Goal: Task Accomplishment & Management: Complete application form

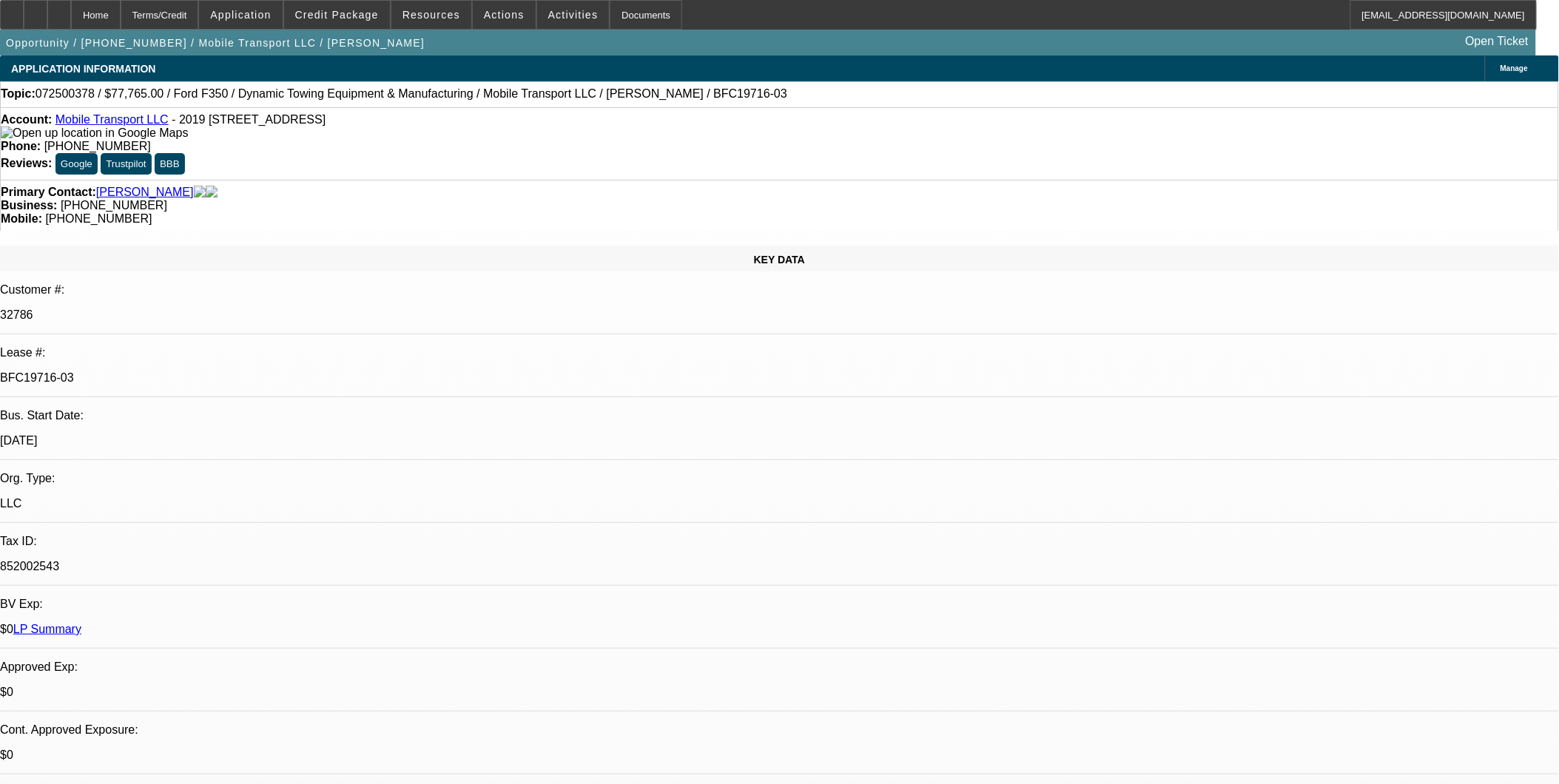
select select "0"
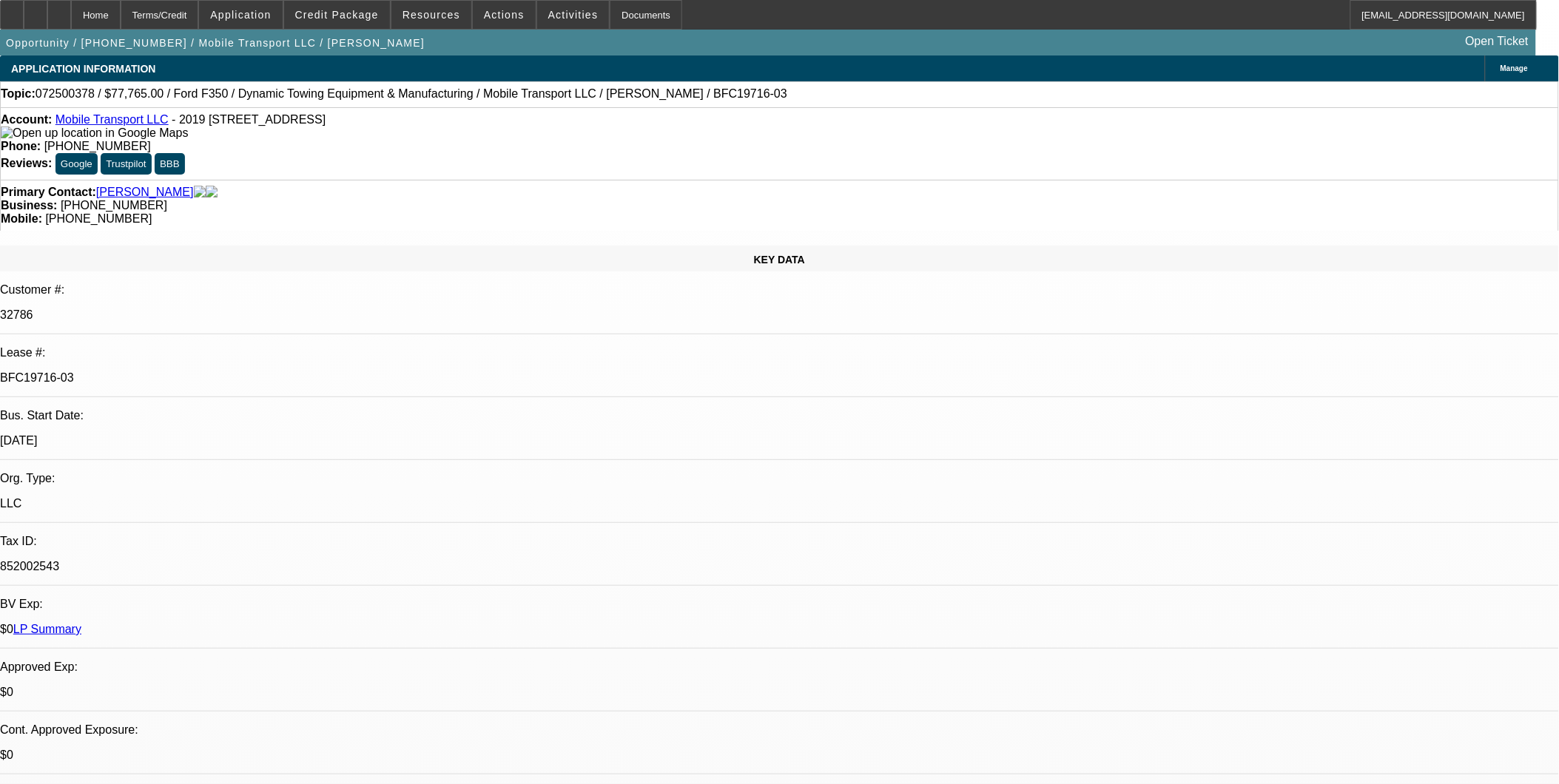
select select "0"
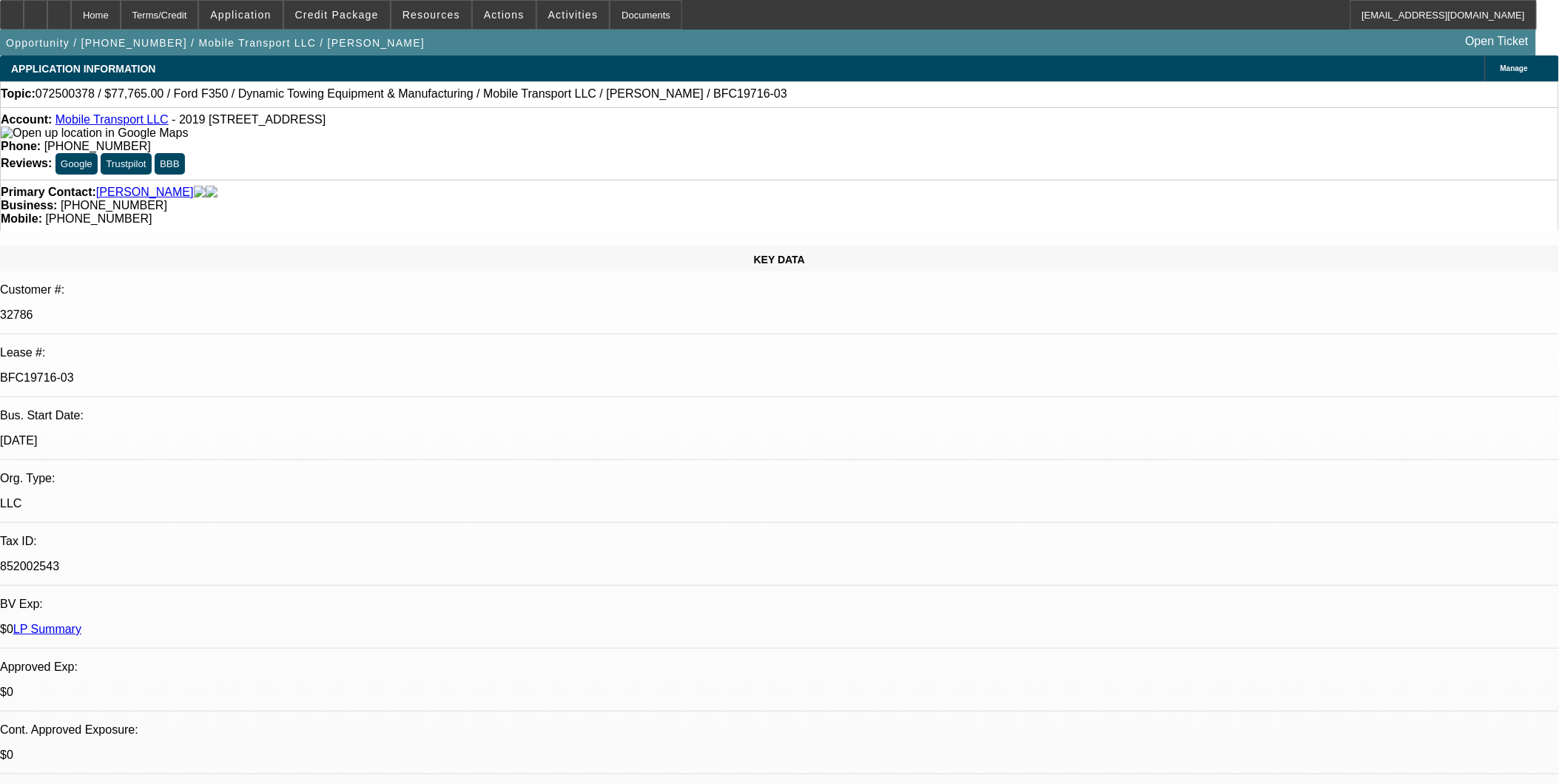
select select "0"
select select "1"
select select "2"
select select "6"
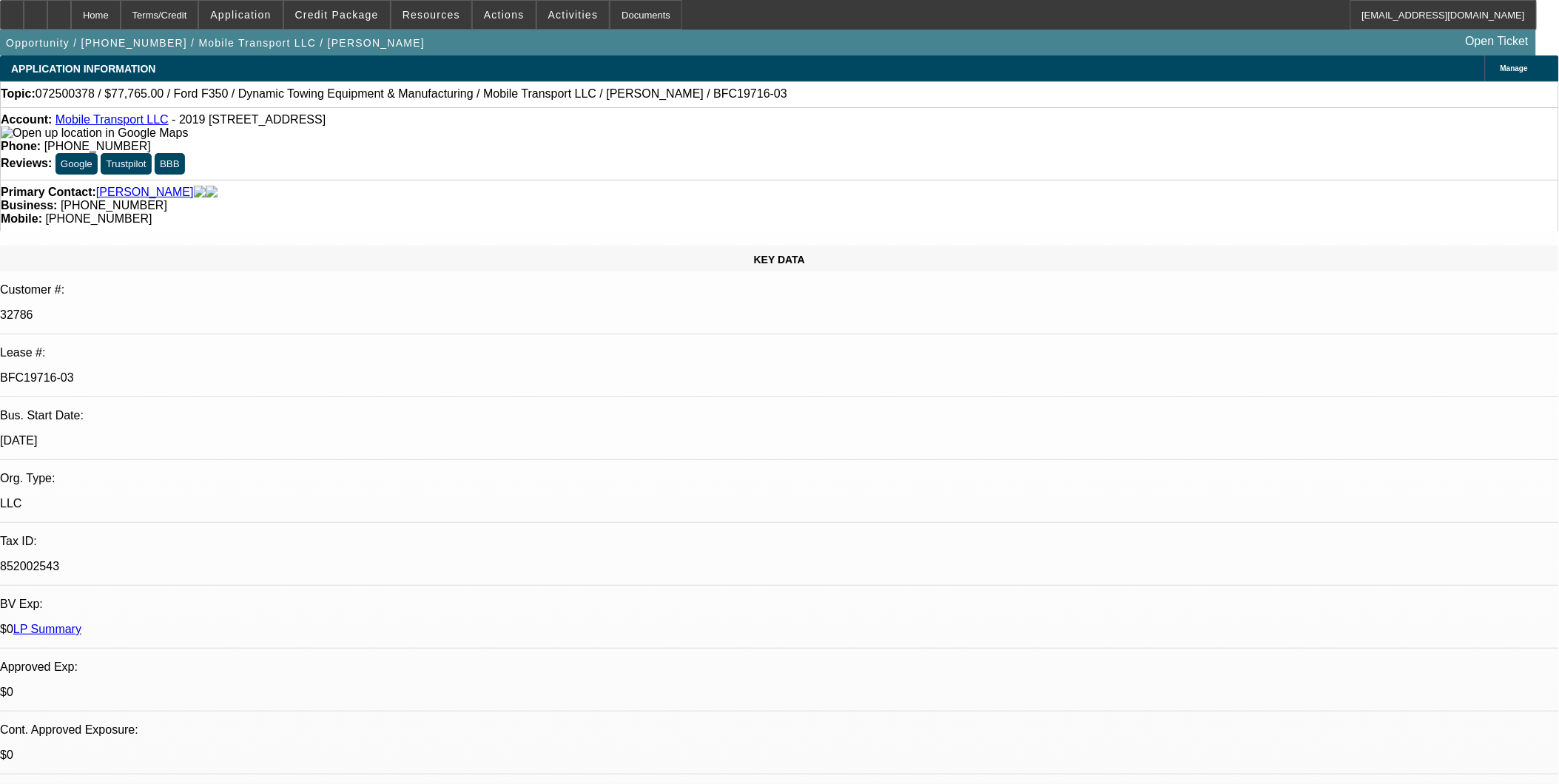
select select "1"
select select "2"
select select "6"
select select "1"
select select "2"
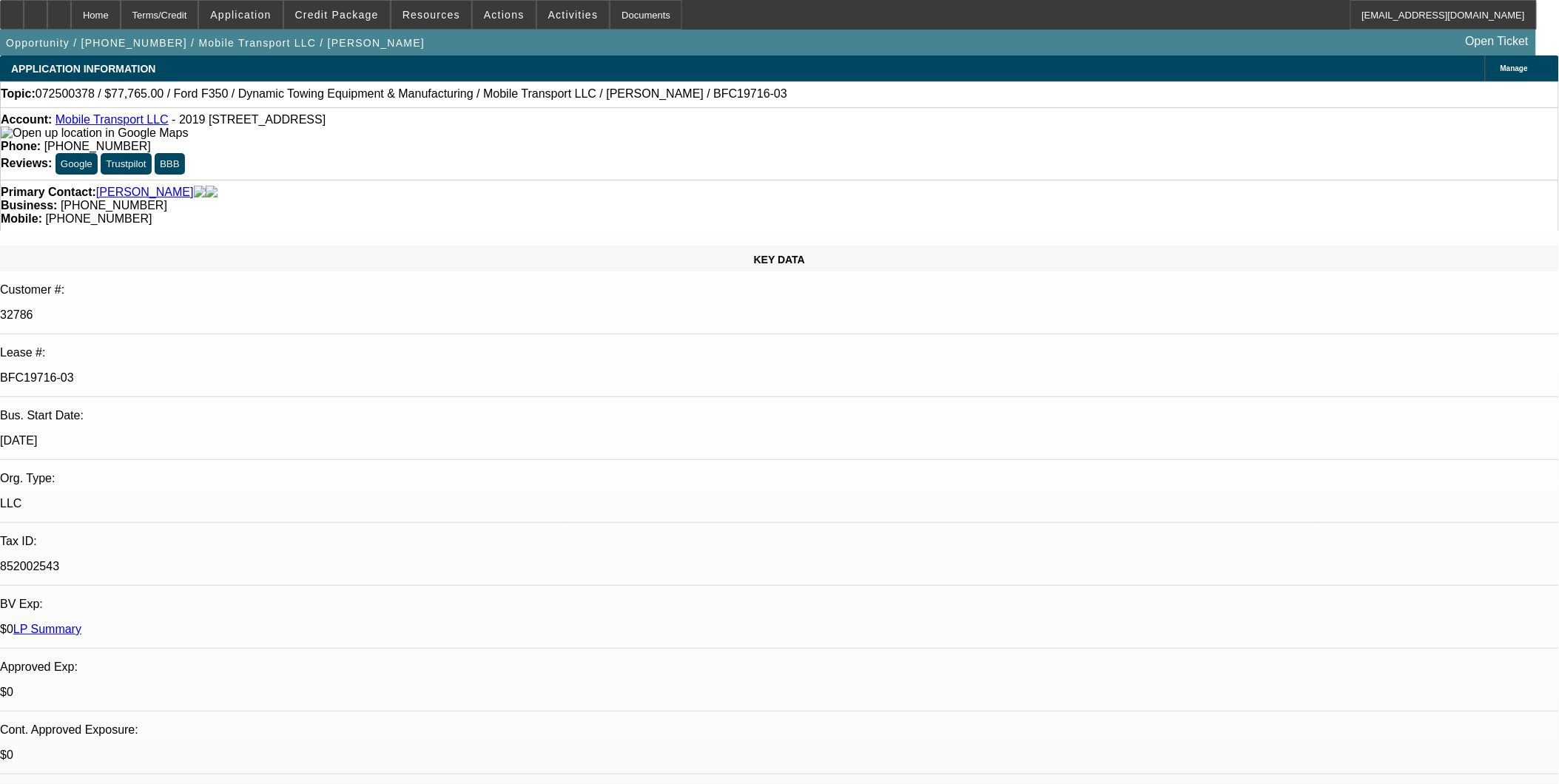
select select "6"
select select "1"
select select "2"
select select "6"
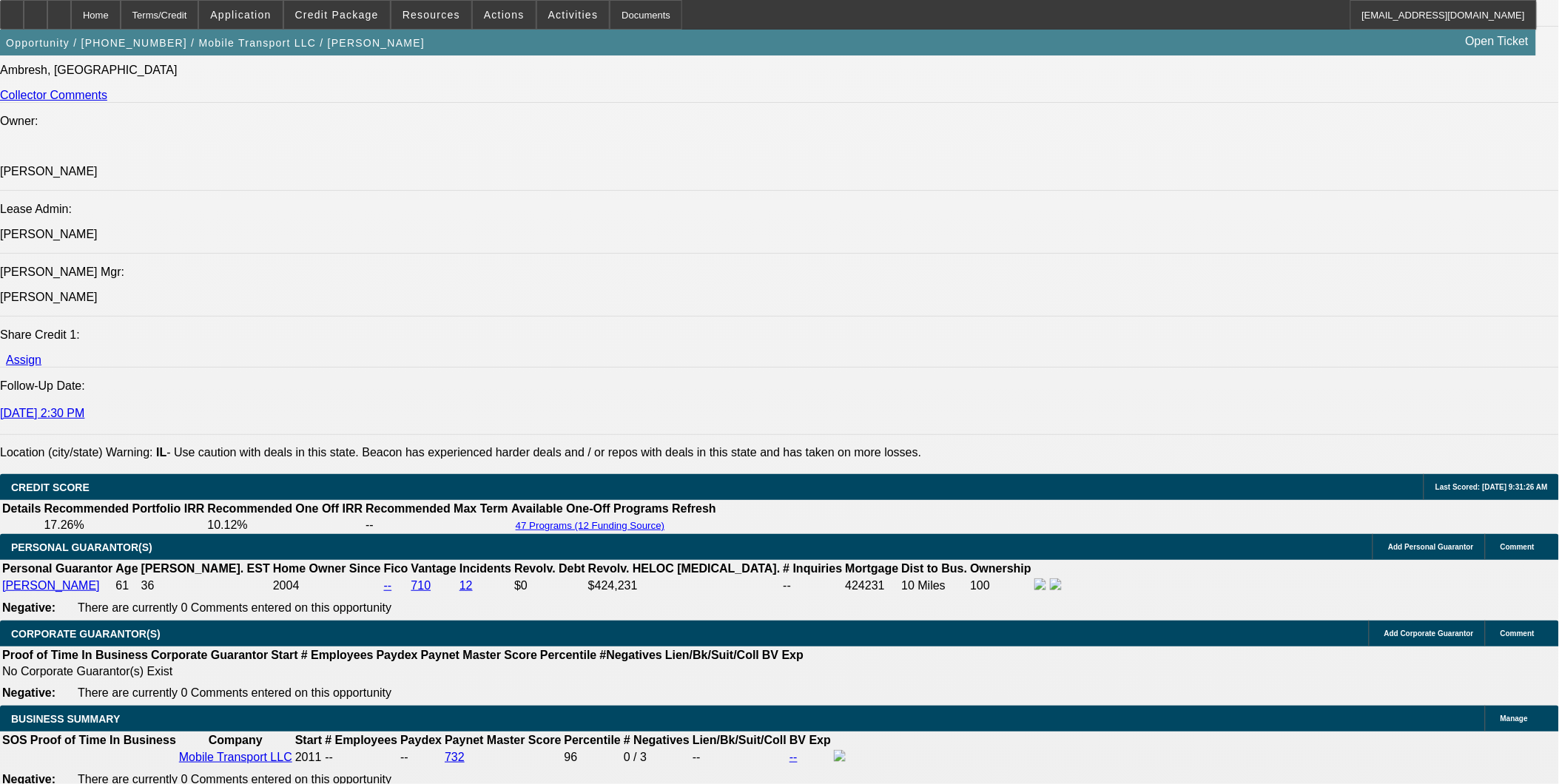
scroll to position [1726, 0]
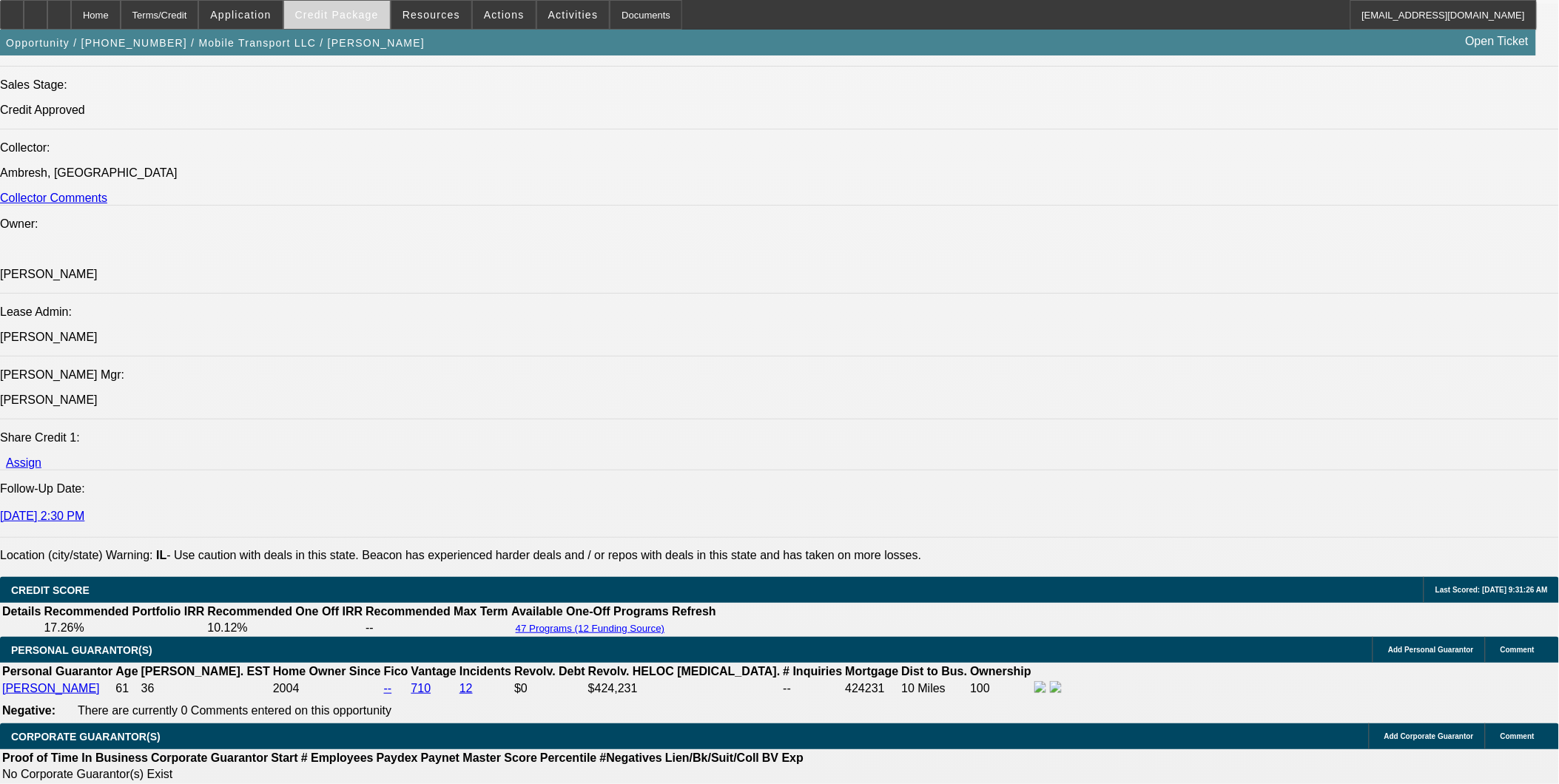
click at [379, 15] on span "Credit Package" at bounding box center [336, 14] width 83 height 11
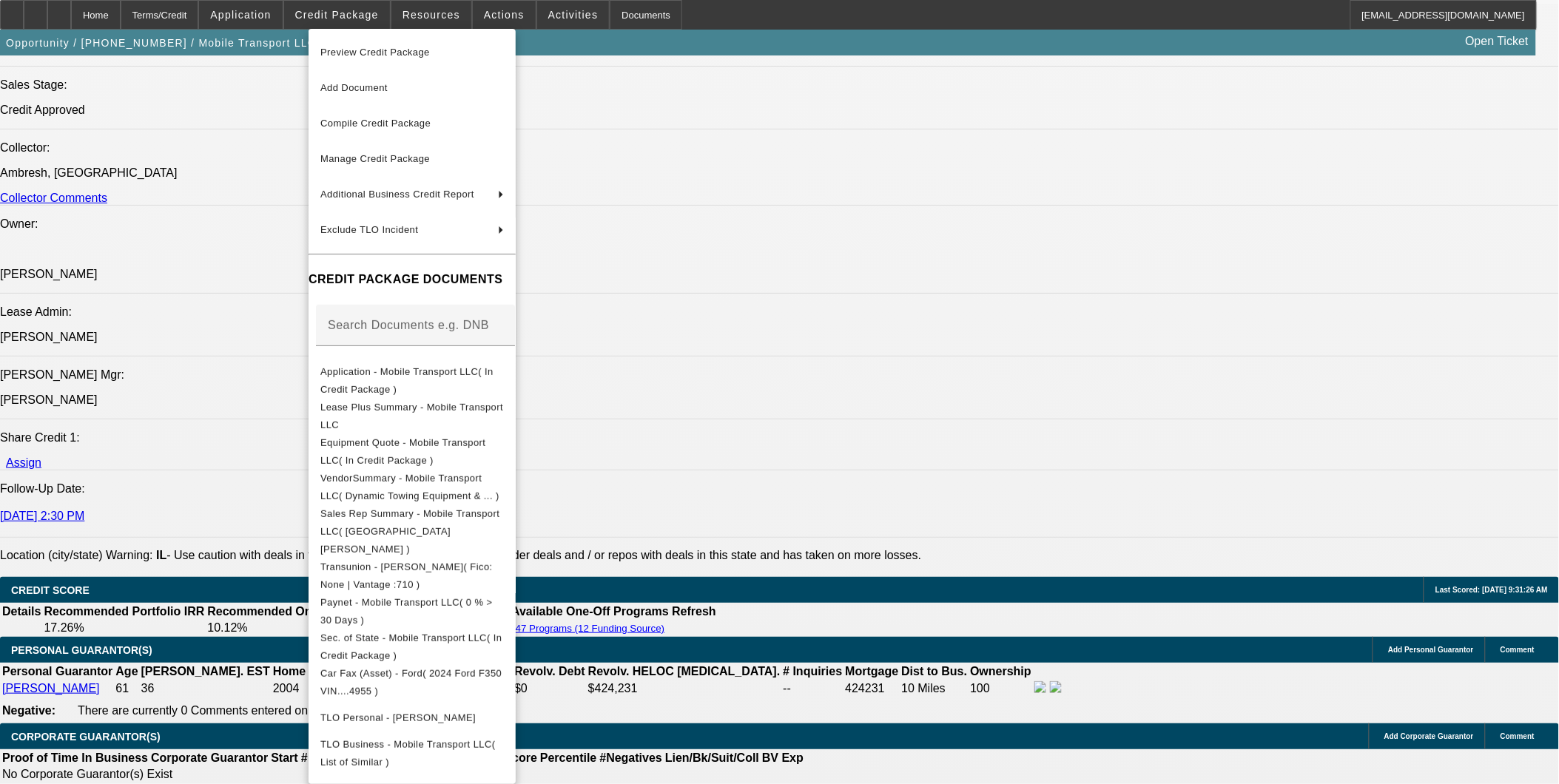
click at [815, 383] on div at bounding box center [780, 392] width 1559 height 784
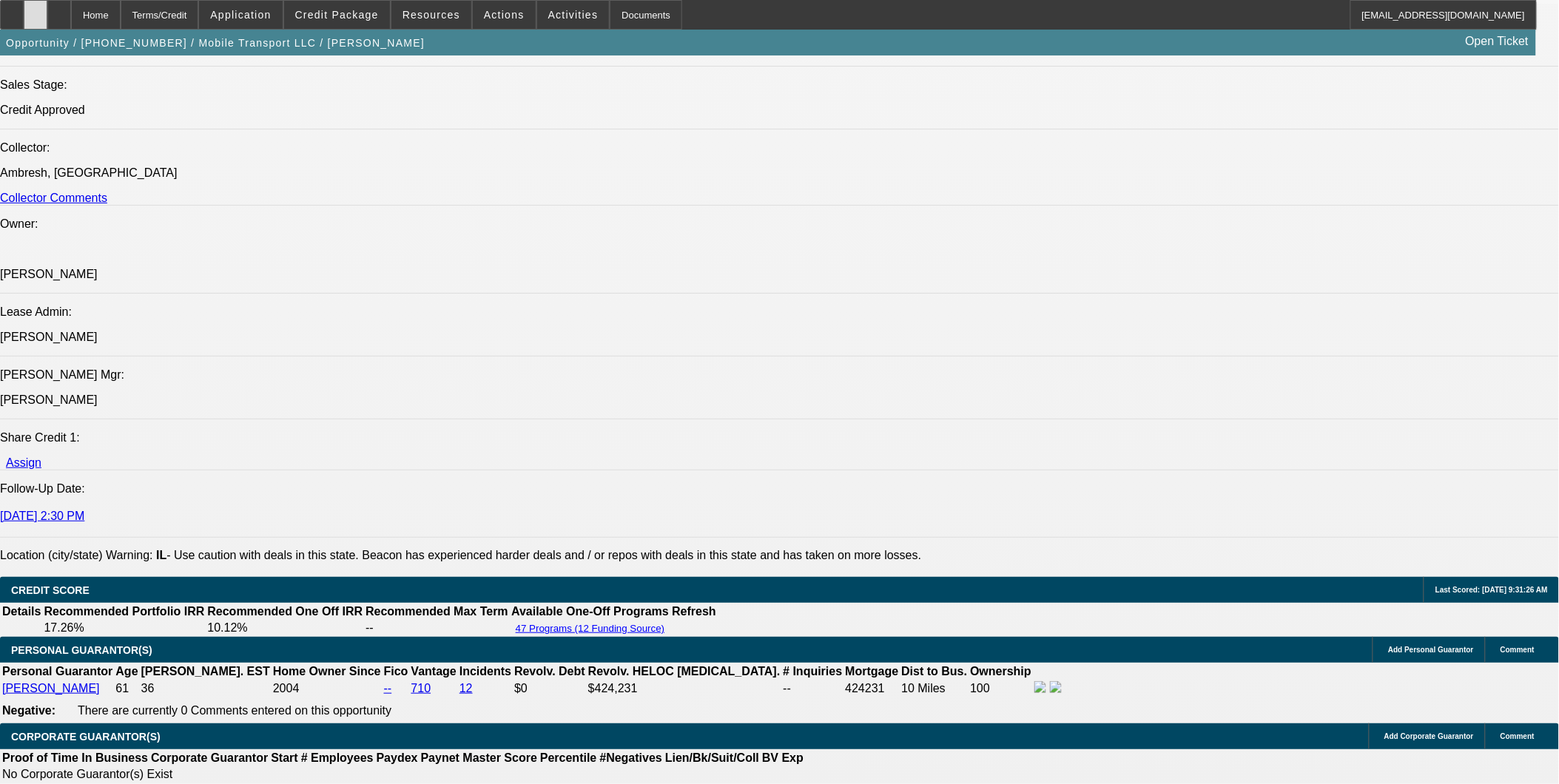
click at [47, 16] on div at bounding box center [35, 14] width 24 height 30
click at [47, 11] on div at bounding box center [35, 14] width 24 height 30
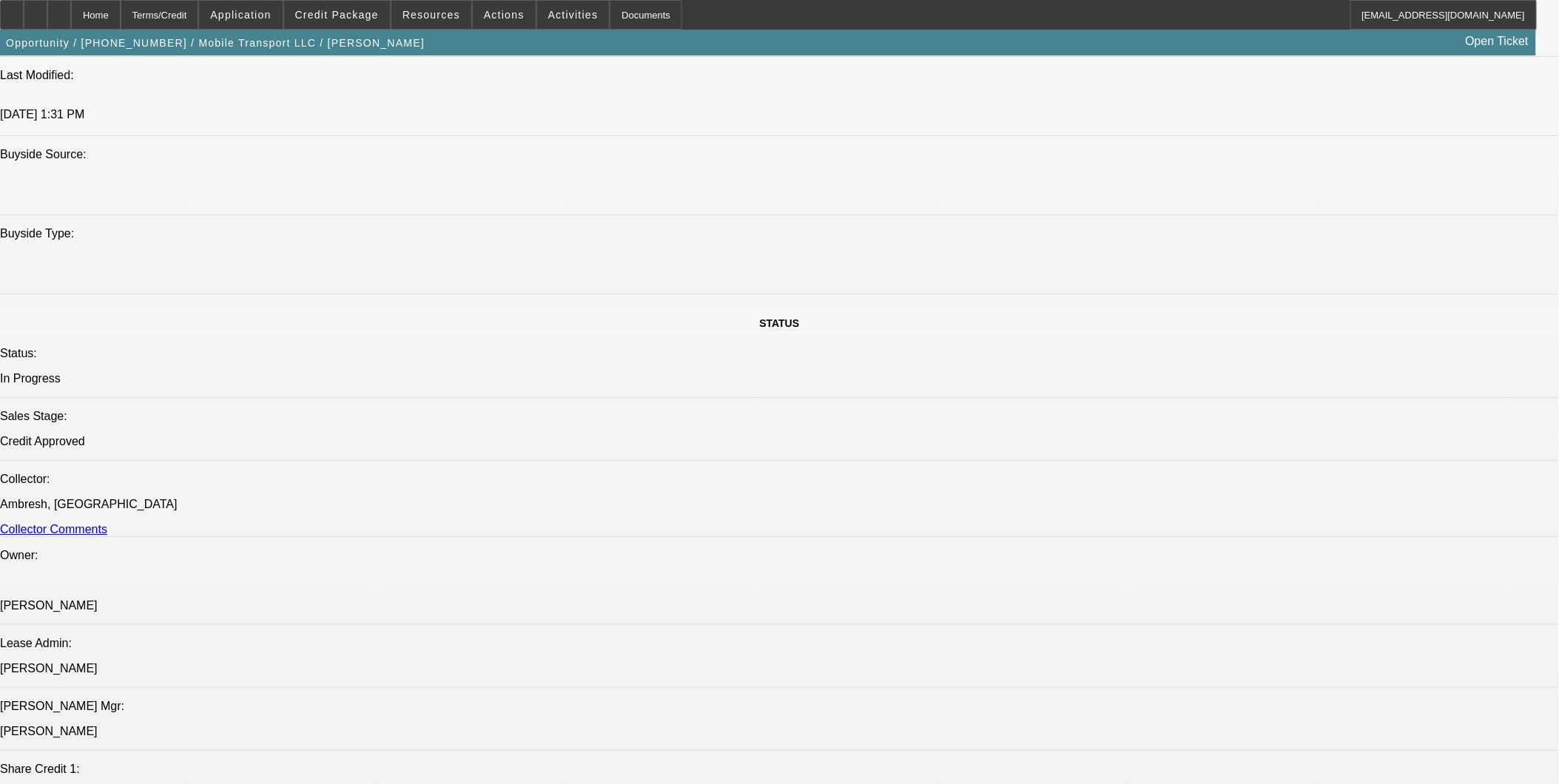
scroll to position [1314, 0]
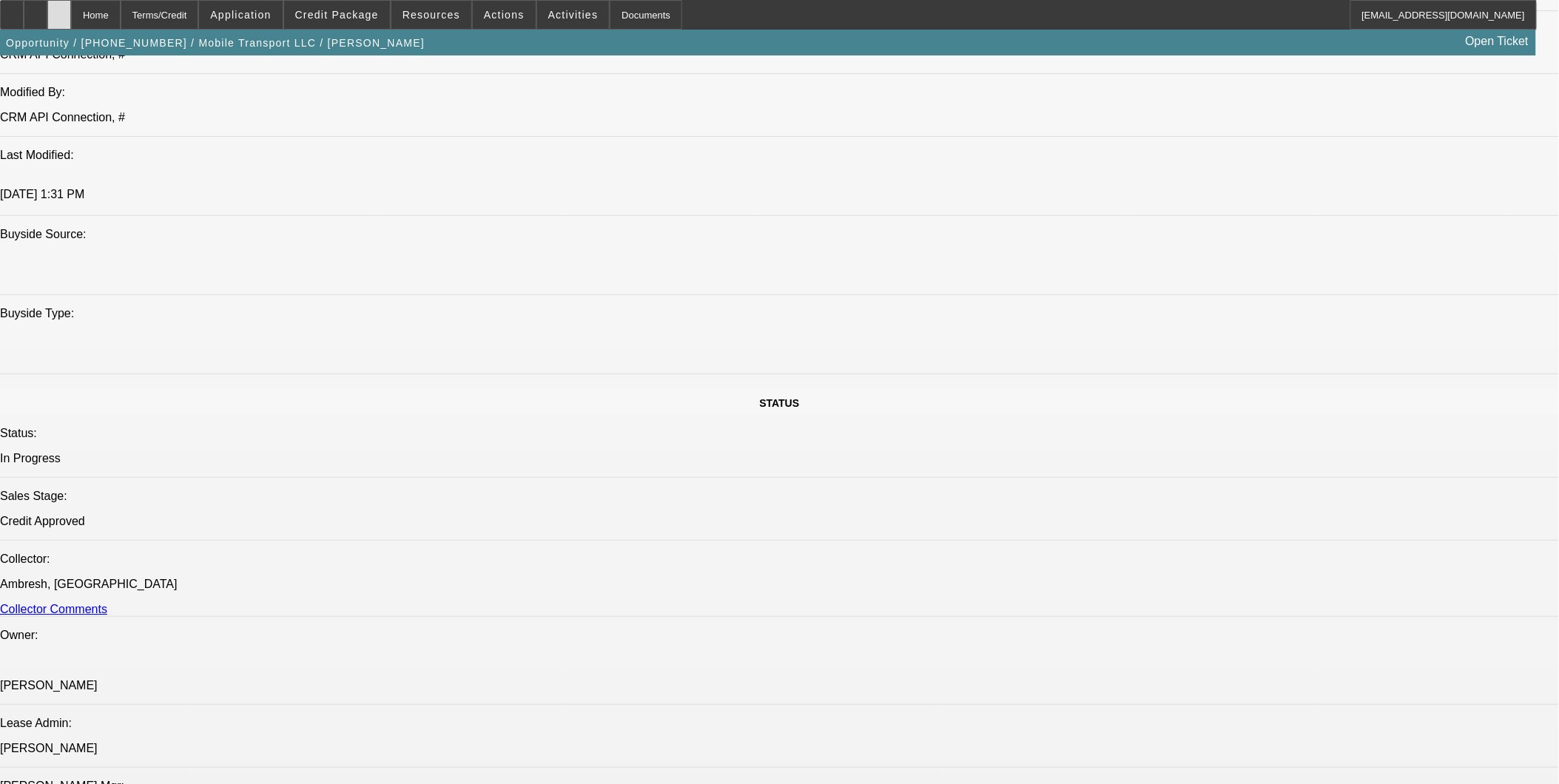
click at [71, 18] on div at bounding box center [58, 14] width 24 height 30
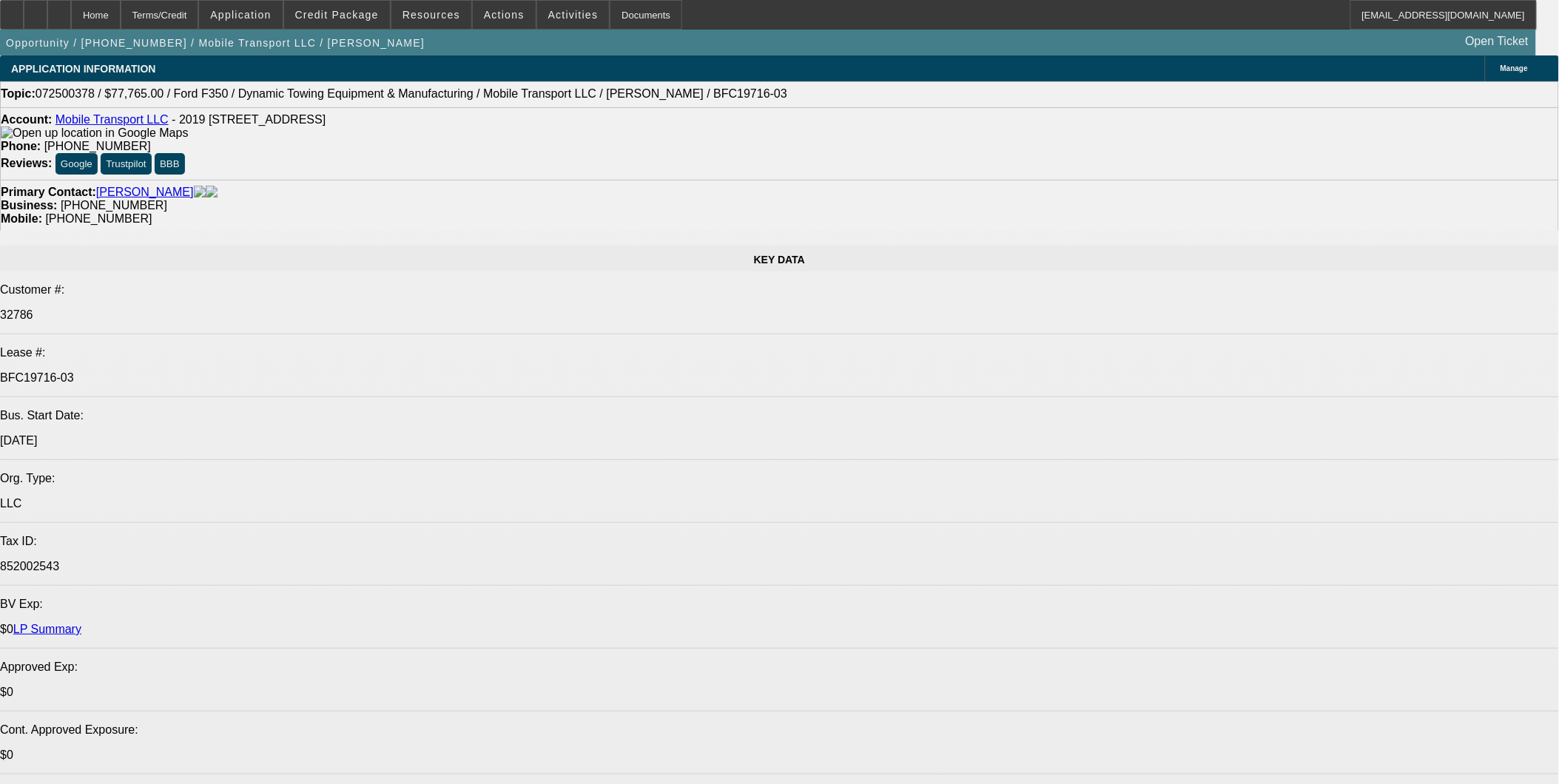
select select "0"
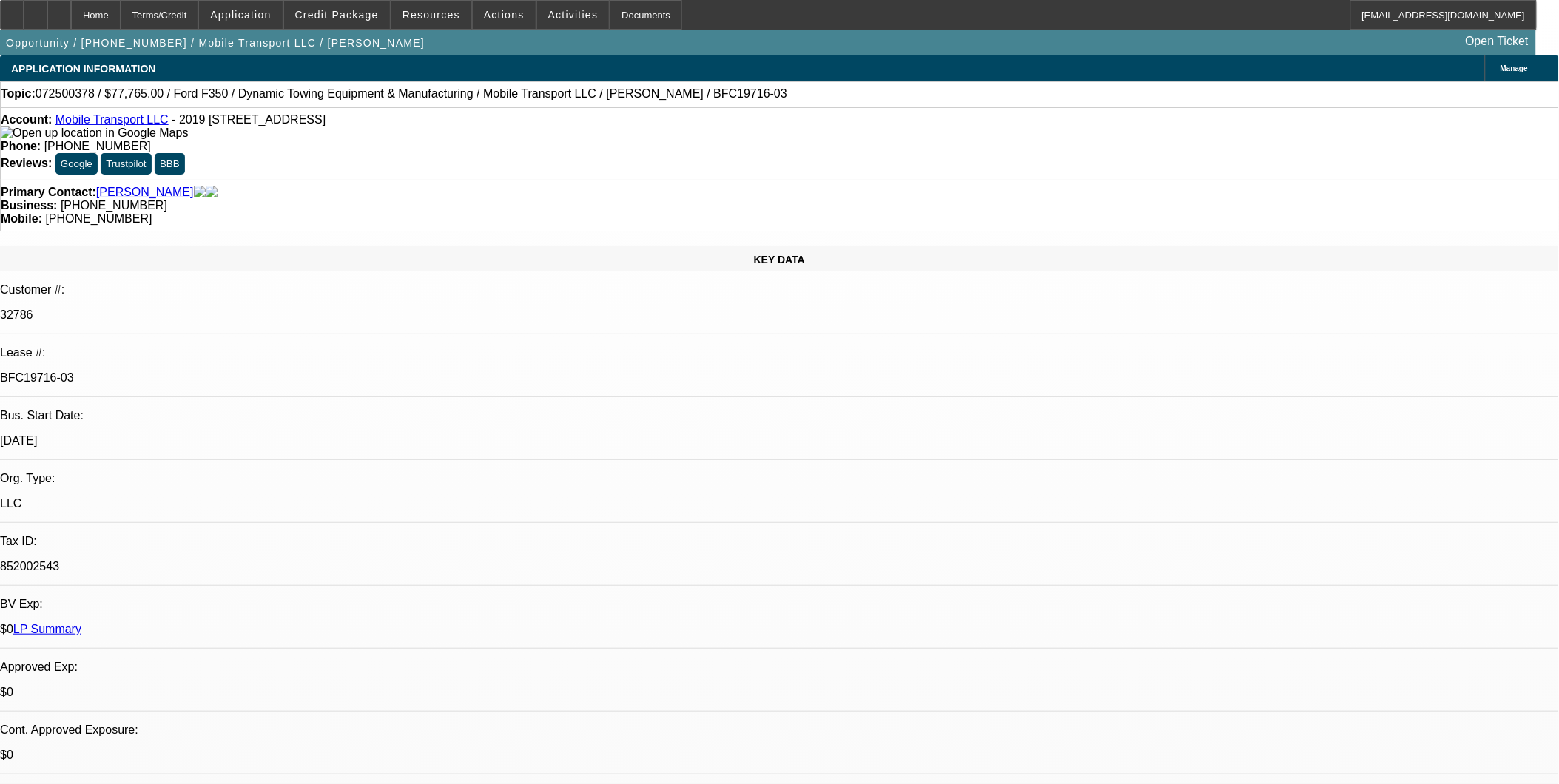
select select "0"
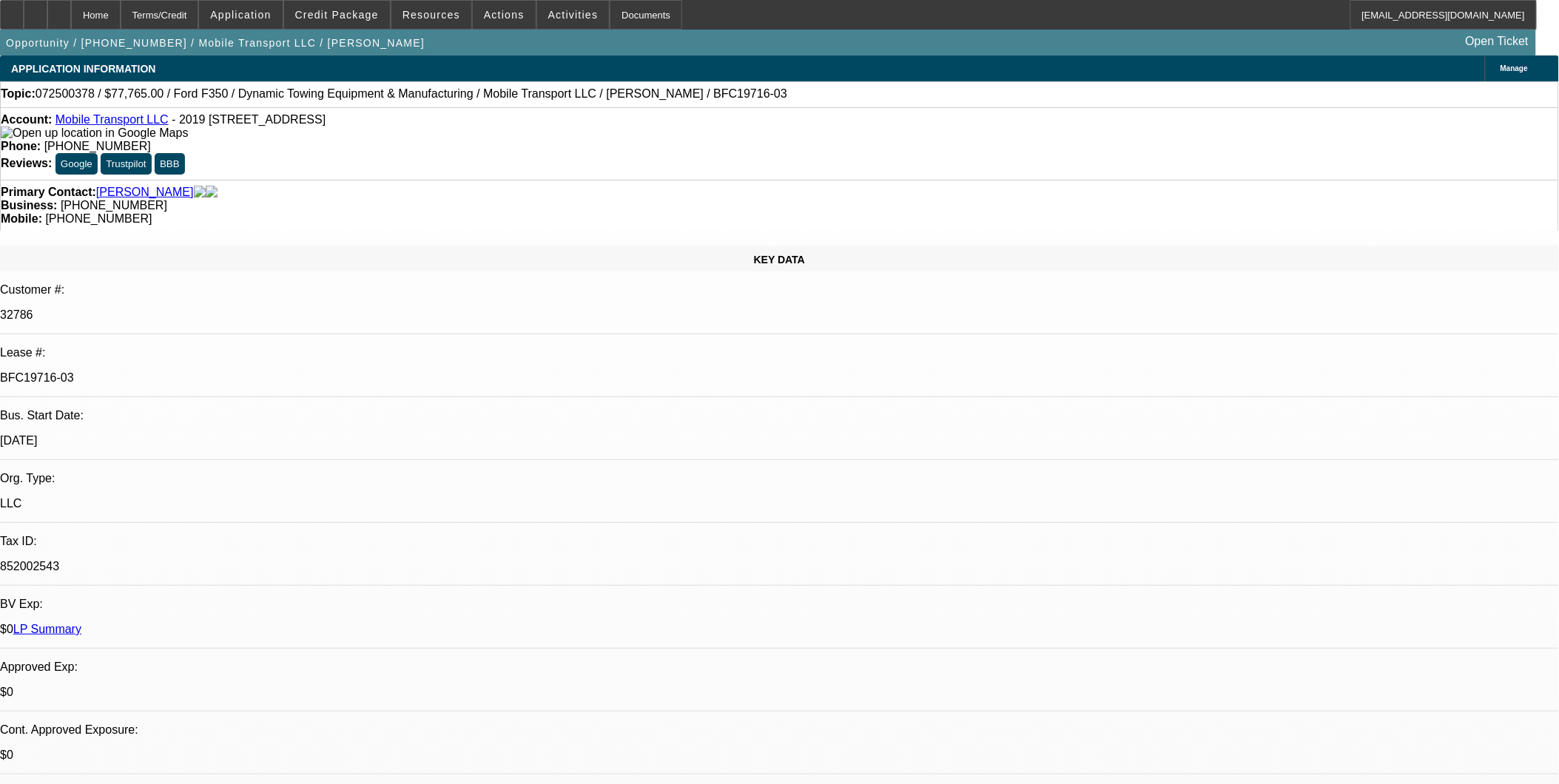
select select "0"
select select "1"
select select "2"
select select "6"
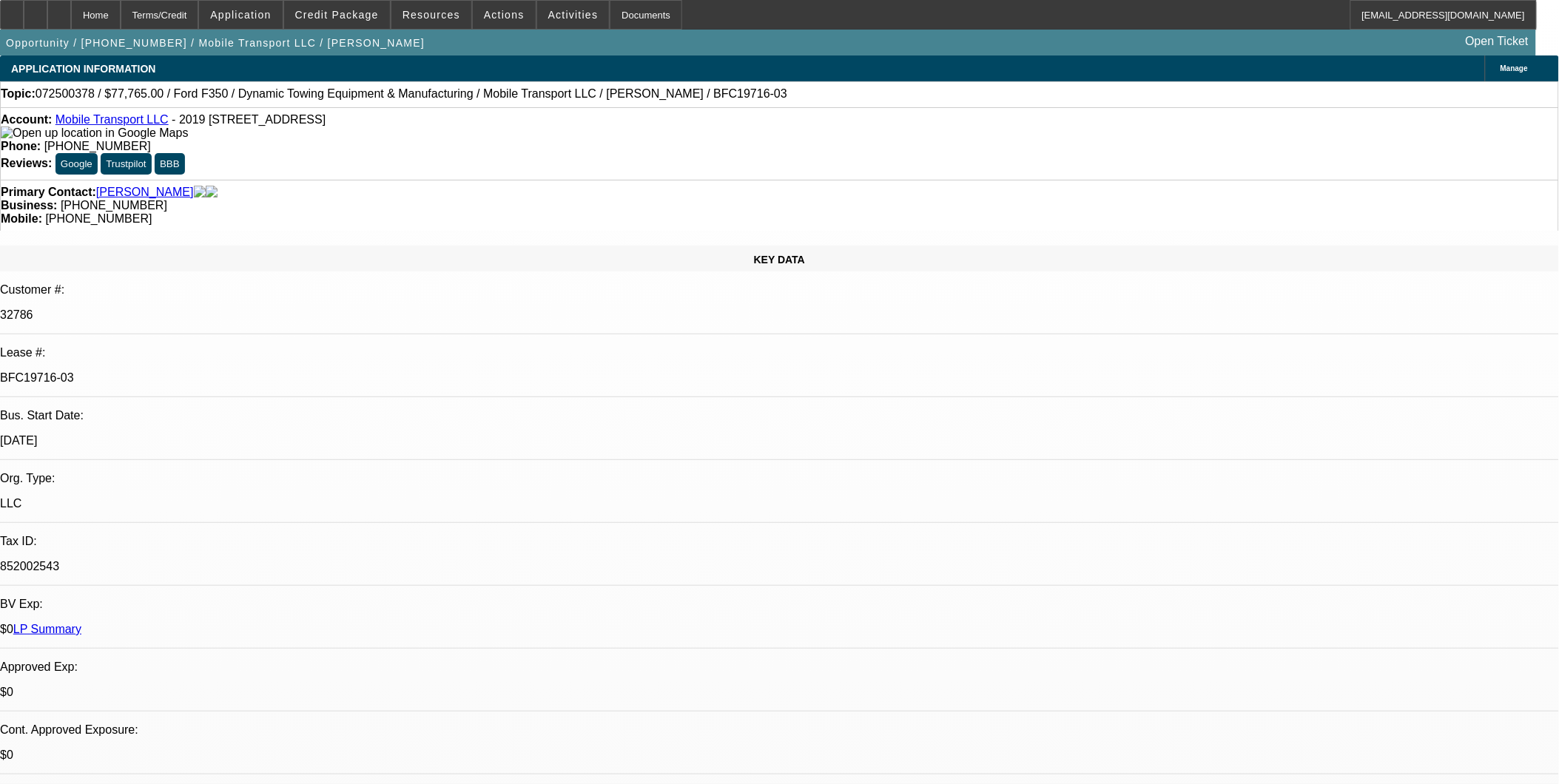
select select "1"
select select "2"
select select "6"
select select "1"
select select "2"
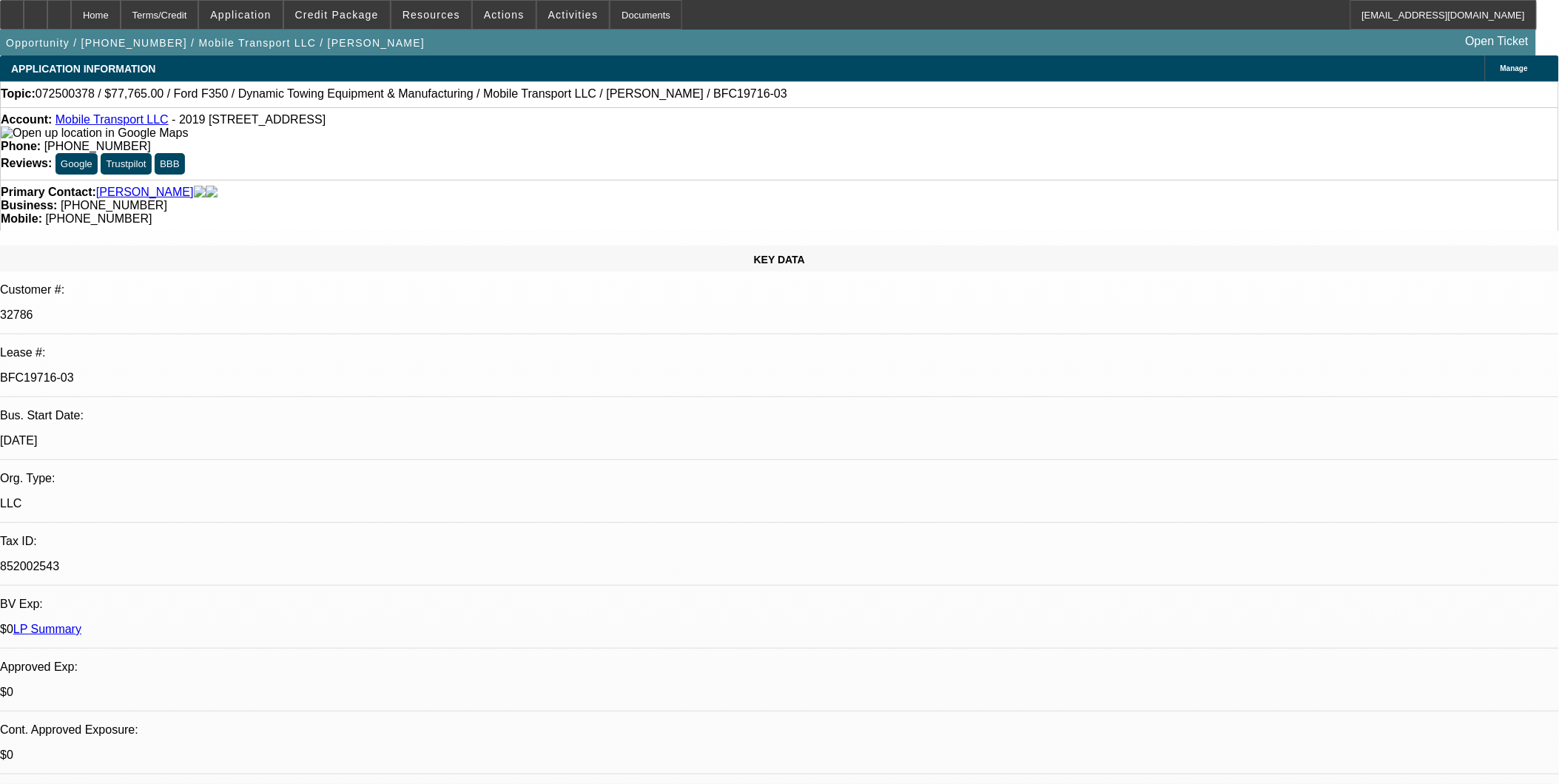
select select "6"
select select "1"
select select "2"
select select "6"
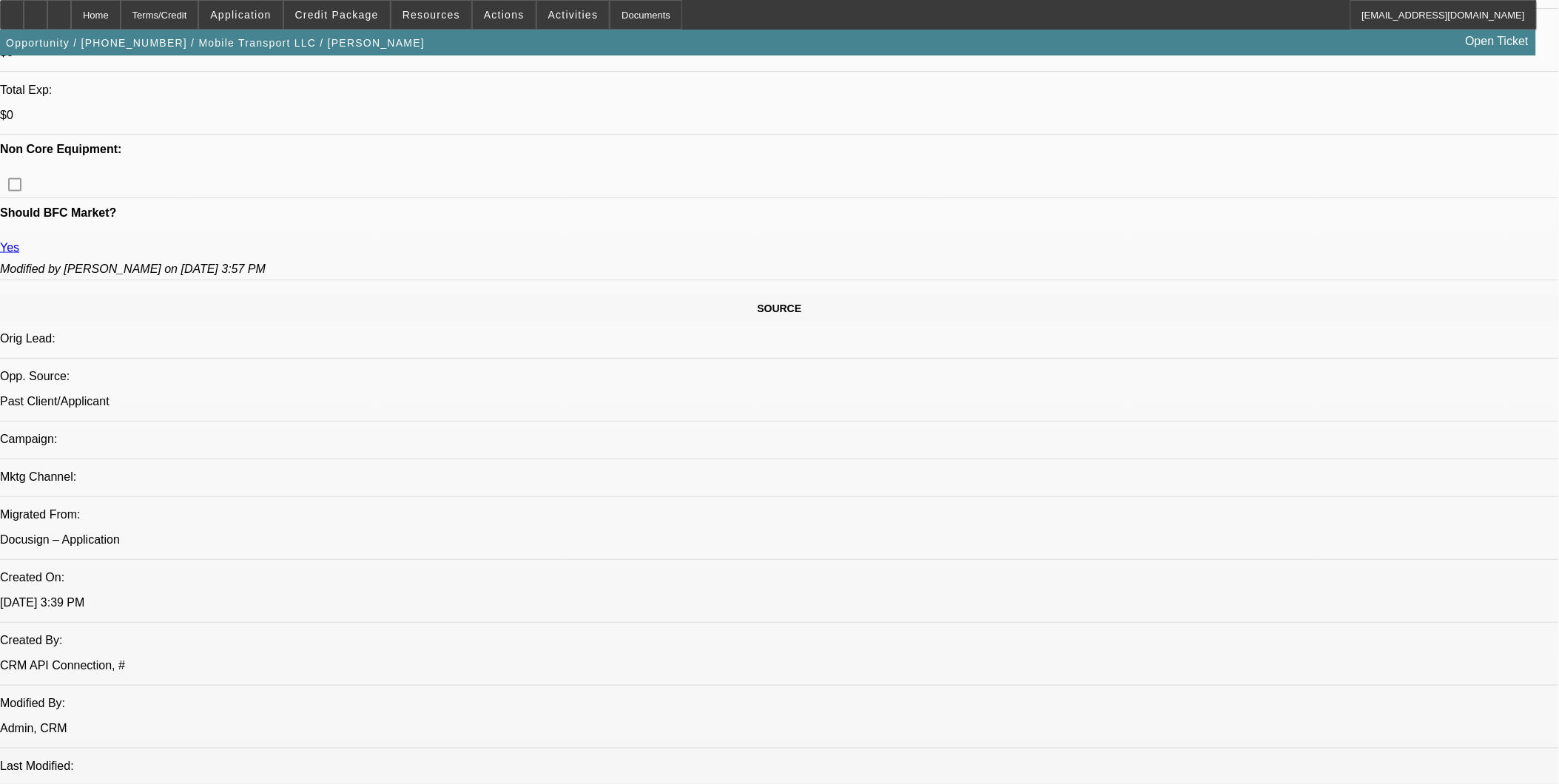
scroll to position [574, 0]
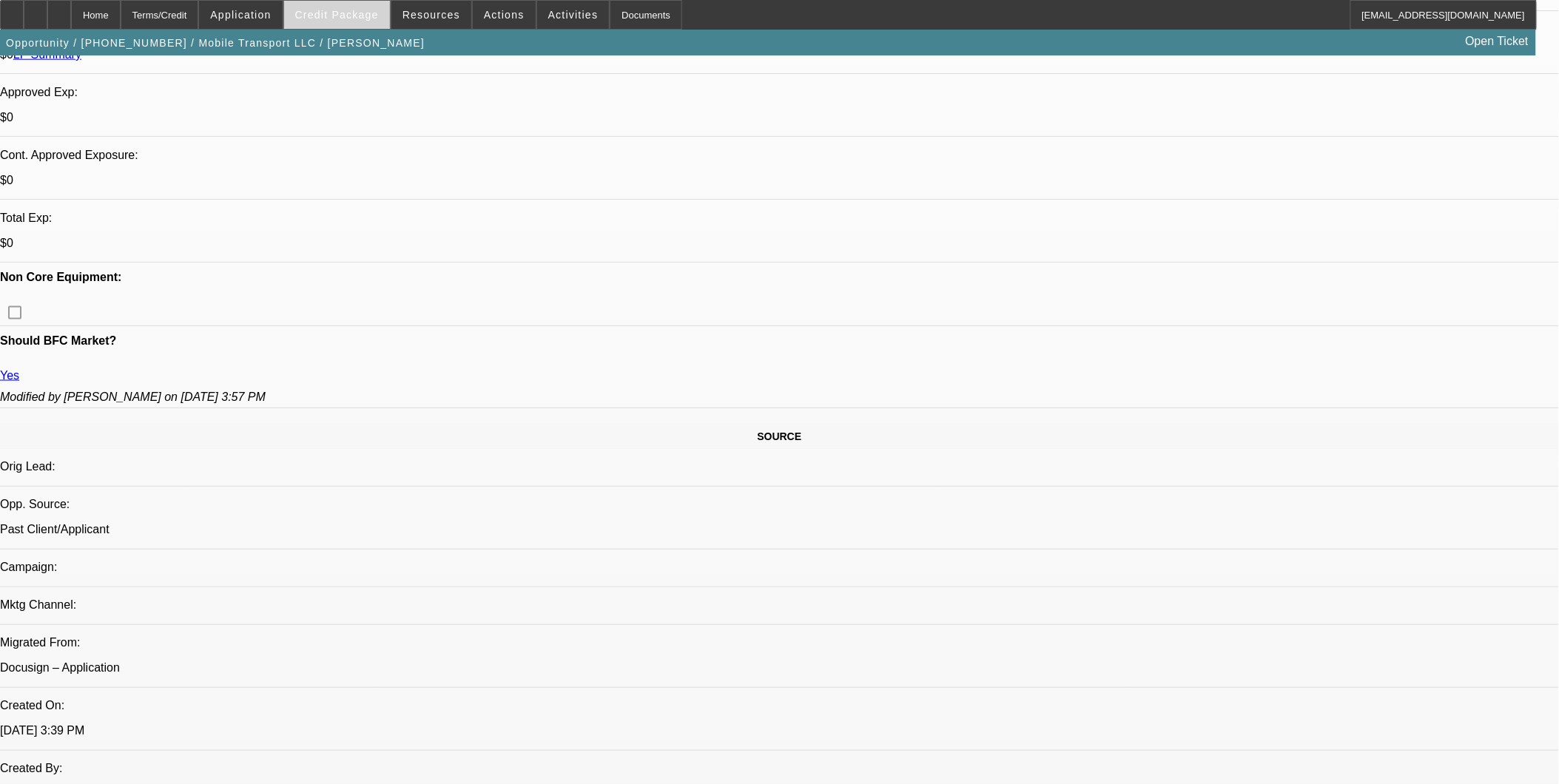
click at [372, 24] on span at bounding box center [337, 14] width 105 height 35
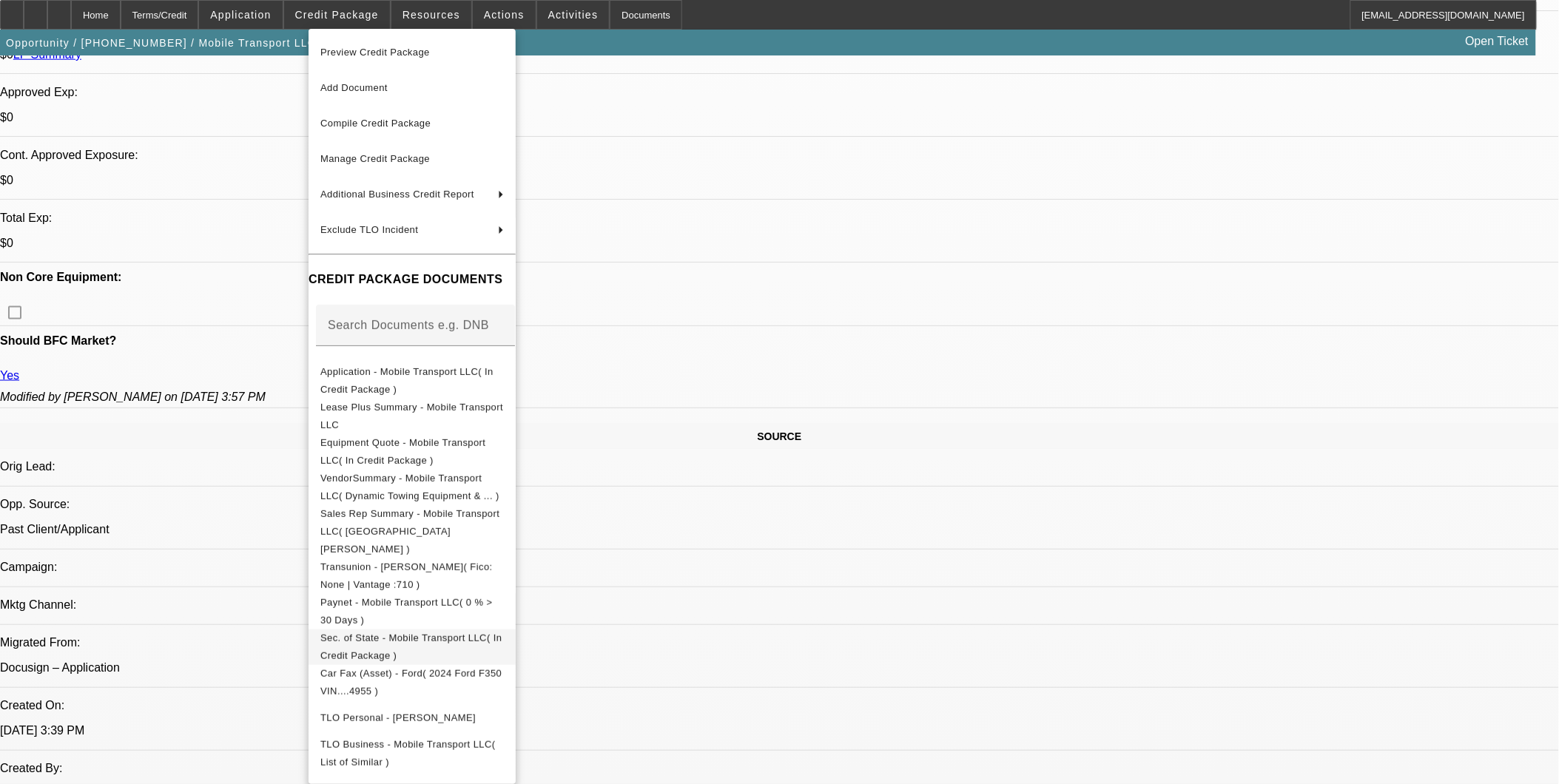
click at [451, 629] on span "Sec. of State - Mobile Transport LLC( In Credit Package )" at bounding box center [413, 646] width 184 height 35
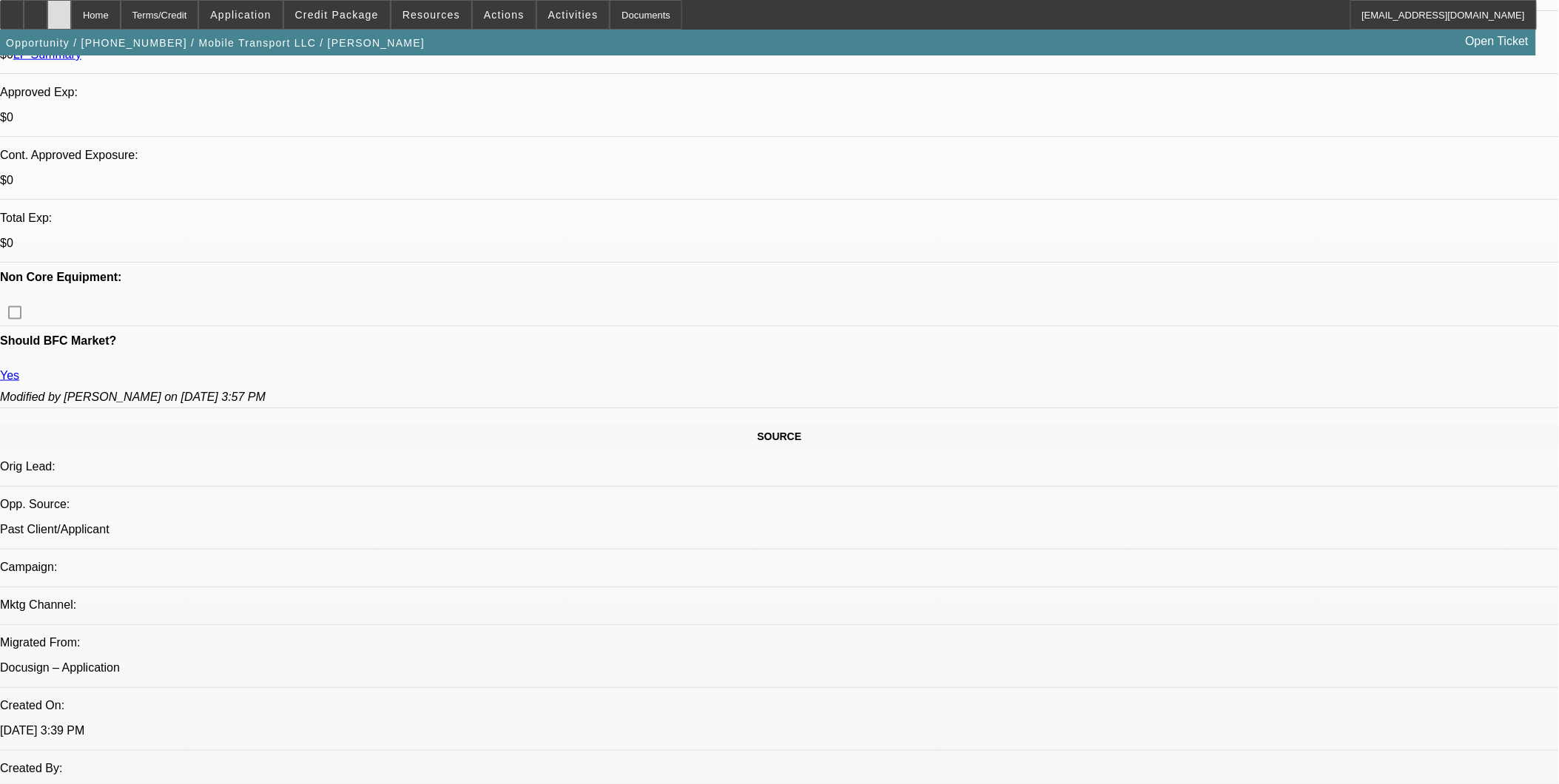
click at [71, 8] on div at bounding box center [58, 14] width 24 height 30
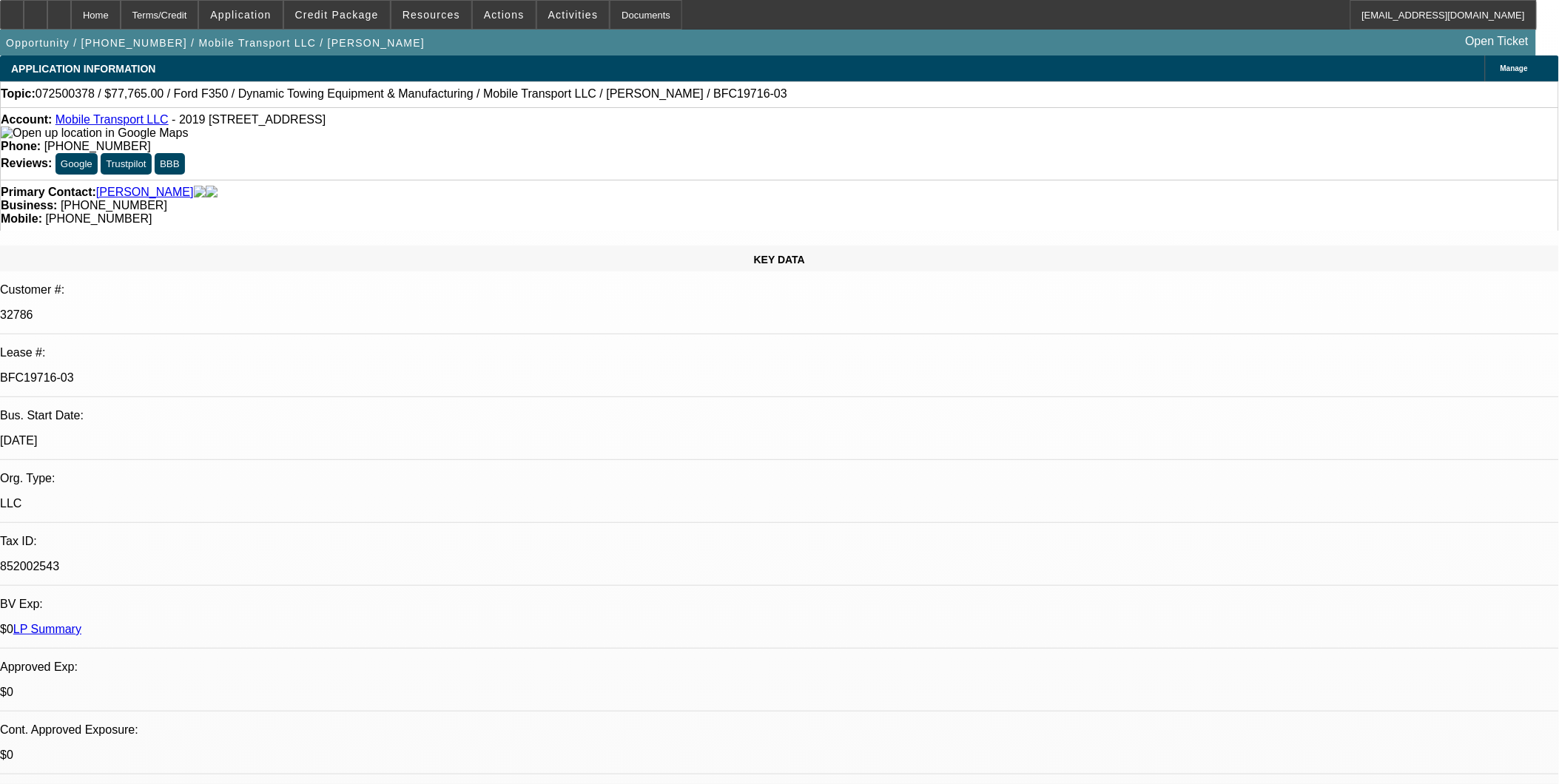
select select "0"
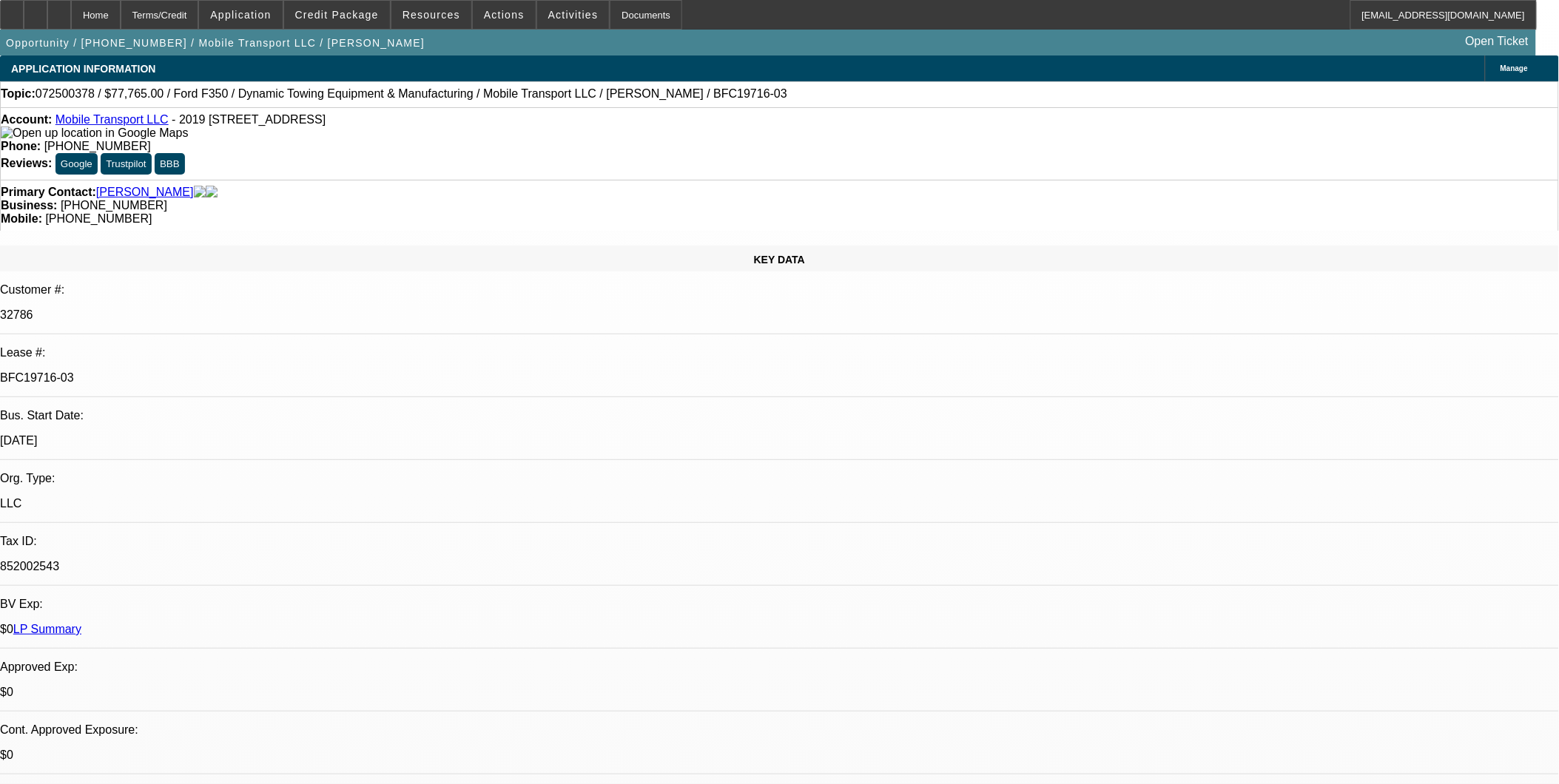
select select "0"
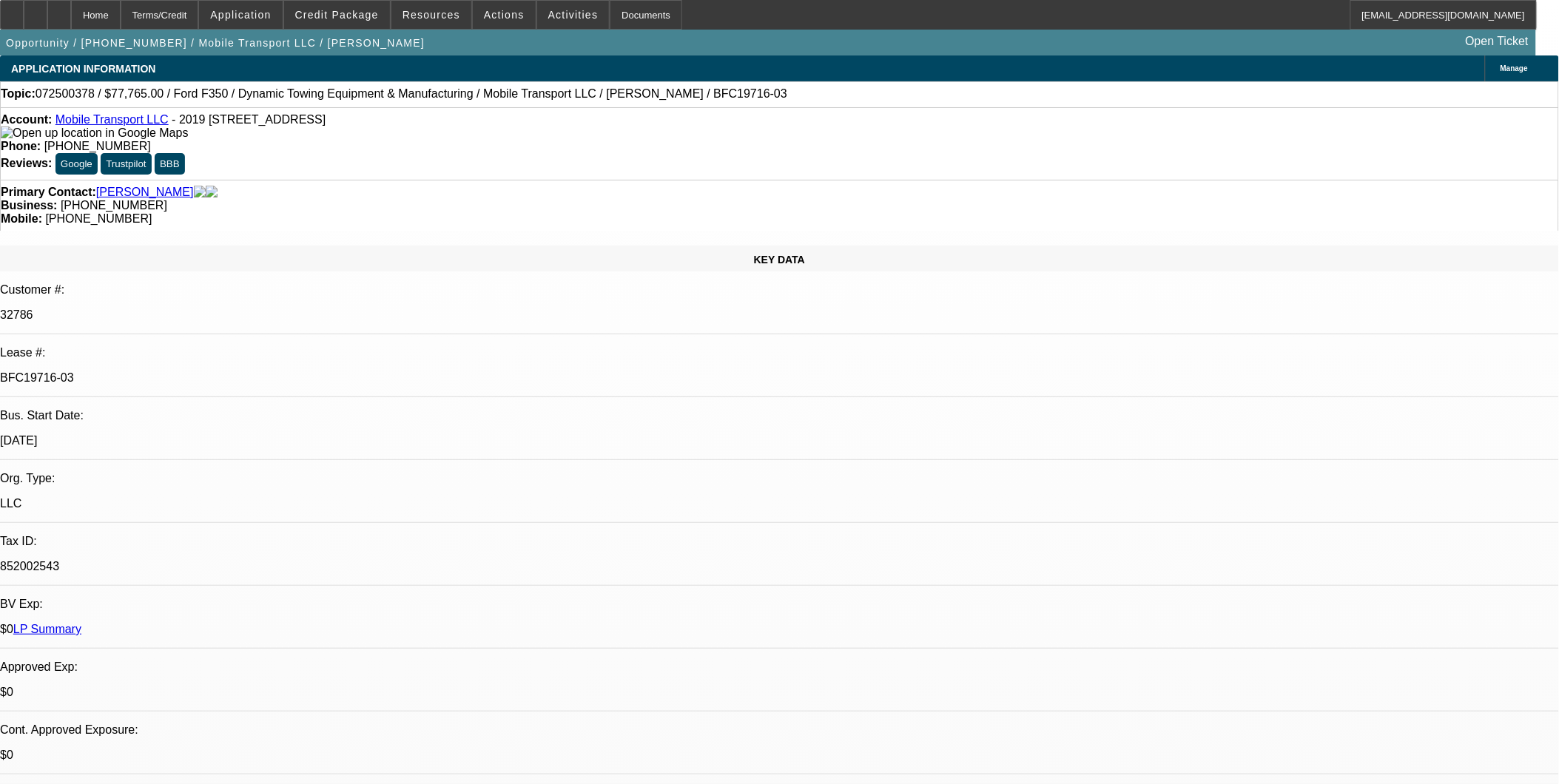
select select "0"
select select "1"
select select "2"
select select "6"
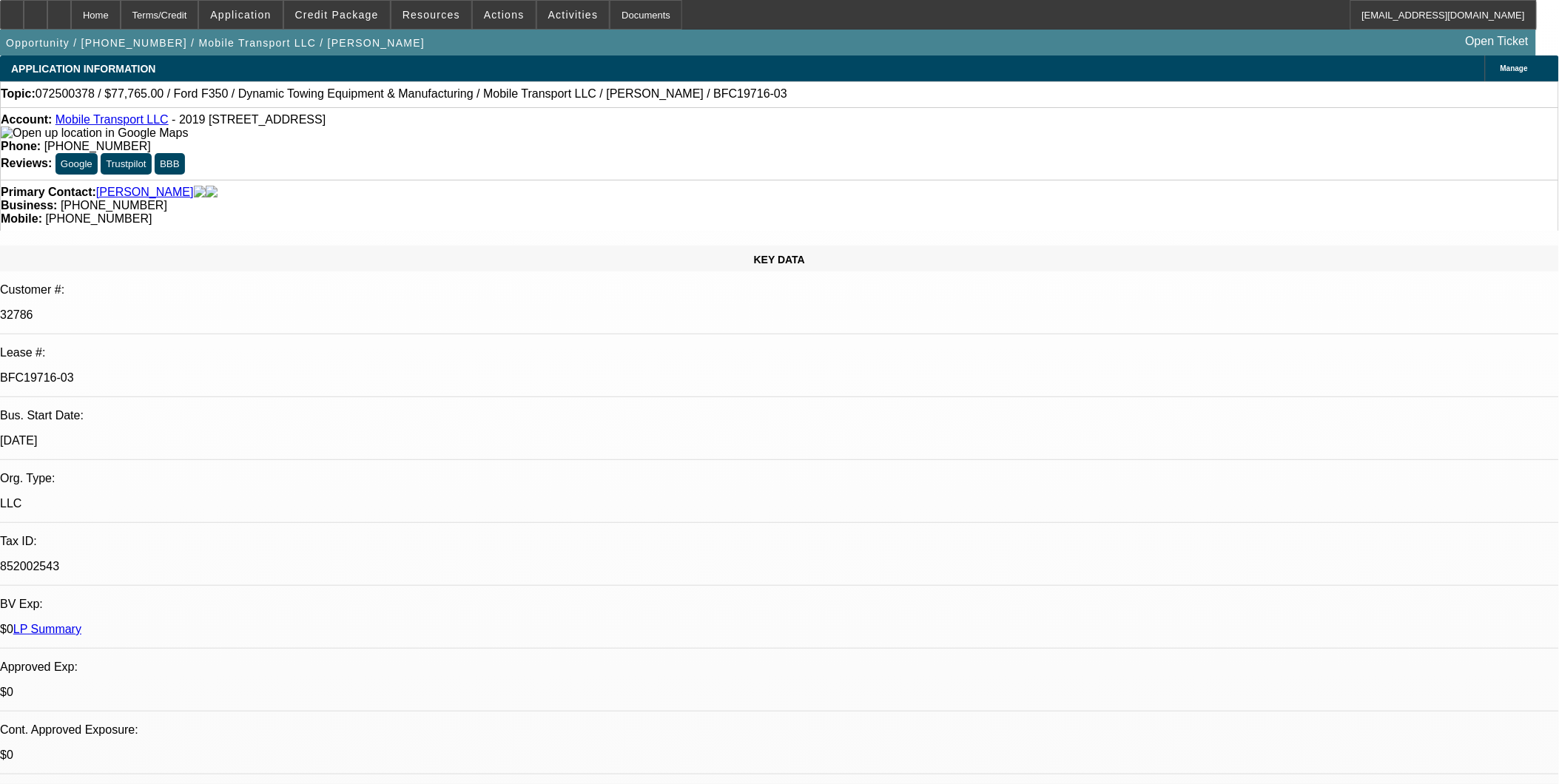
select select "1"
select select "2"
select select "6"
select select "1"
select select "2"
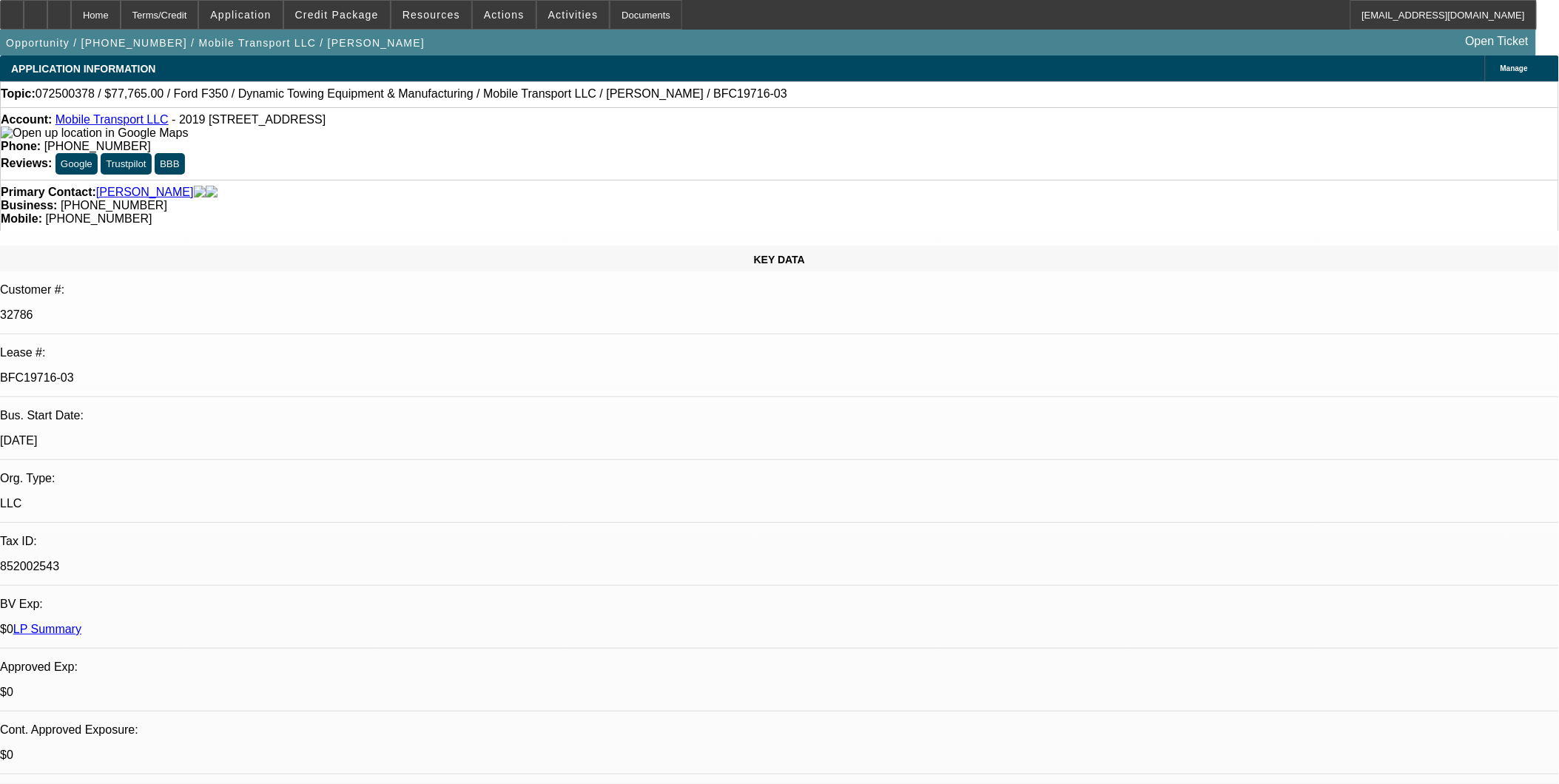
select select "6"
select select "1"
select select "2"
select select "6"
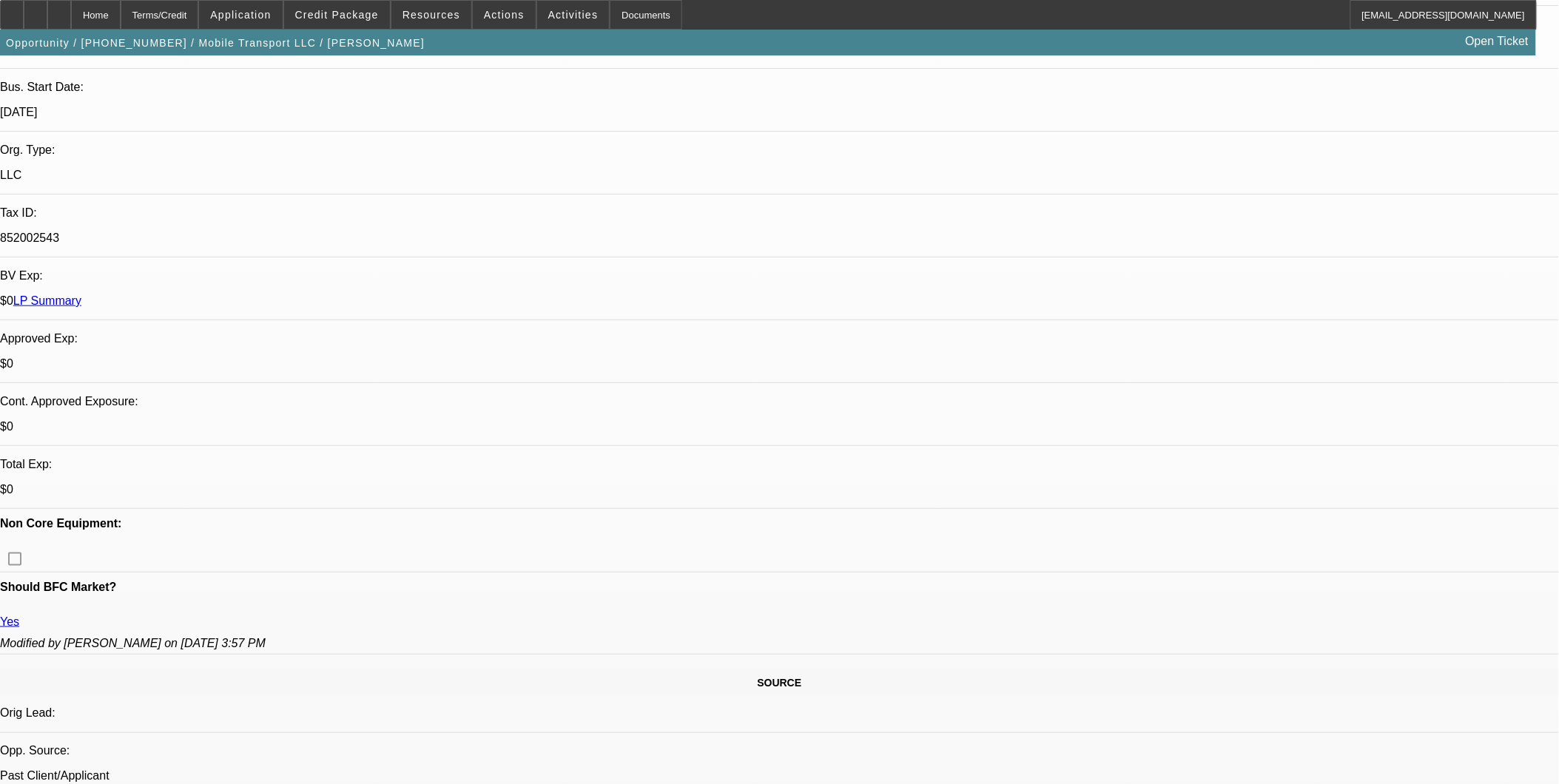
scroll to position [574, 0]
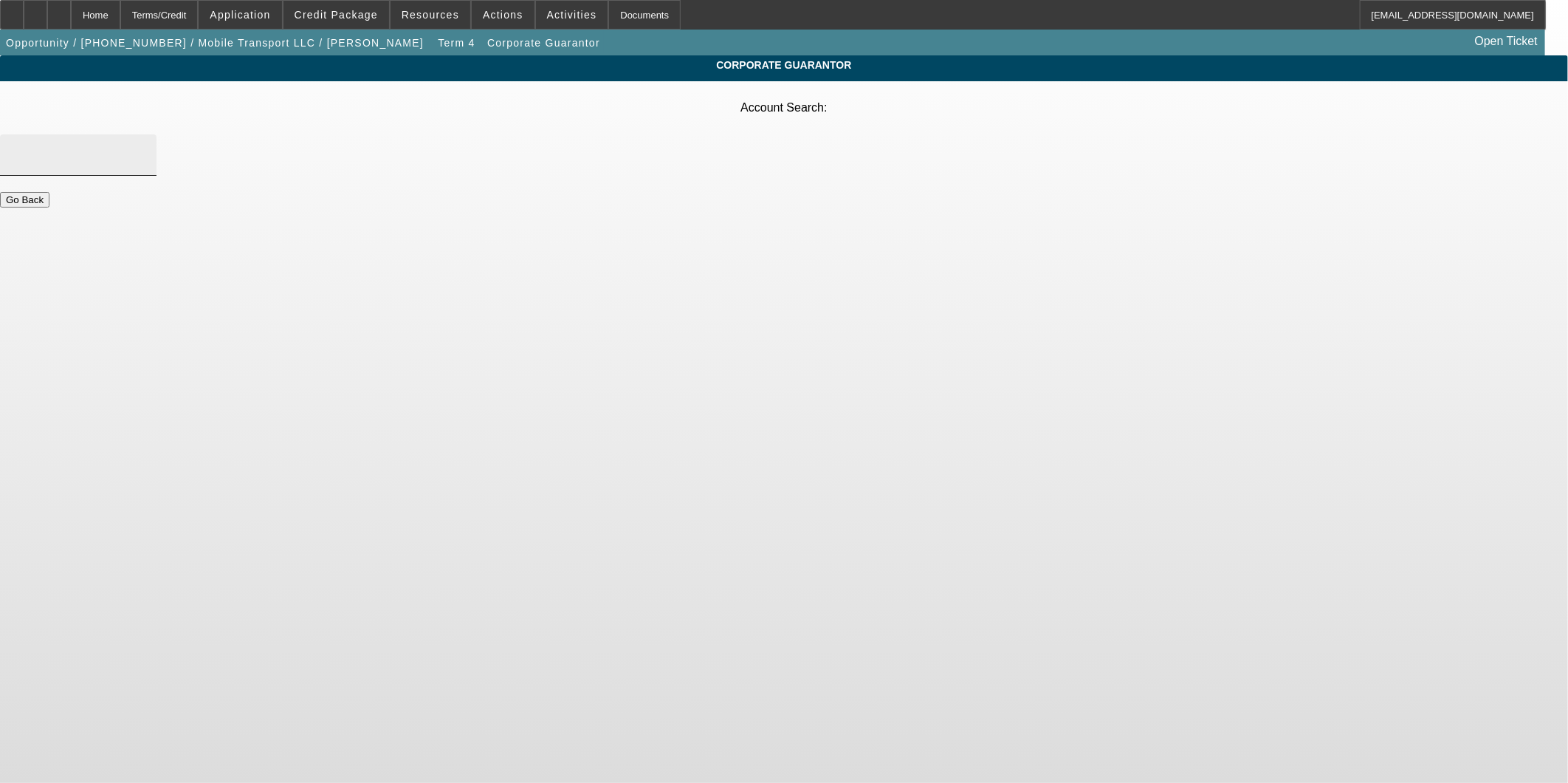
click at [144, 135] on div at bounding box center [77, 155] width 133 height 41
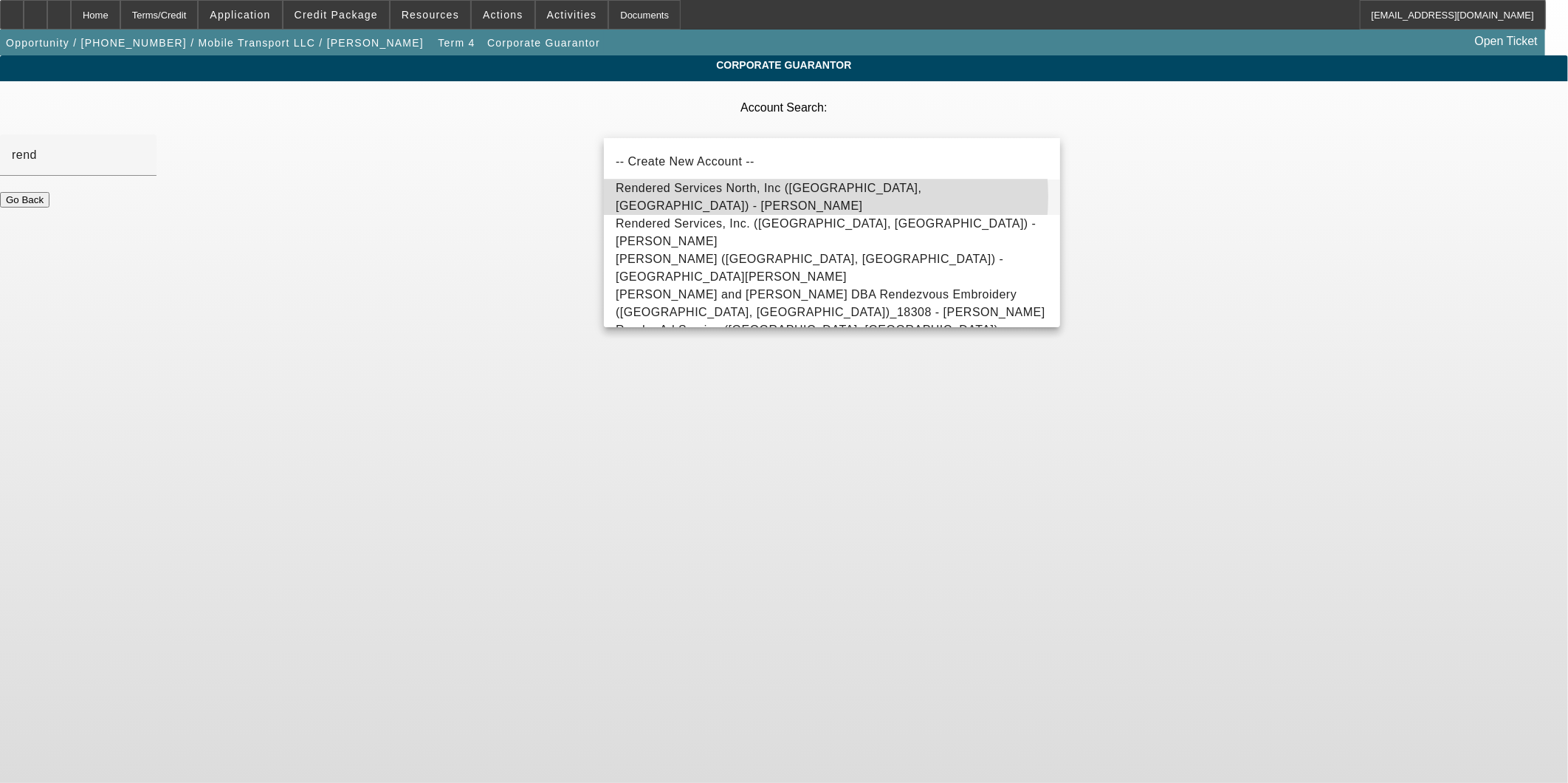
click at [810, 197] on span "Rendered Services North, Inc (Chicago, IL) - Nestos, Bill" at bounding box center [768, 197] width 307 height 31
type input "Rendered Services North, Inc (Chicago, IL) - Nestos, Bill"
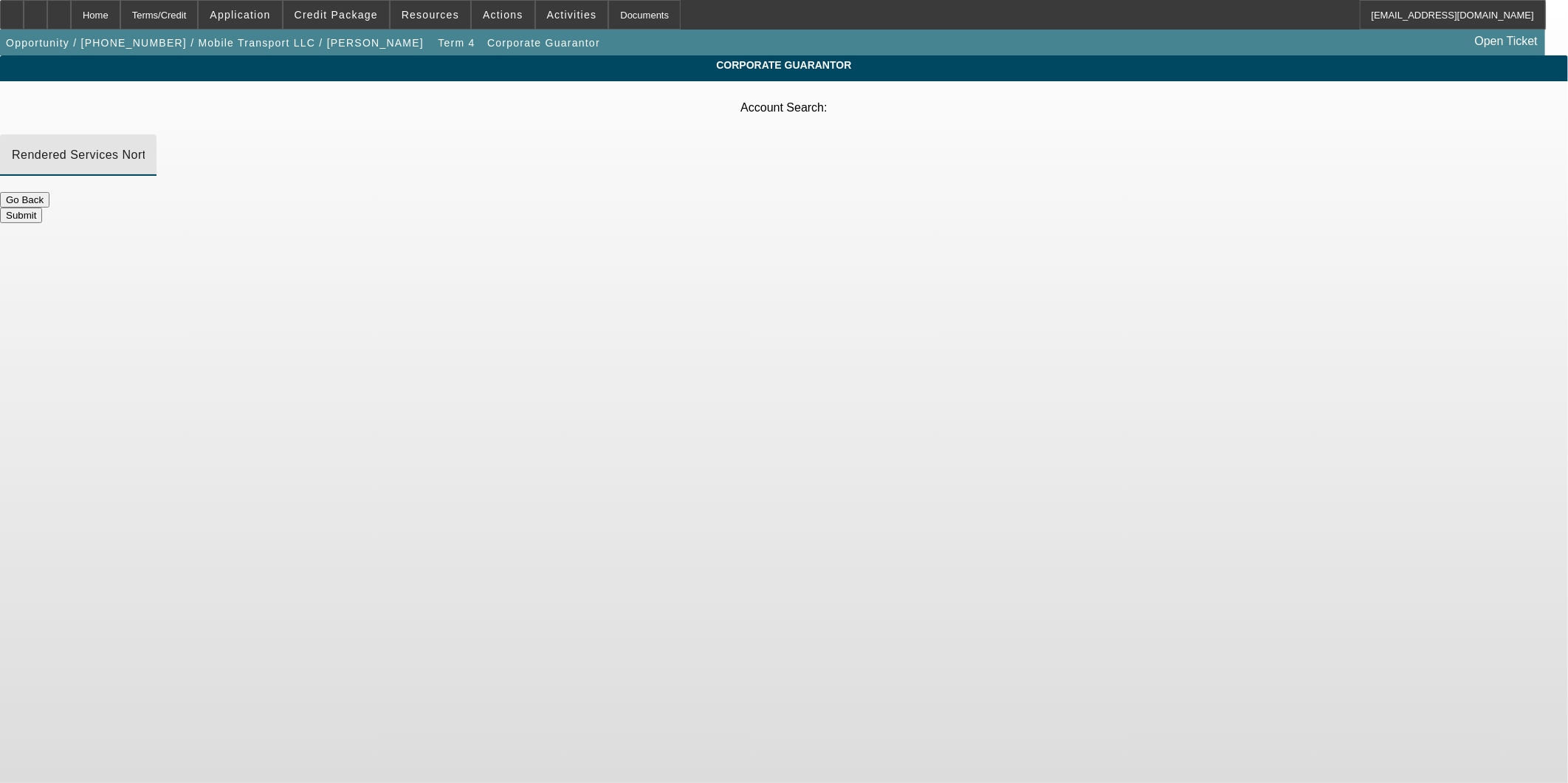
click at [42, 207] on button "Submit" at bounding box center [21, 215] width 42 height 15
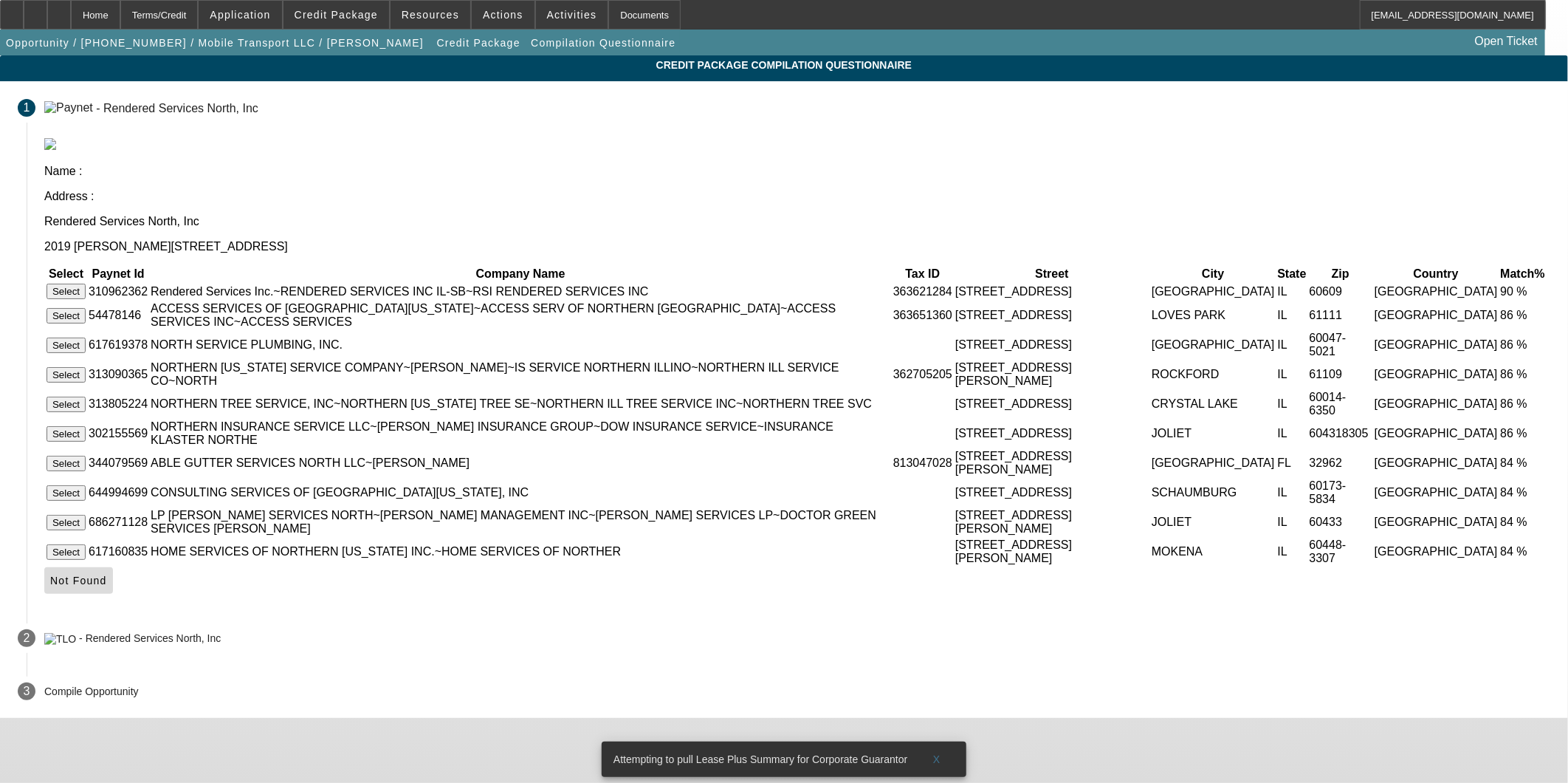
click at [107, 587] on span "Not Found" at bounding box center [78, 580] width 56 height 11
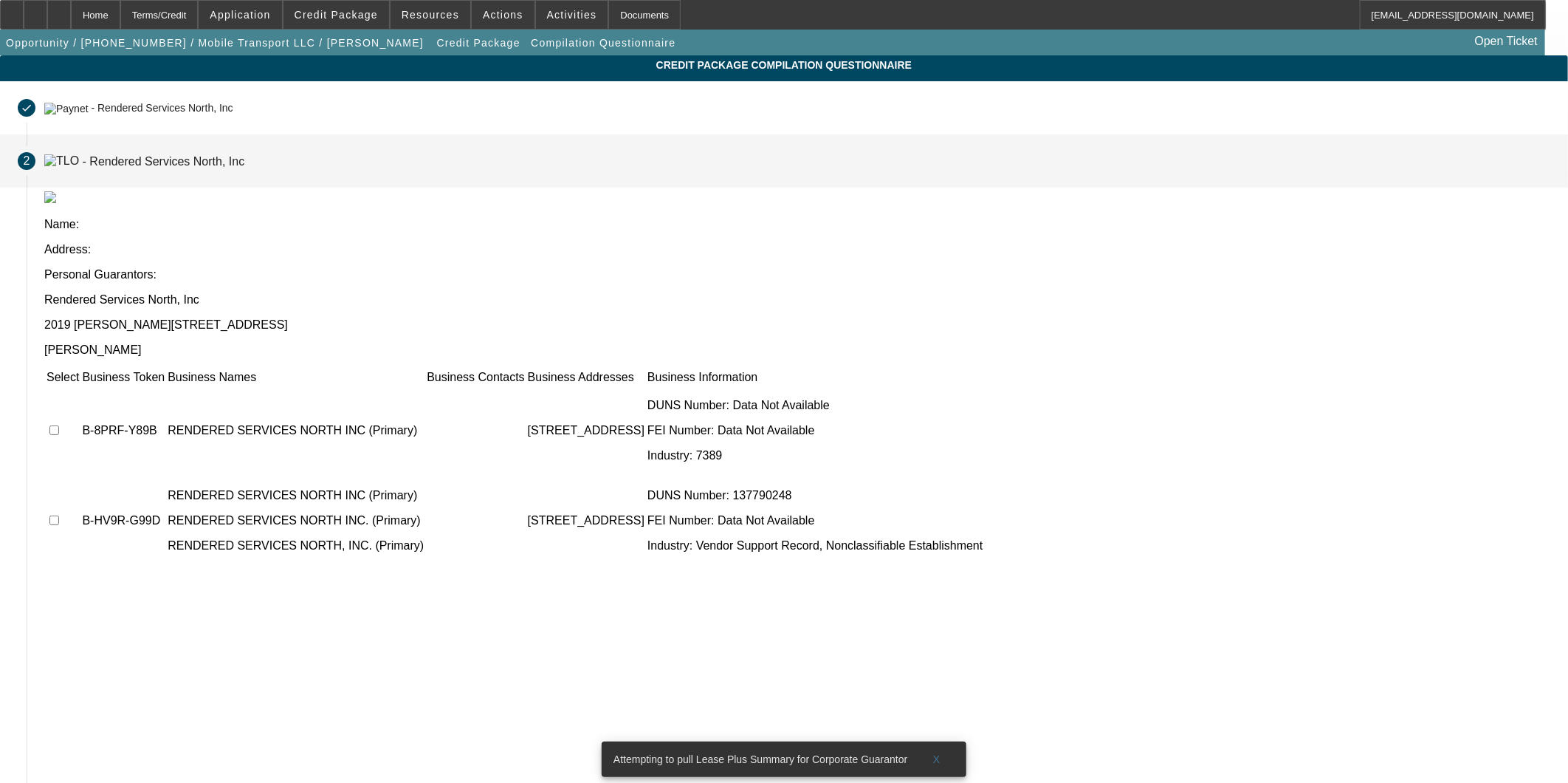
click at [59, 425] on input "checkbox" at bounding box center [54, 430] width 10 height 10
checkbox input "true"
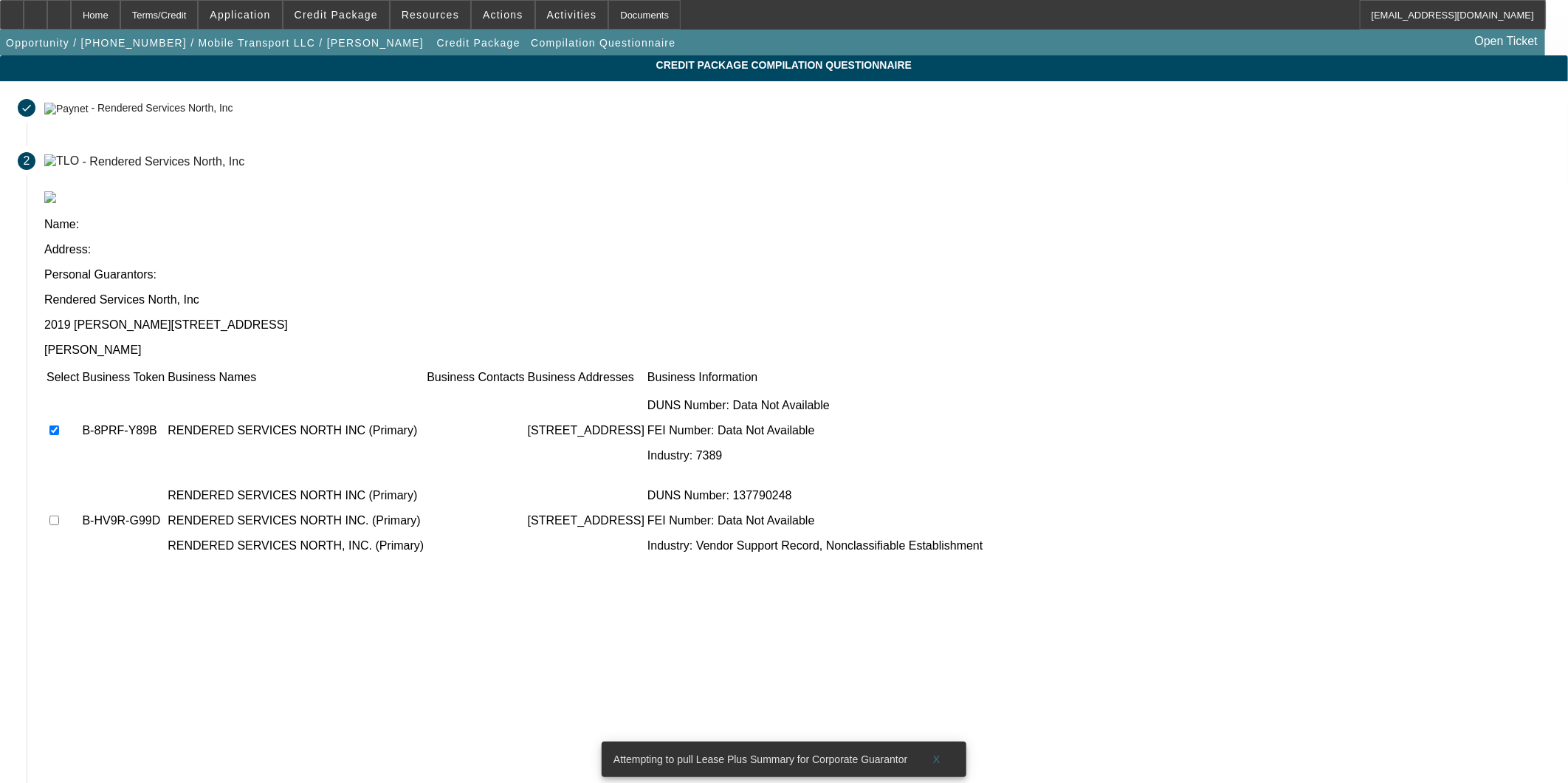
click at [59, 515] on input "checkbox" at bounding box center [54, 520] width 10 height 10
checkbox input "true"
click at [88, 782] on span "Submit" at bounding box center [69, 788] width 37 height 11
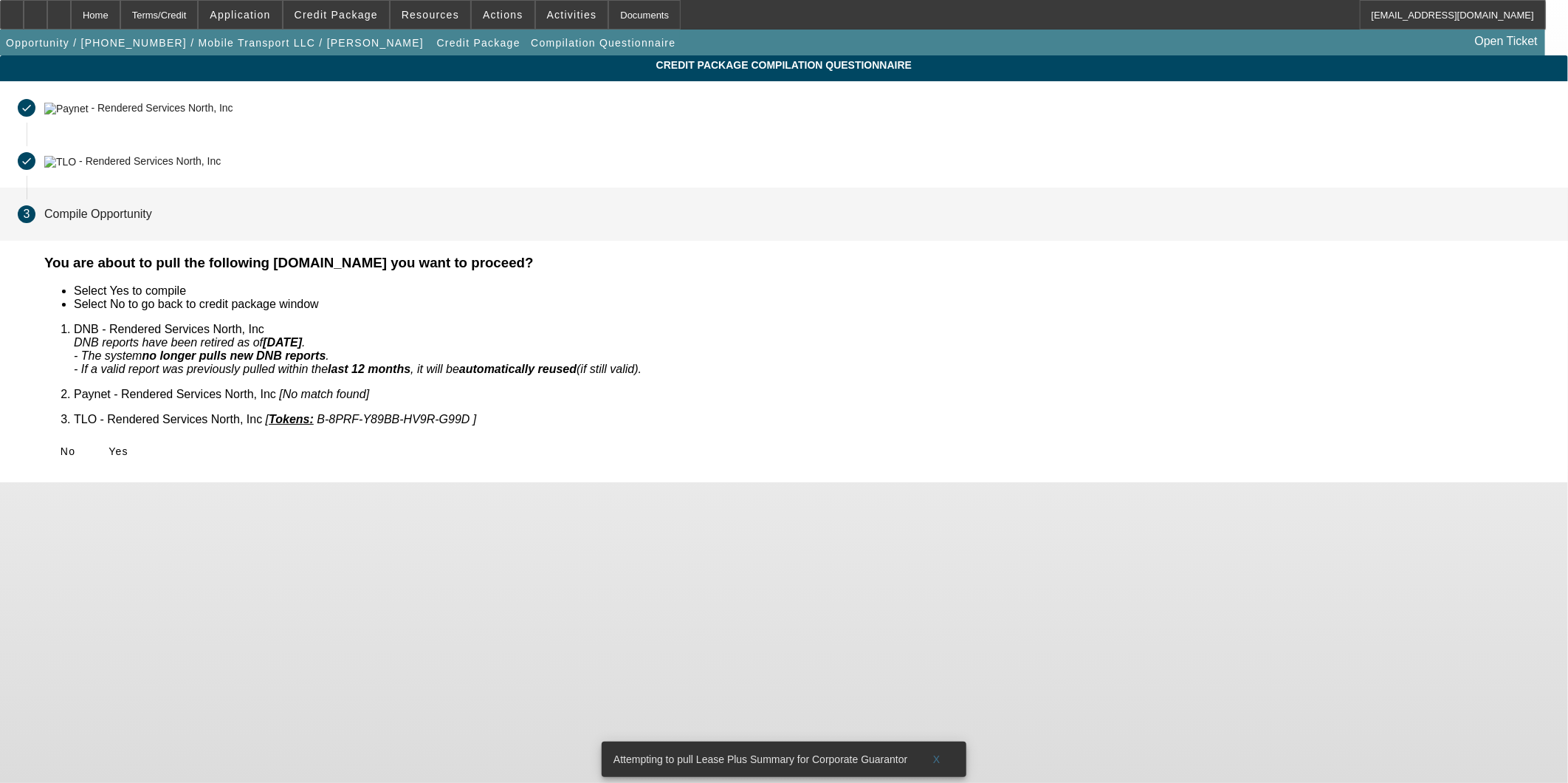
click at [483, 438] on div "No Yes" at bounding box center [797, 451] width 1506 height 27
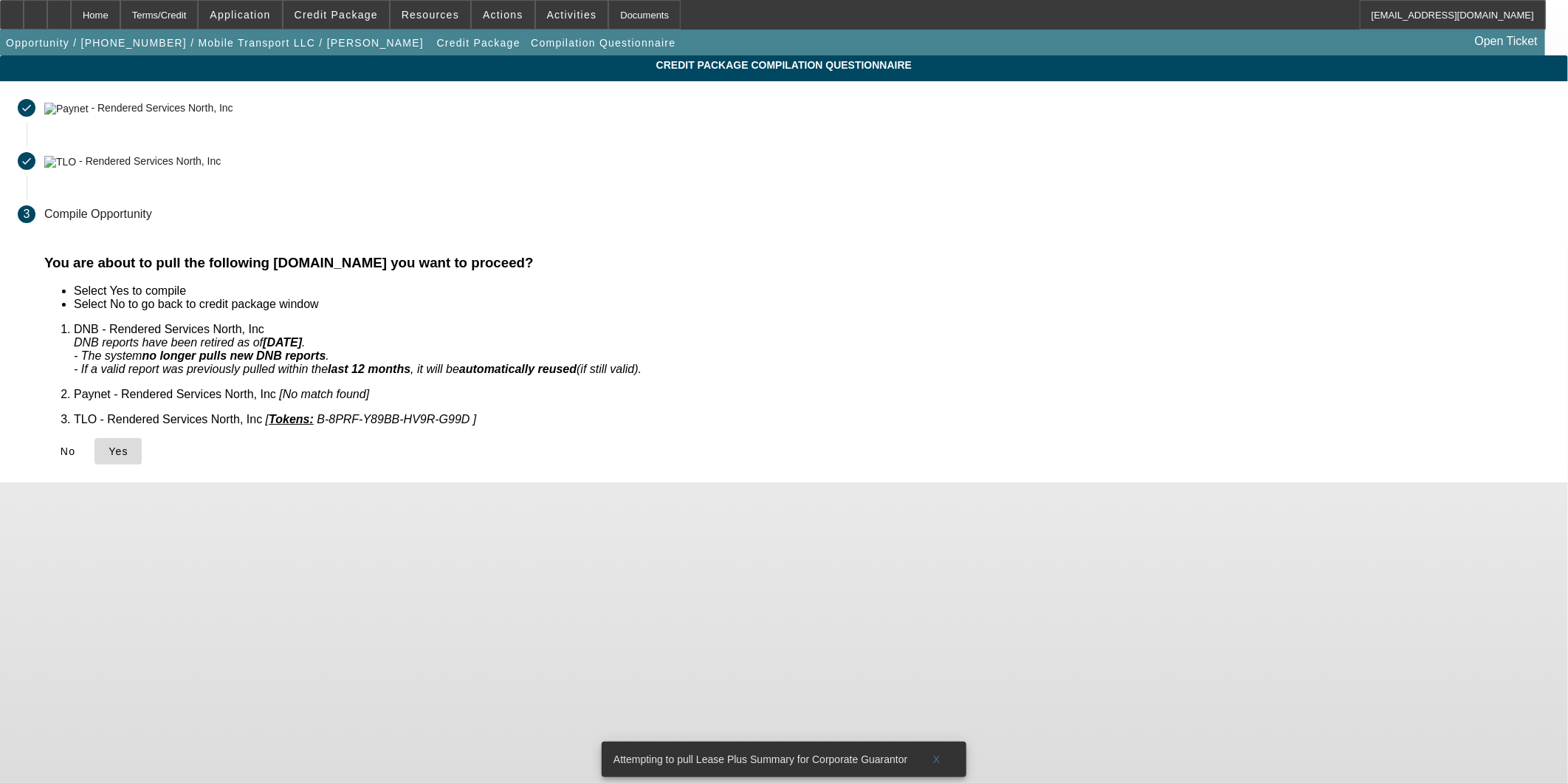
click at [141, 434] on span at bounding box center [118, 451] width 47 height 35
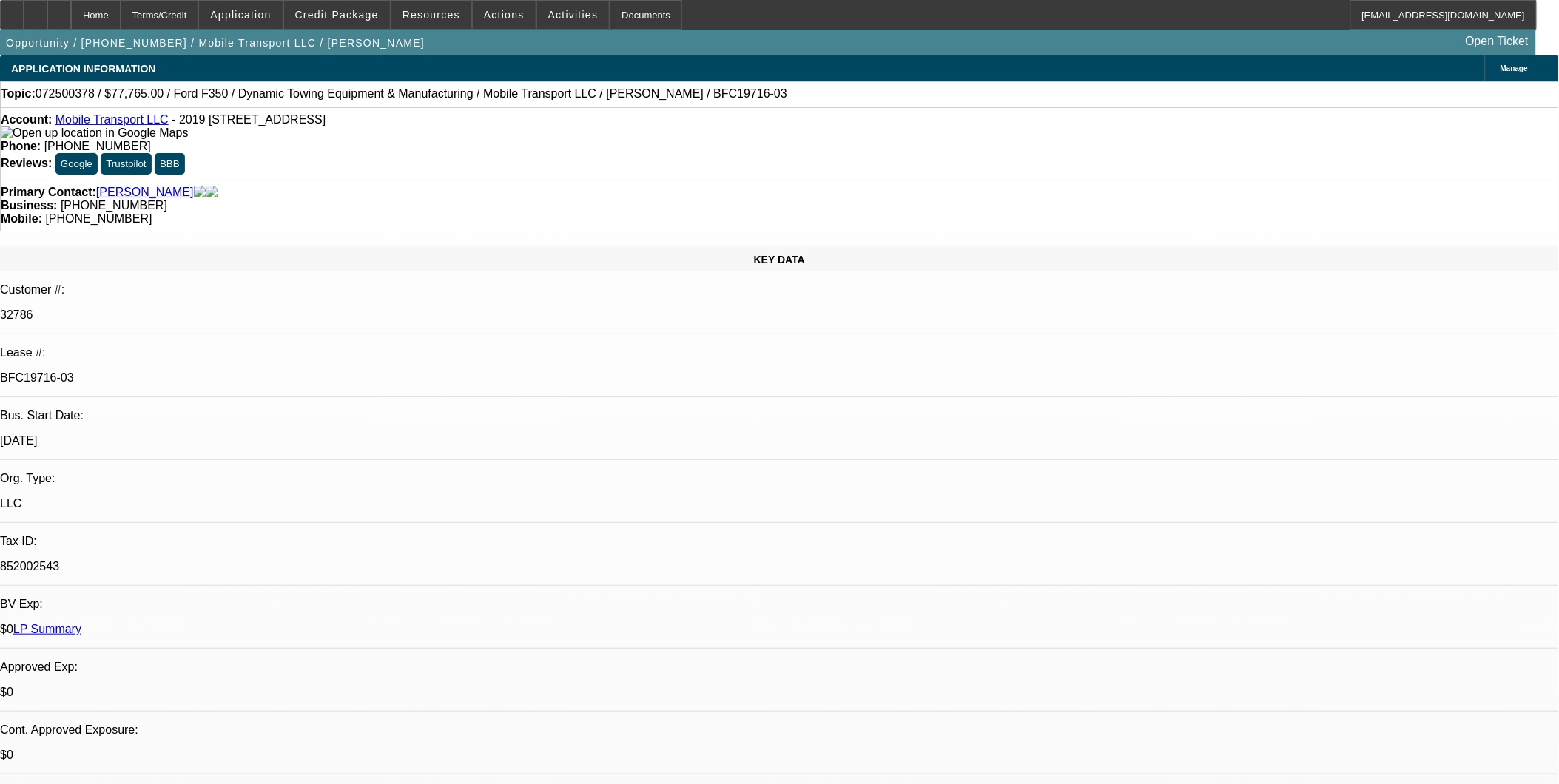
select select "0"
select select "2"
select select "0"
select select "6"
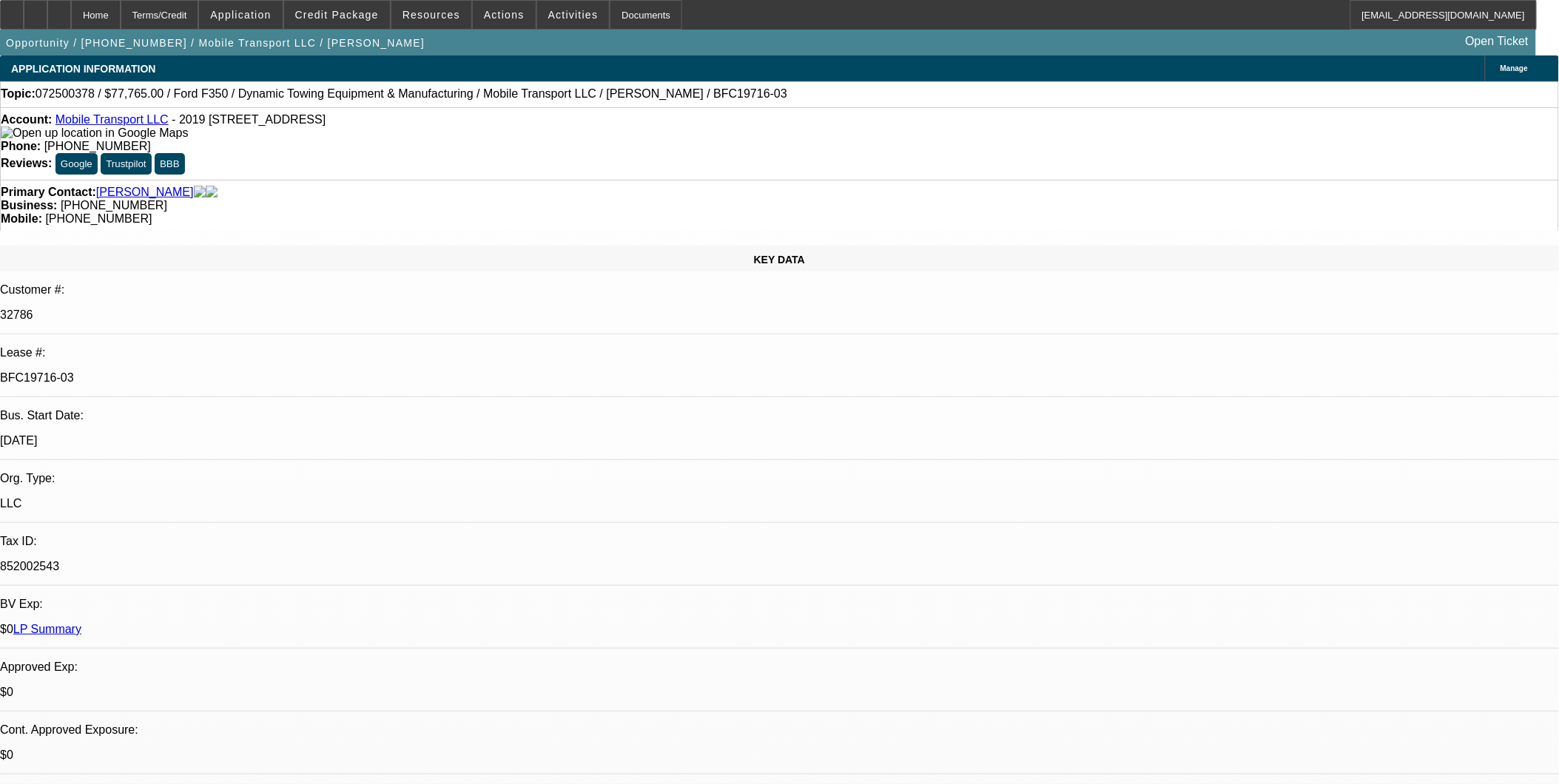
select select "0"
select select "2"
select select "0"
select select "6"
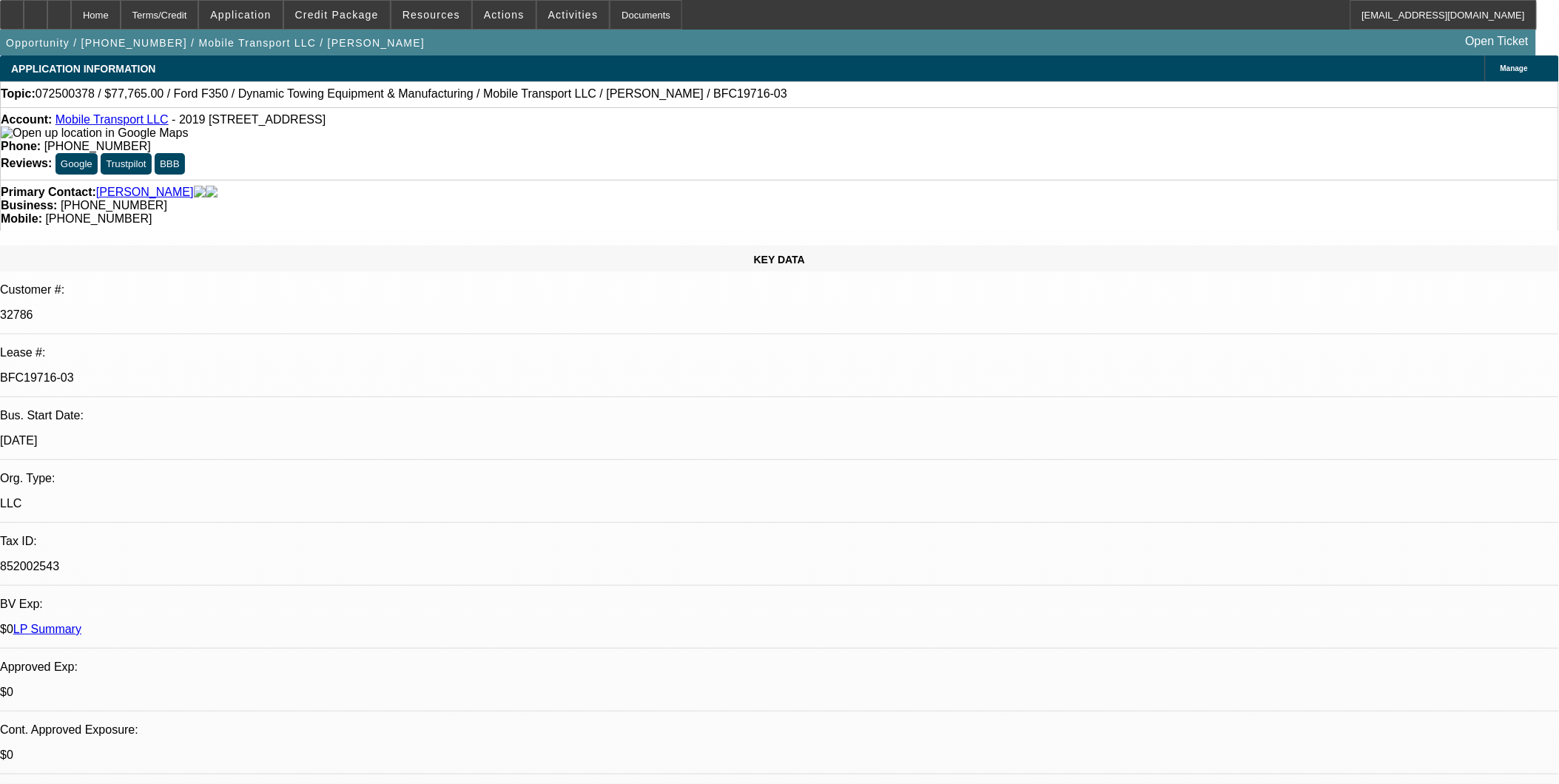
select select "0"
select select "2"
select select "0"
select select "6"
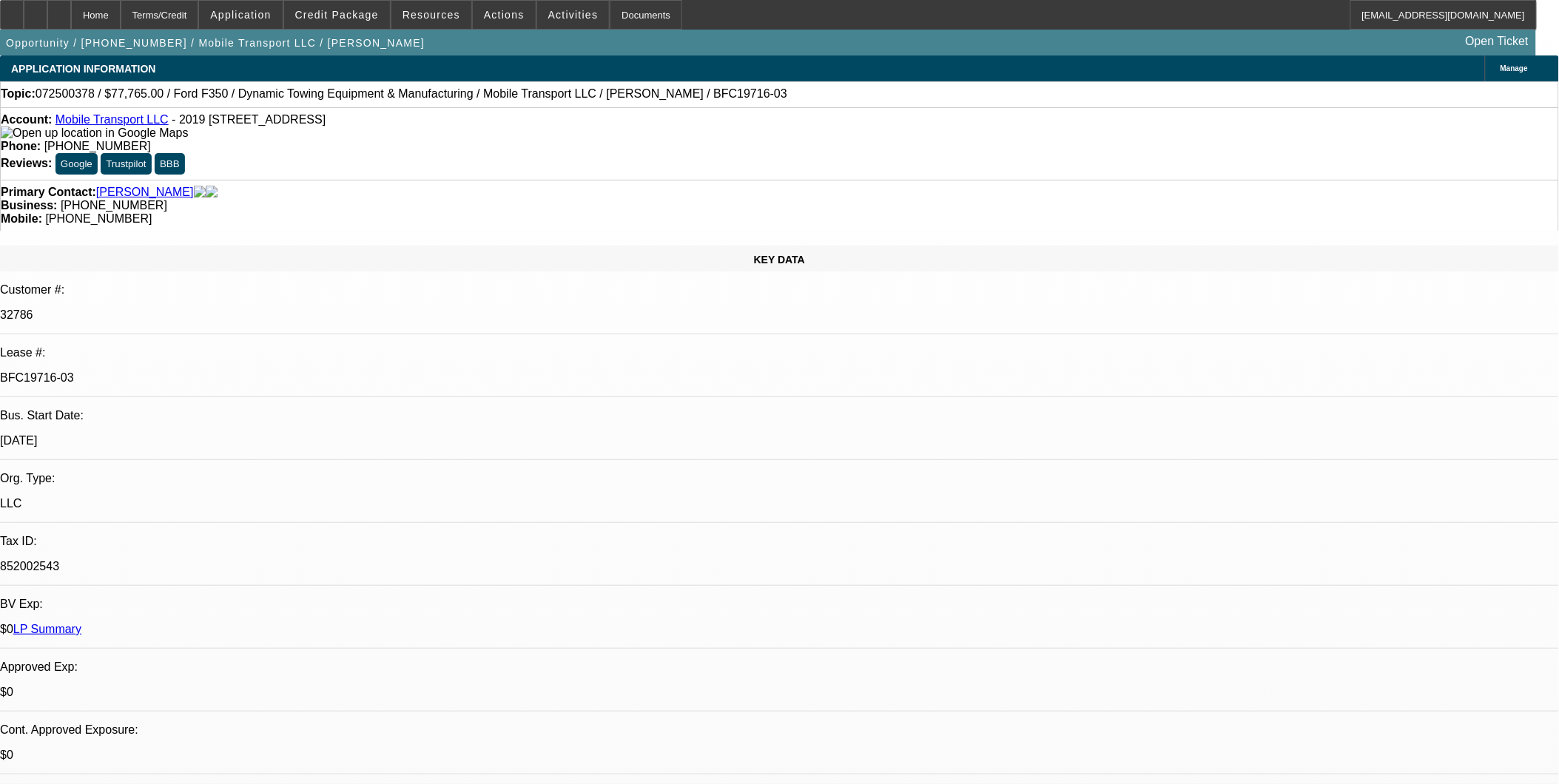
select select "0"
select select "2"
select select "0"
select select "6"
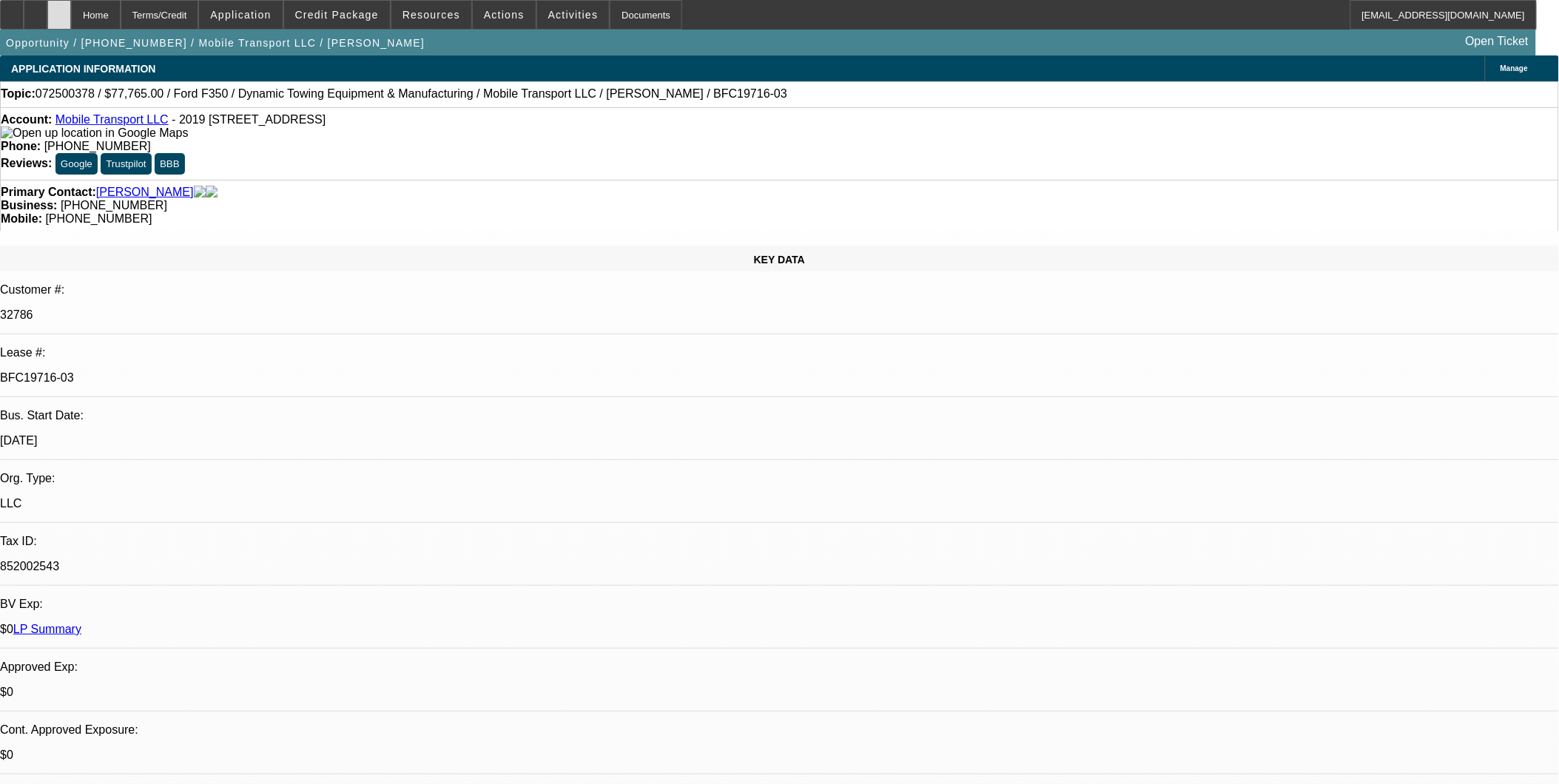
click at [71, 6] on div at bounding box center [58, 14] width 24 height 30
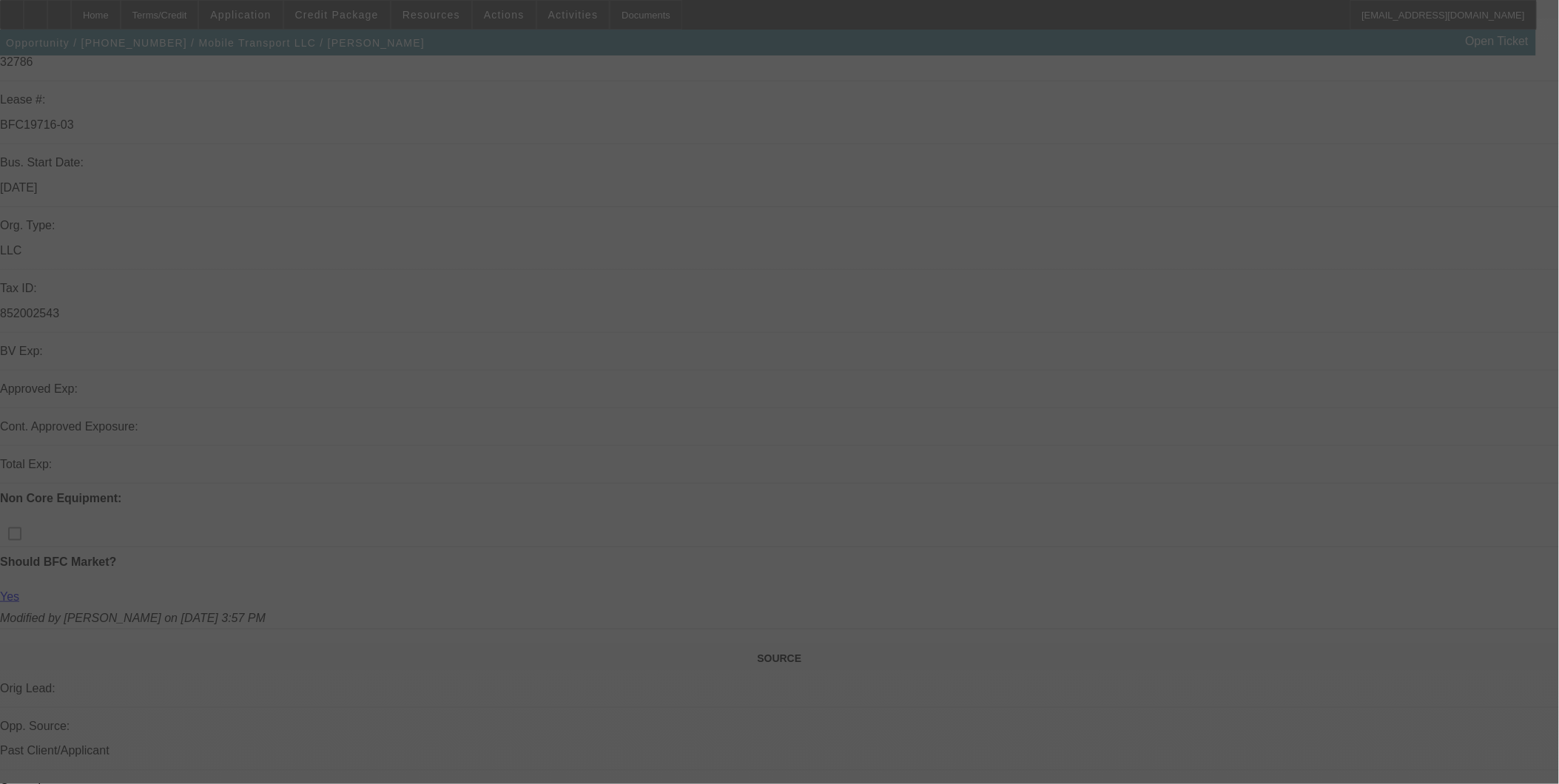
scroll to position [411, 0]
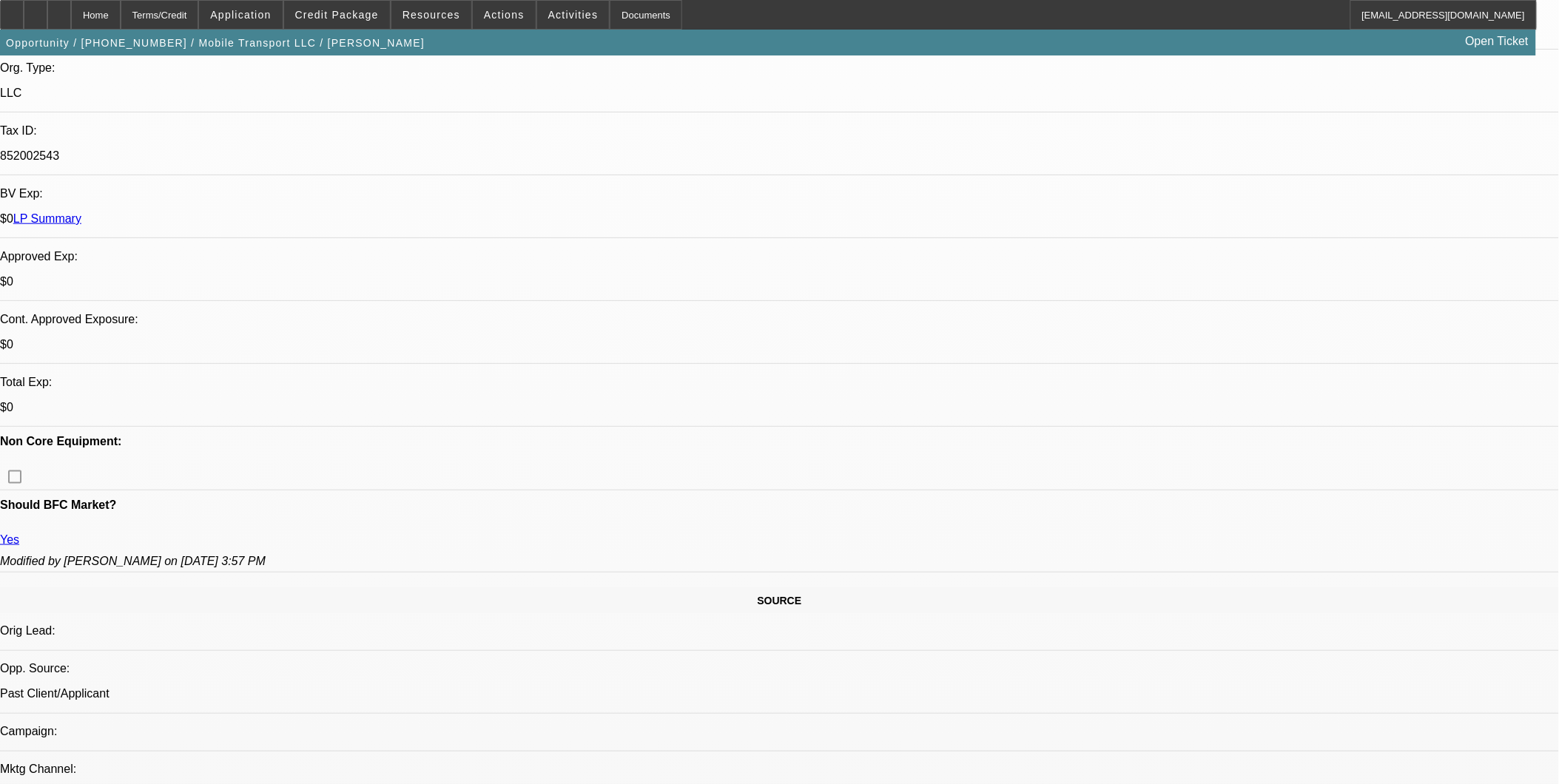
select select "0"
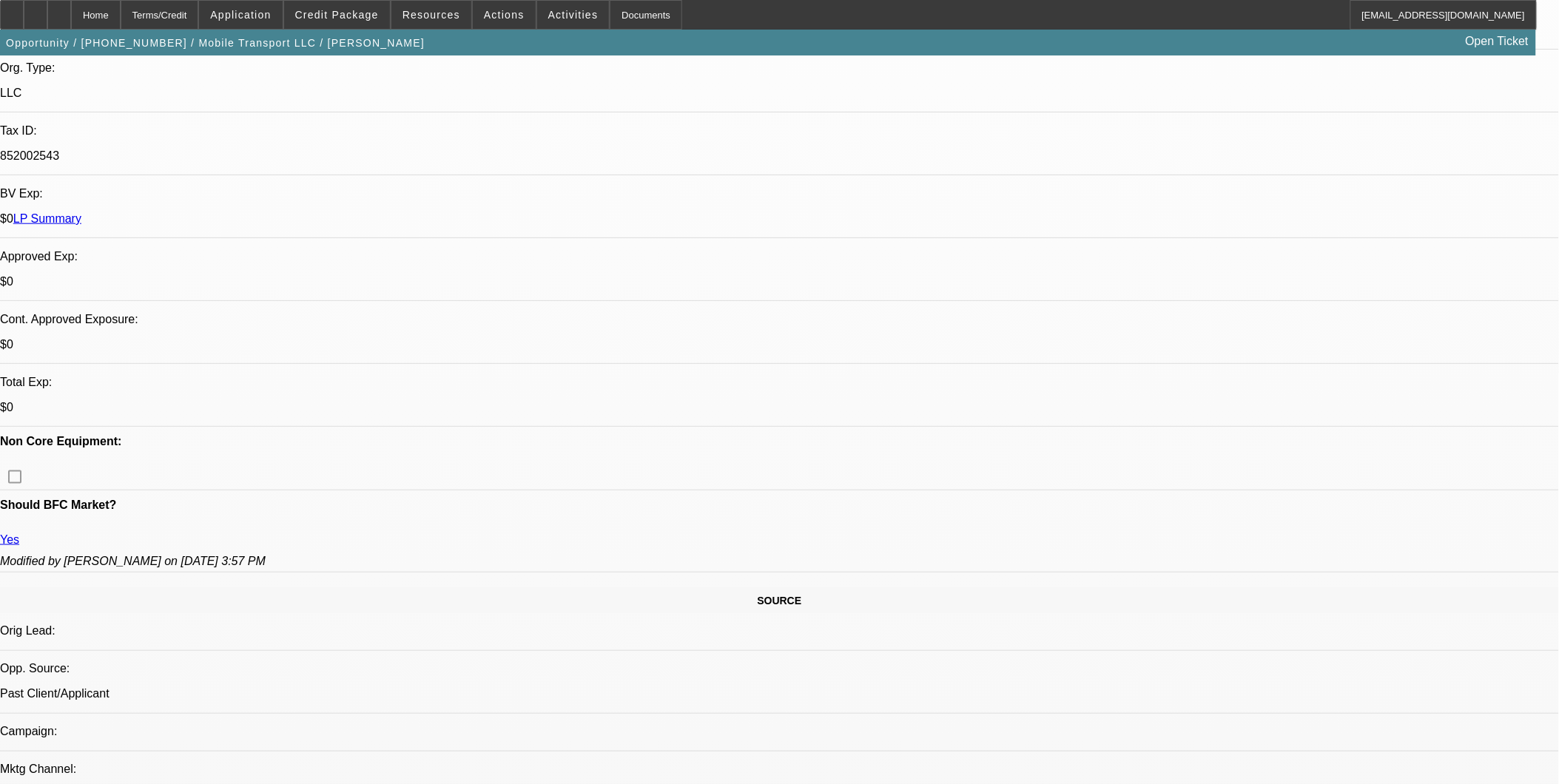
select select "0"
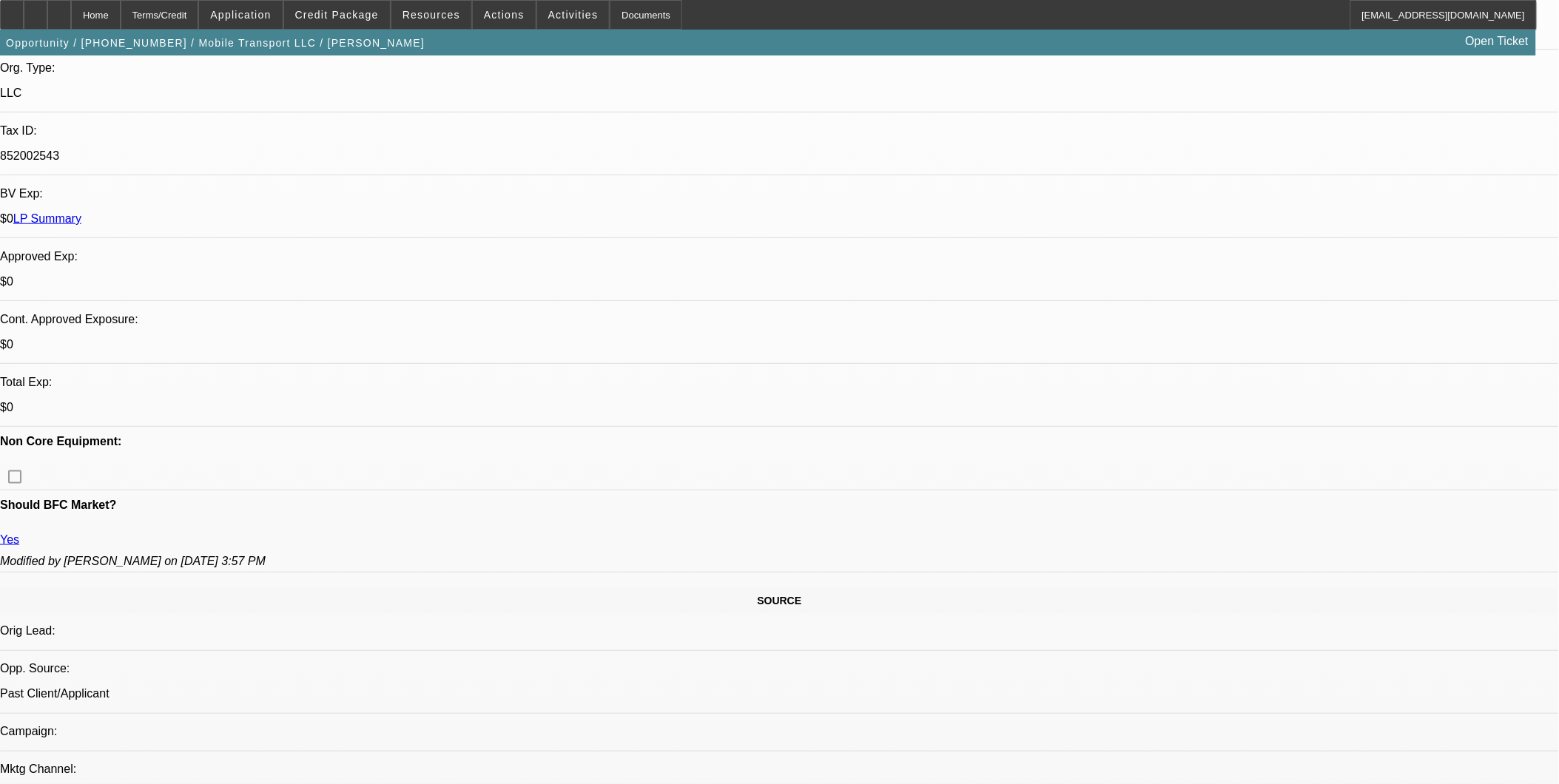
select select "0"
select select "1"
select select "2"
select select "6"
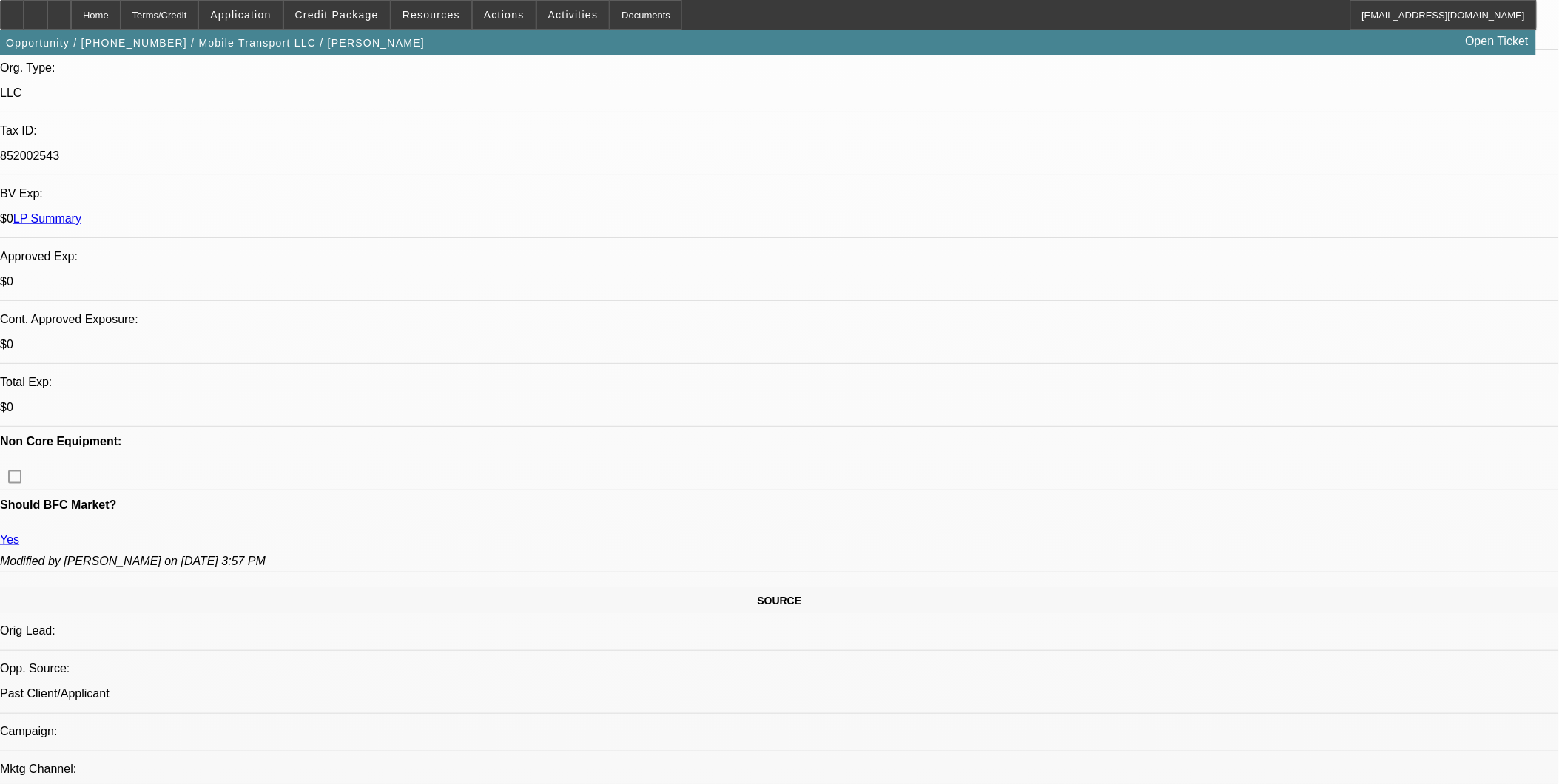
select select "1"
select select "2"
select select "6"
select select "1"
select select "2"
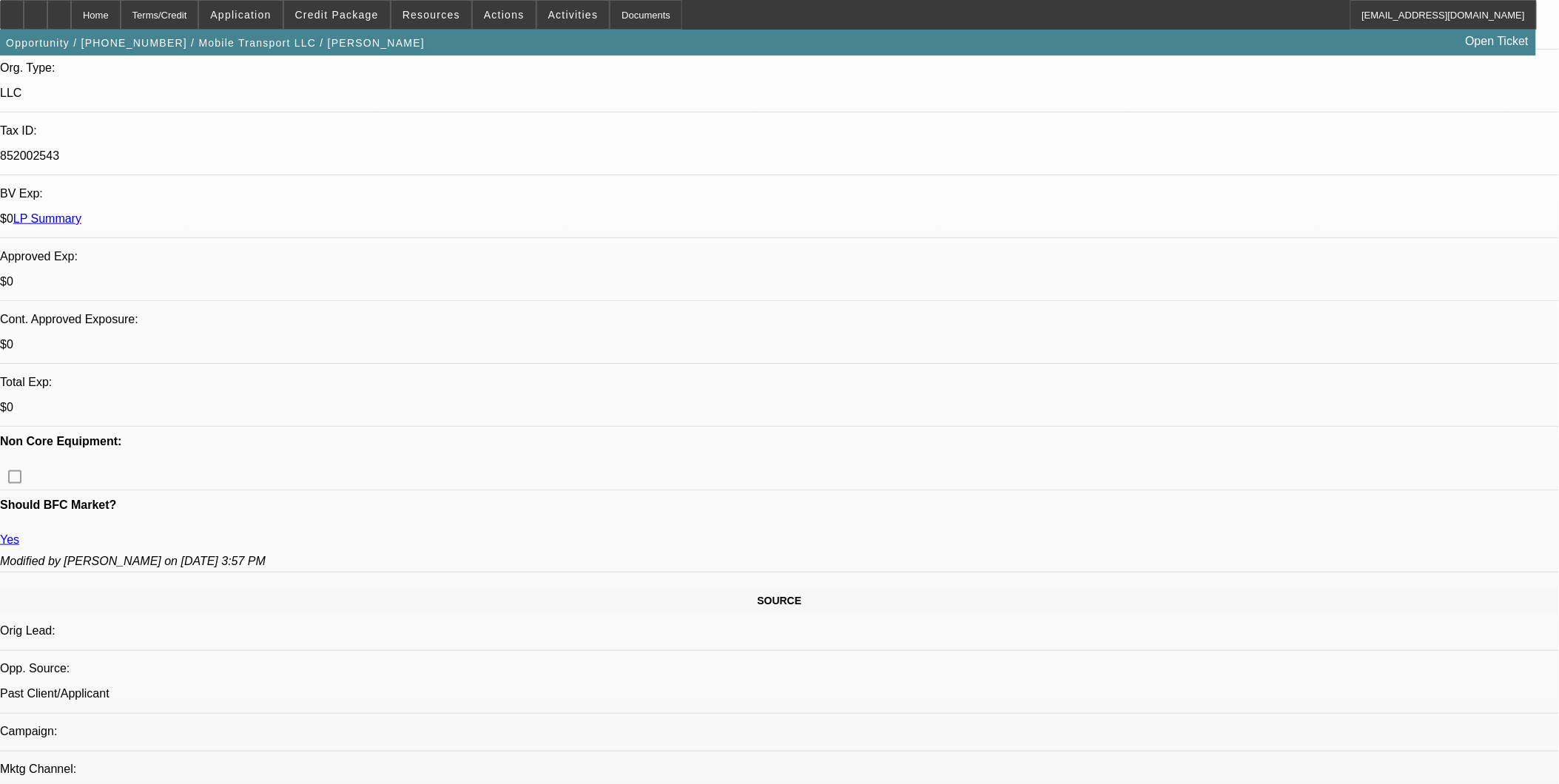
select select "6"
select select "1"
select select "2"
select select "6"
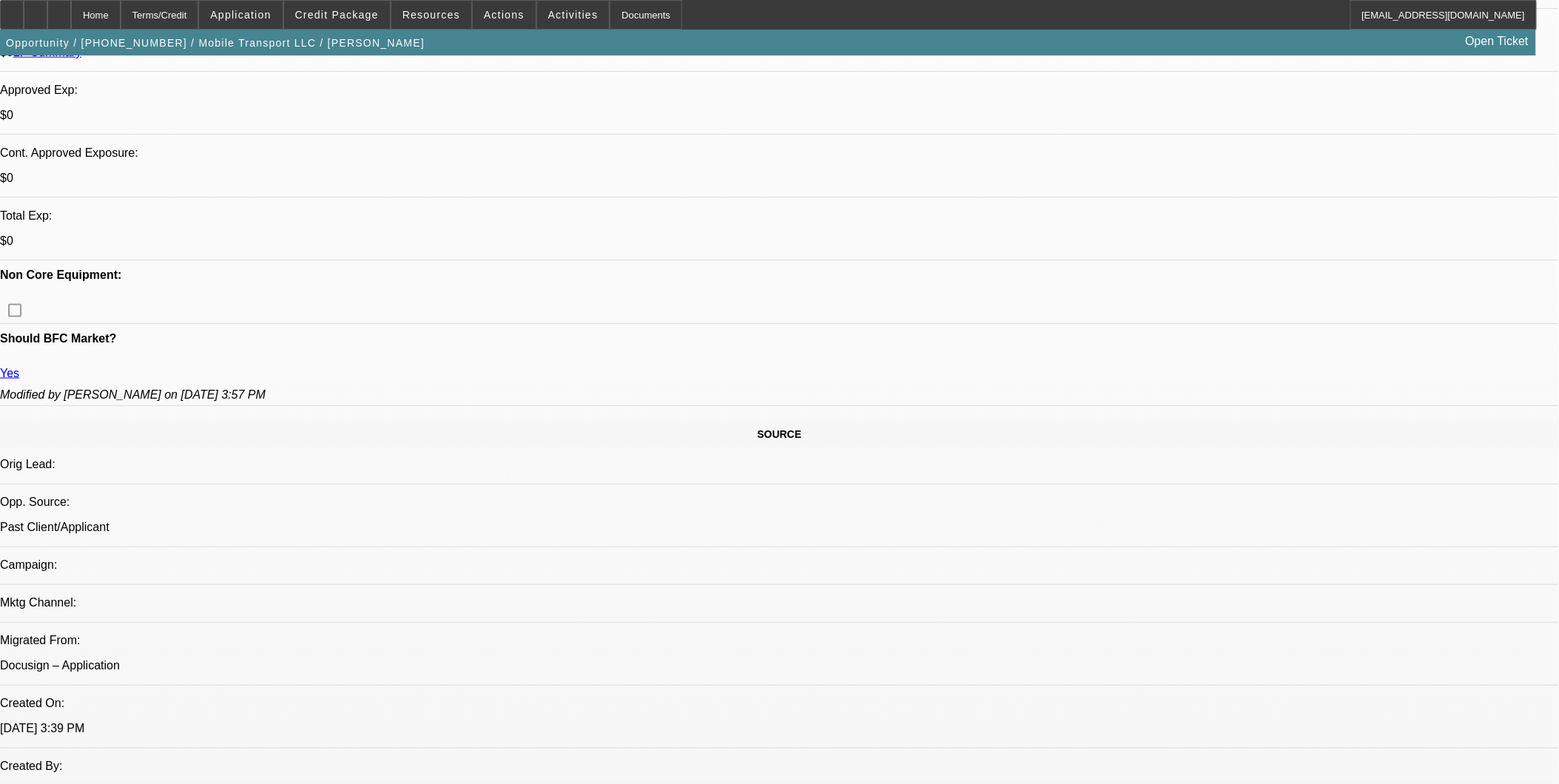
scroll to position [574, 0]
click at [363, 15] on span "Credit Package" at bounding box center [336, 14] width 83 height 11
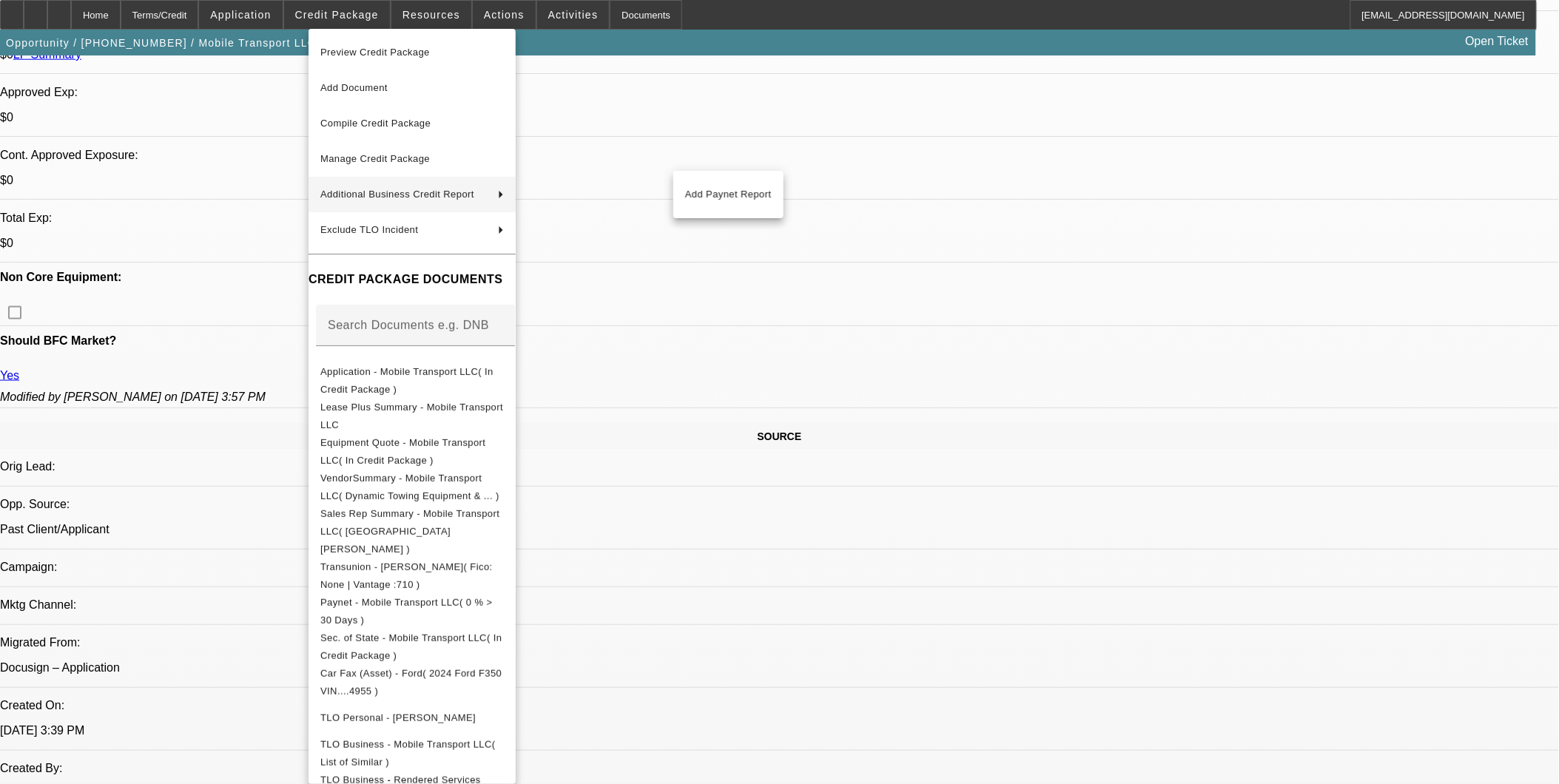
click at [808, 395] on div at bounding box center [780, 392] width 1559 height 784
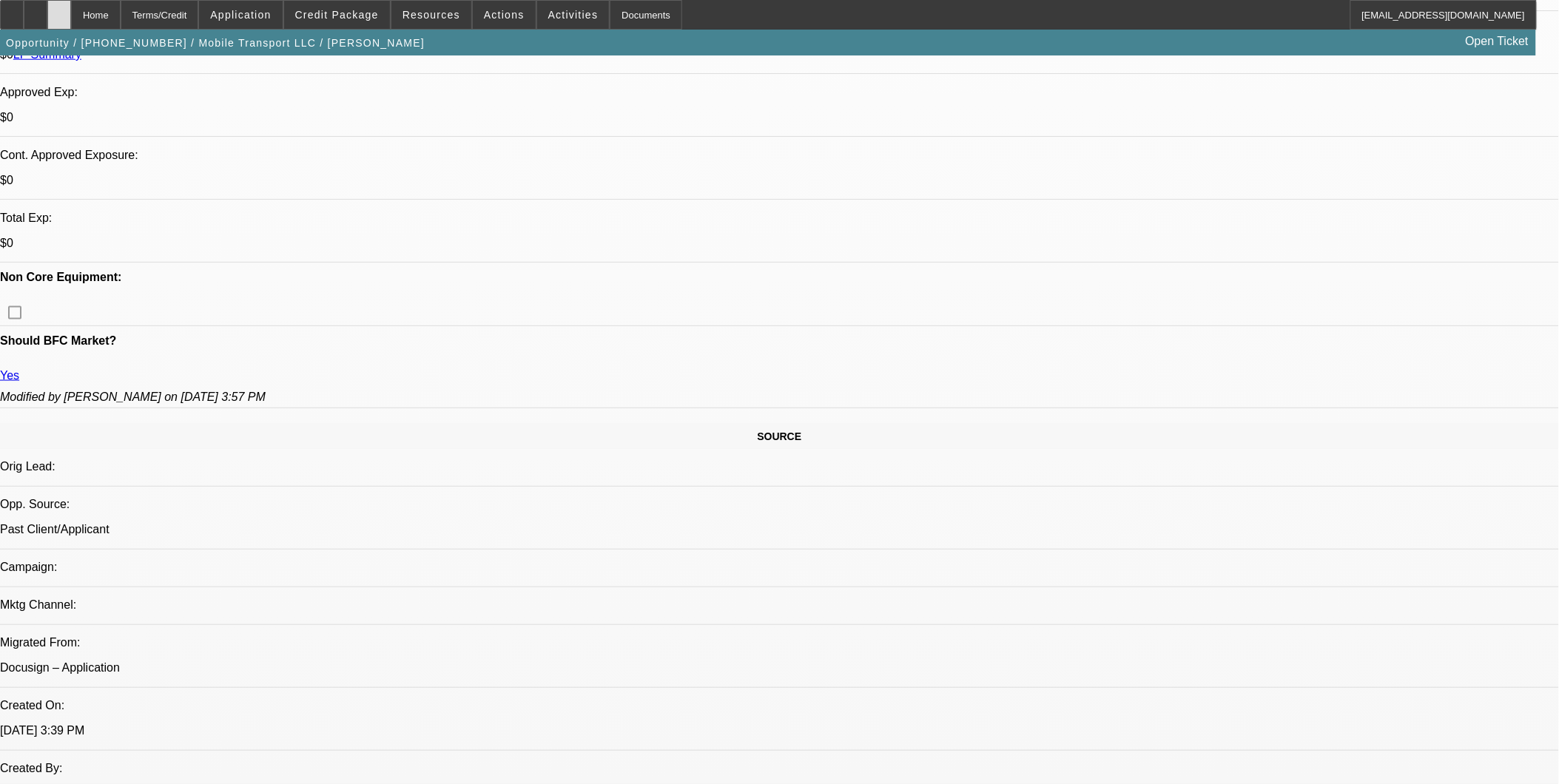
click at [71, 8] on div at bounding box center [58, 14] width 24 height 30
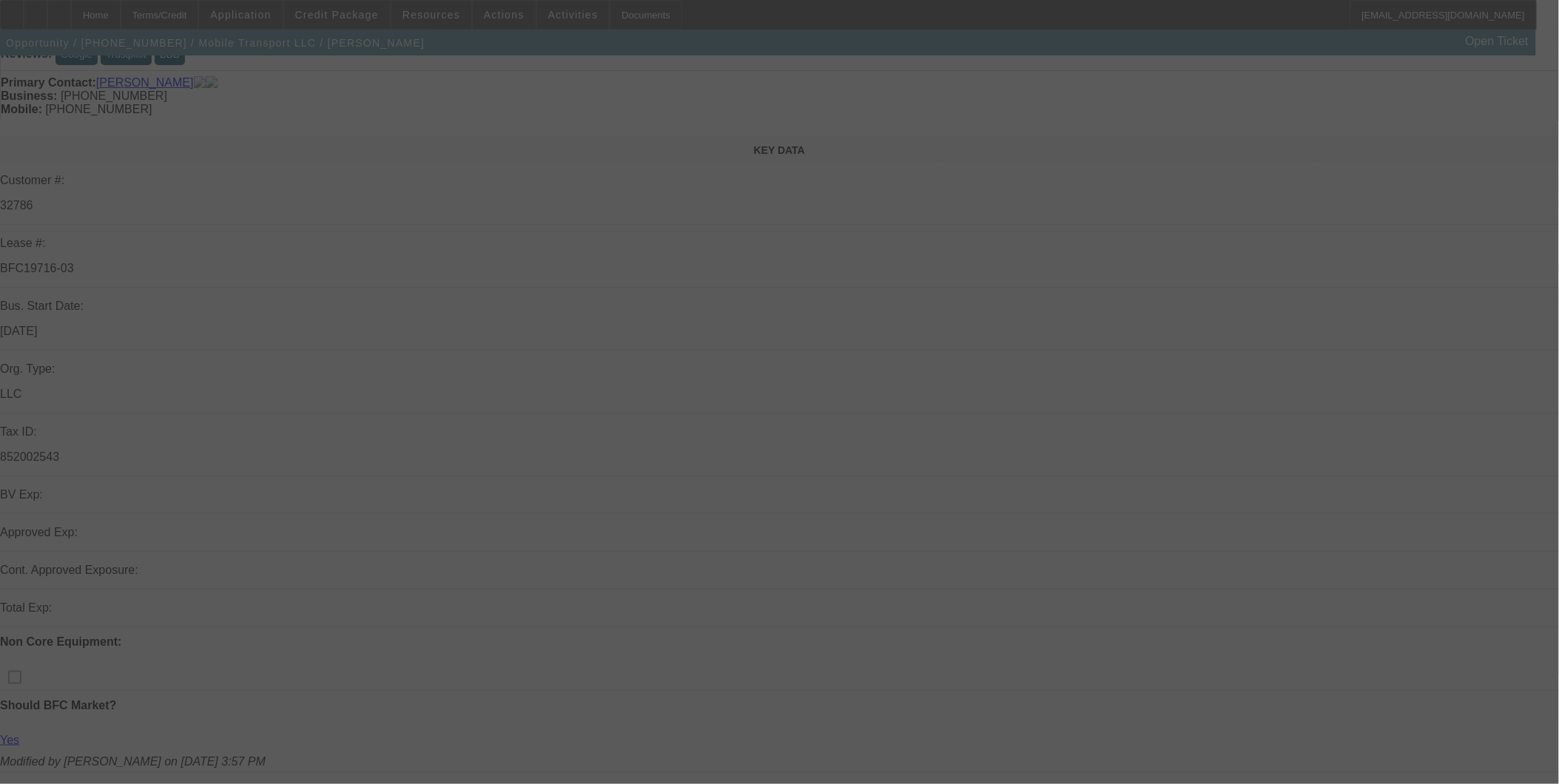
scroll to position [328, 0]
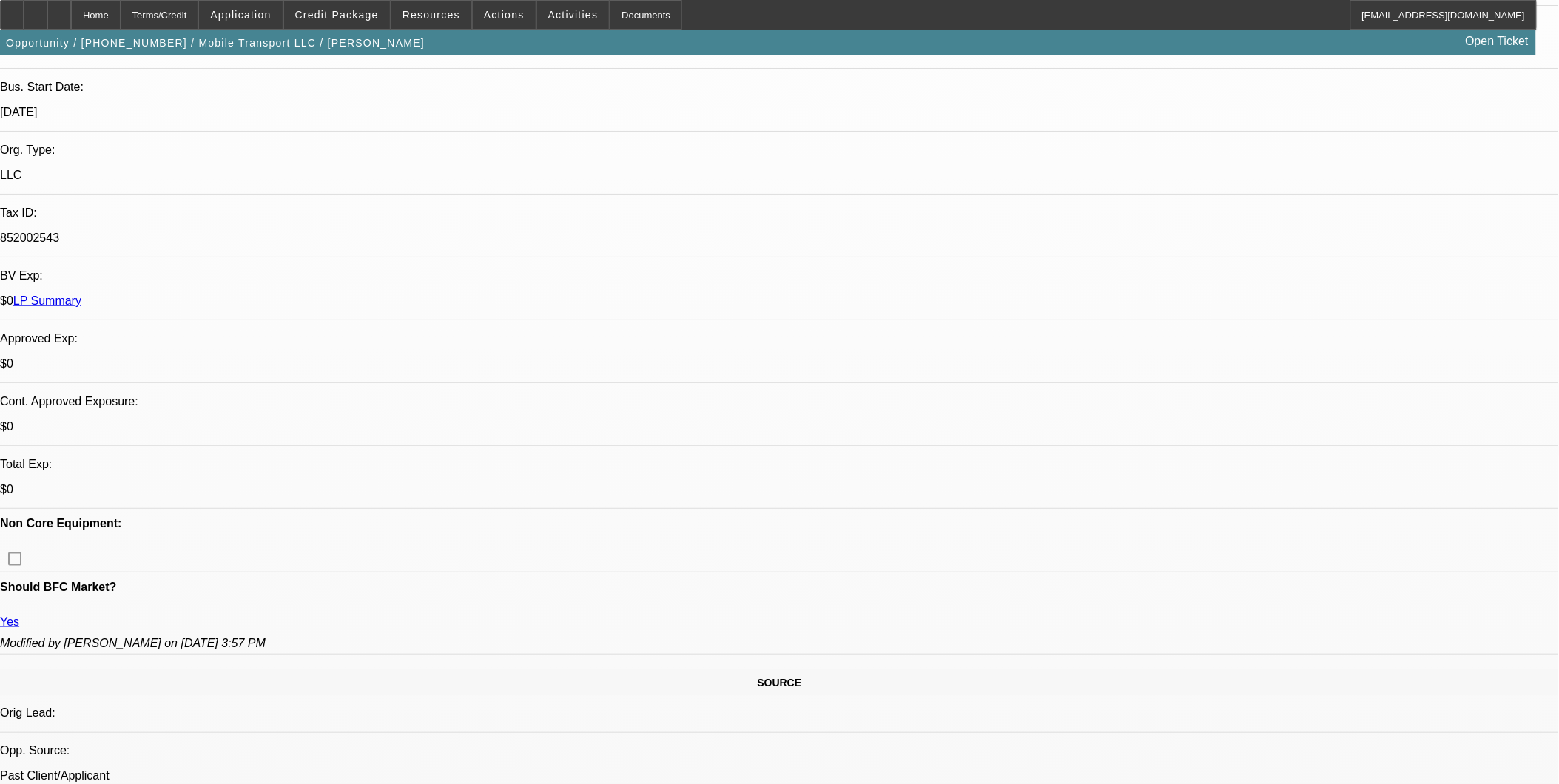
select select "0"
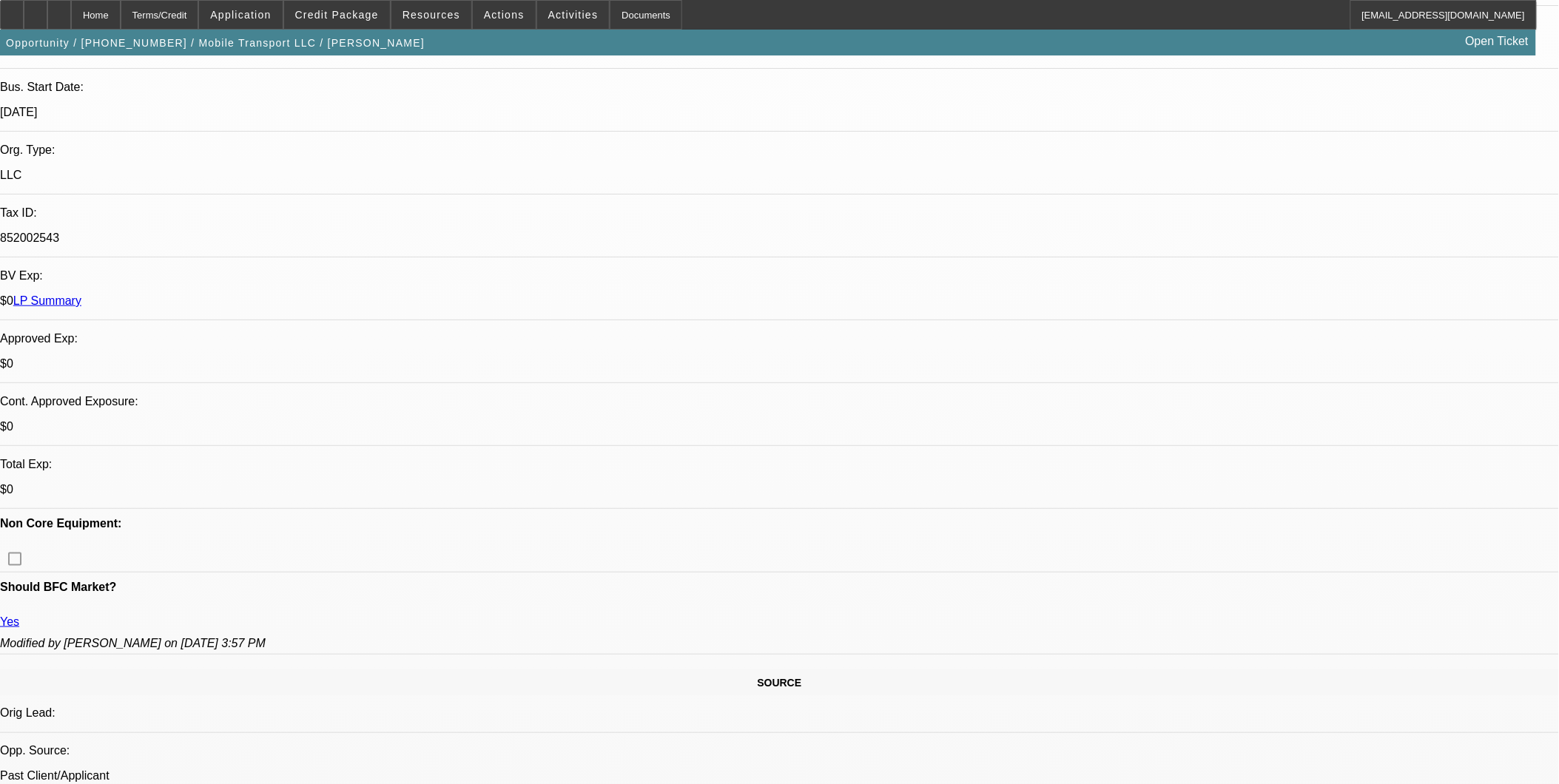
select select "0"
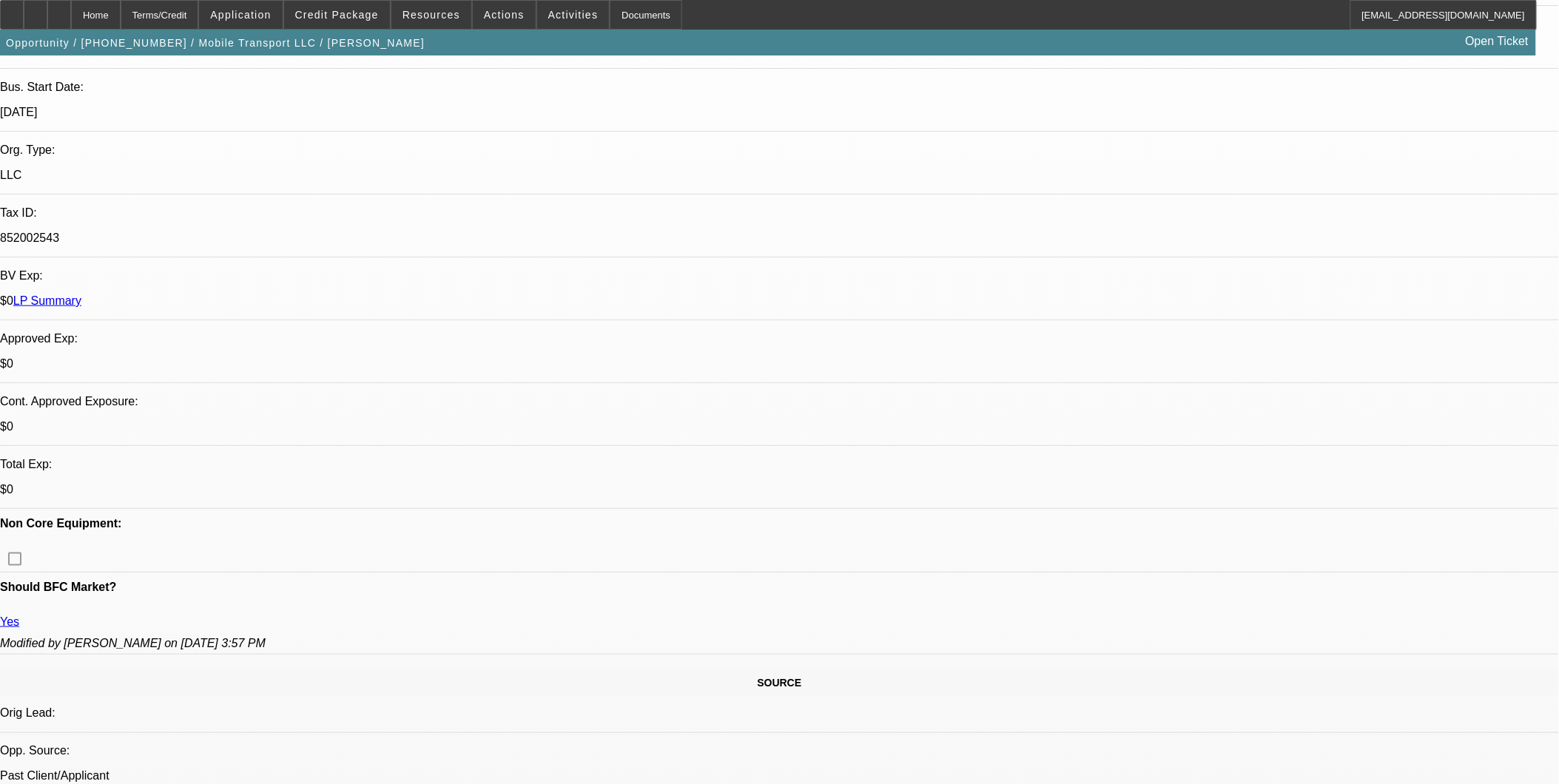
select select "0"
select select "1"
select select "2"
select select "6"
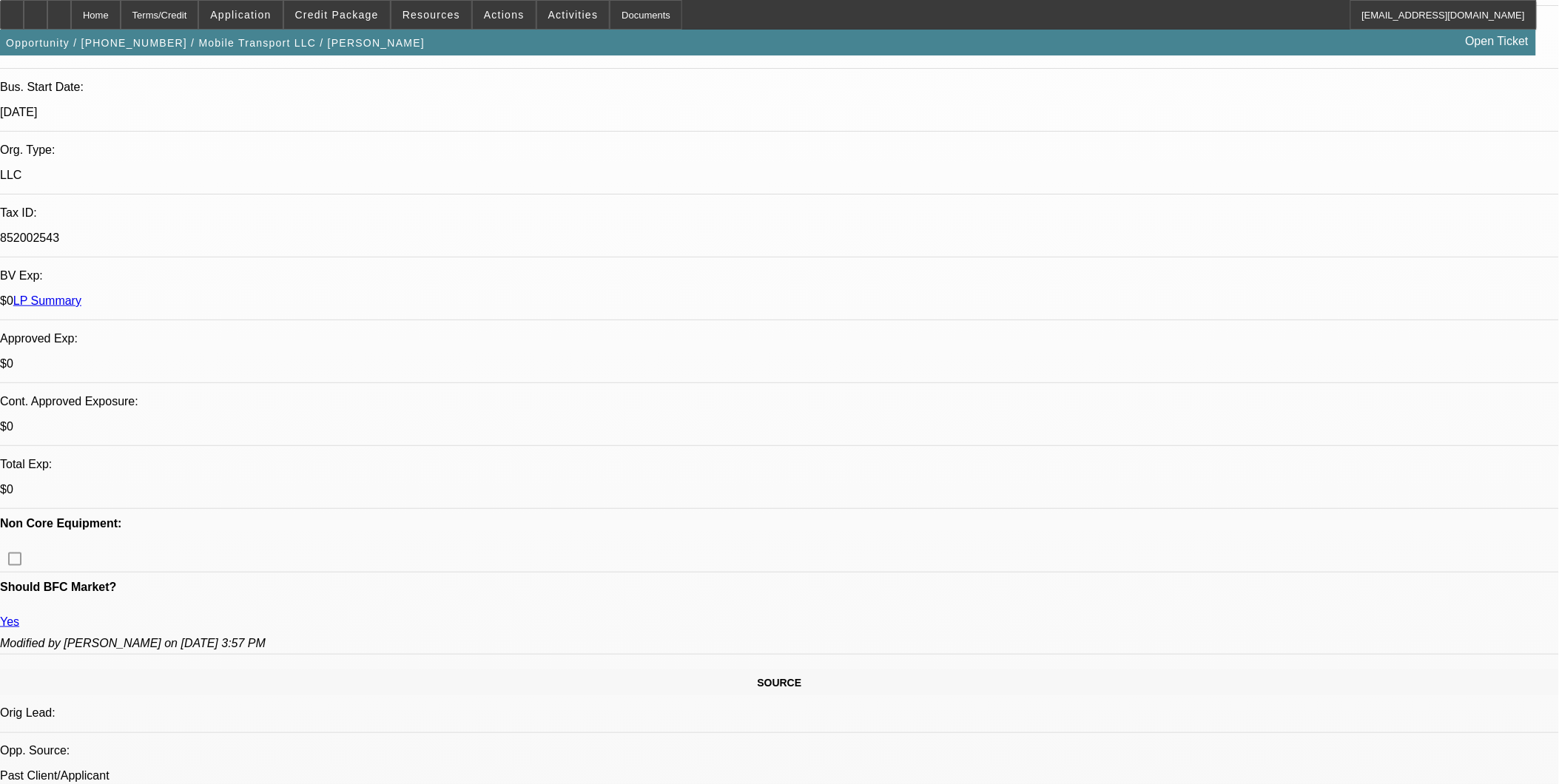
select select "1"
select select "2"
select select "6"
select select "1"
select select "2"
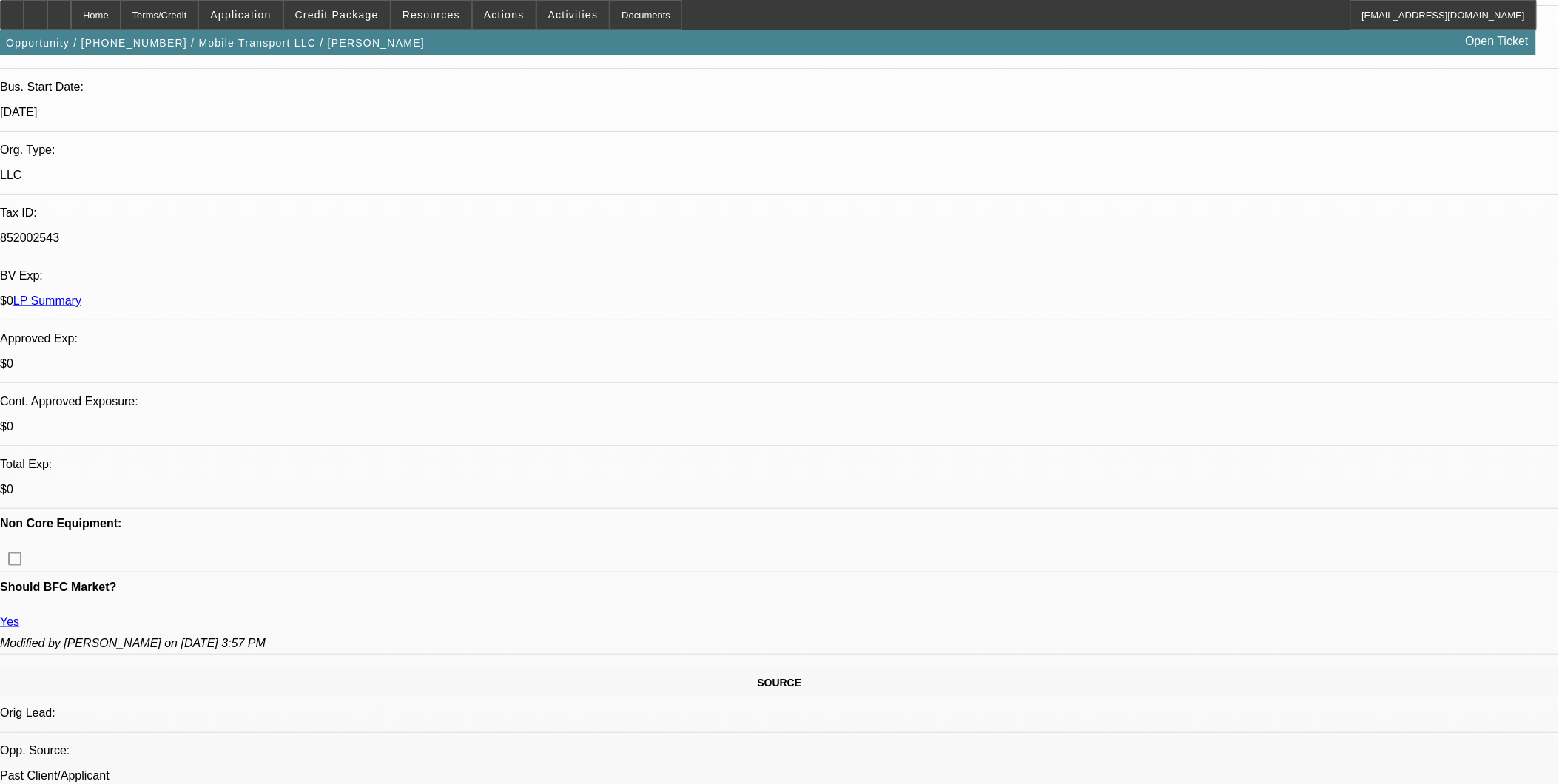
select select "6"
select select "1"
select select "2"
select select "6"
click at [344, 8] on span at bounding box center [337, 14] width 105 height 35
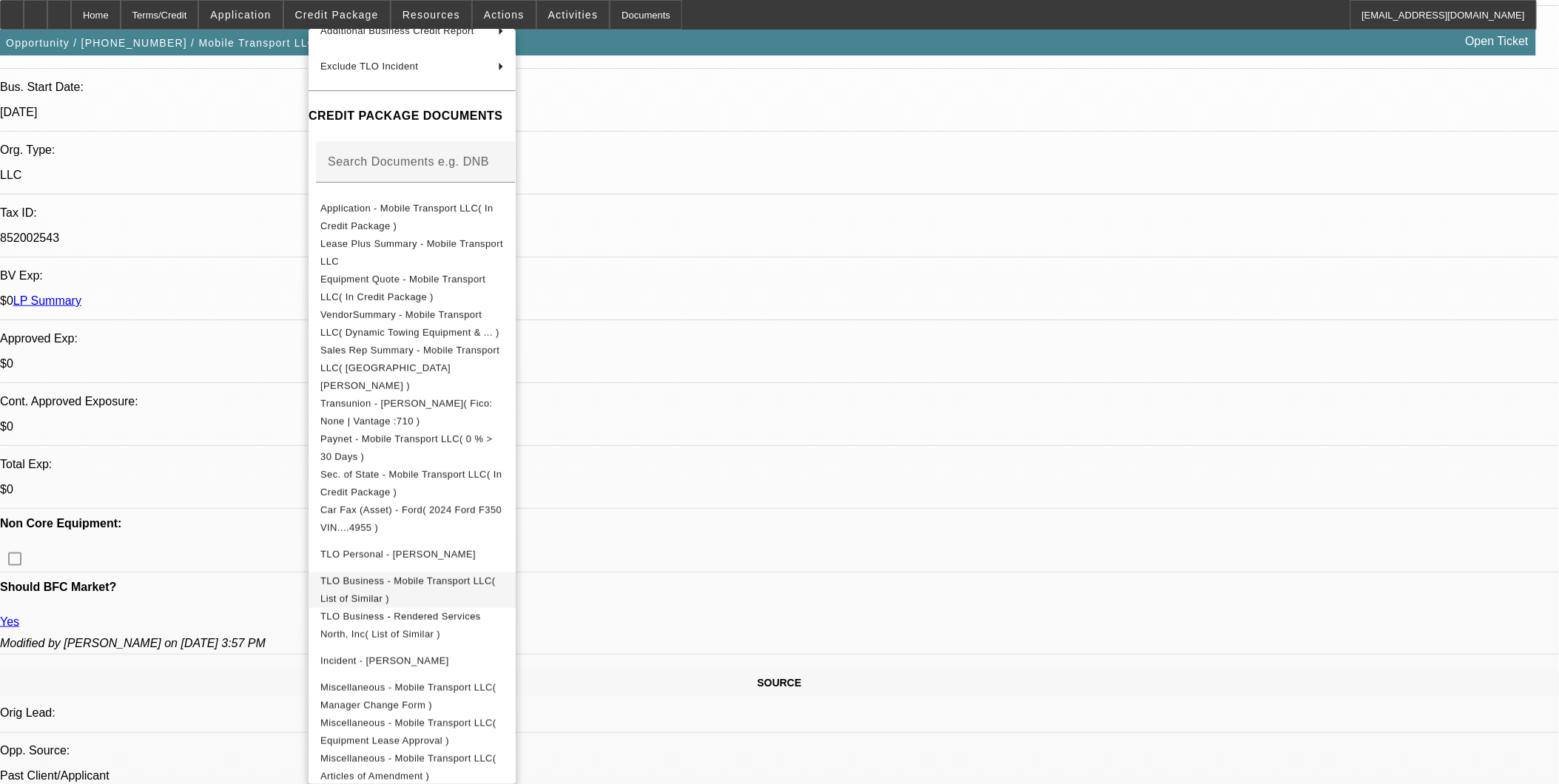
scroll to position [165, 0]
drag, startPoint x: 527, startPoint y: 448, endPoint x: 506, endPoint y: 475, distance: 34.2
click at [516, 464] on button "Sec. of State - Mobile Transport LLC( In Credit Package )" at bounding box center [412, 482] width 207 height 35
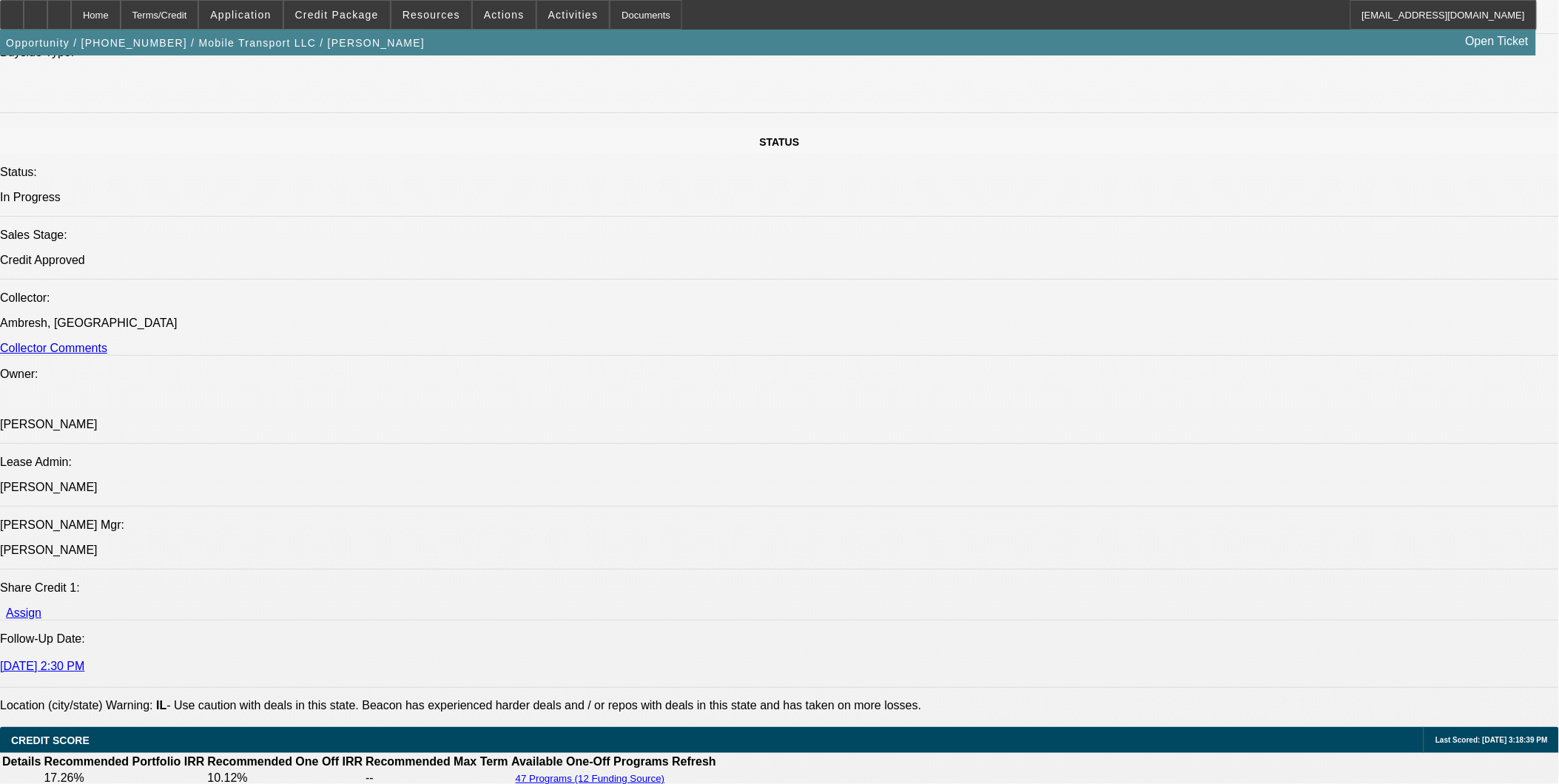
scroll to position [1972, 0]
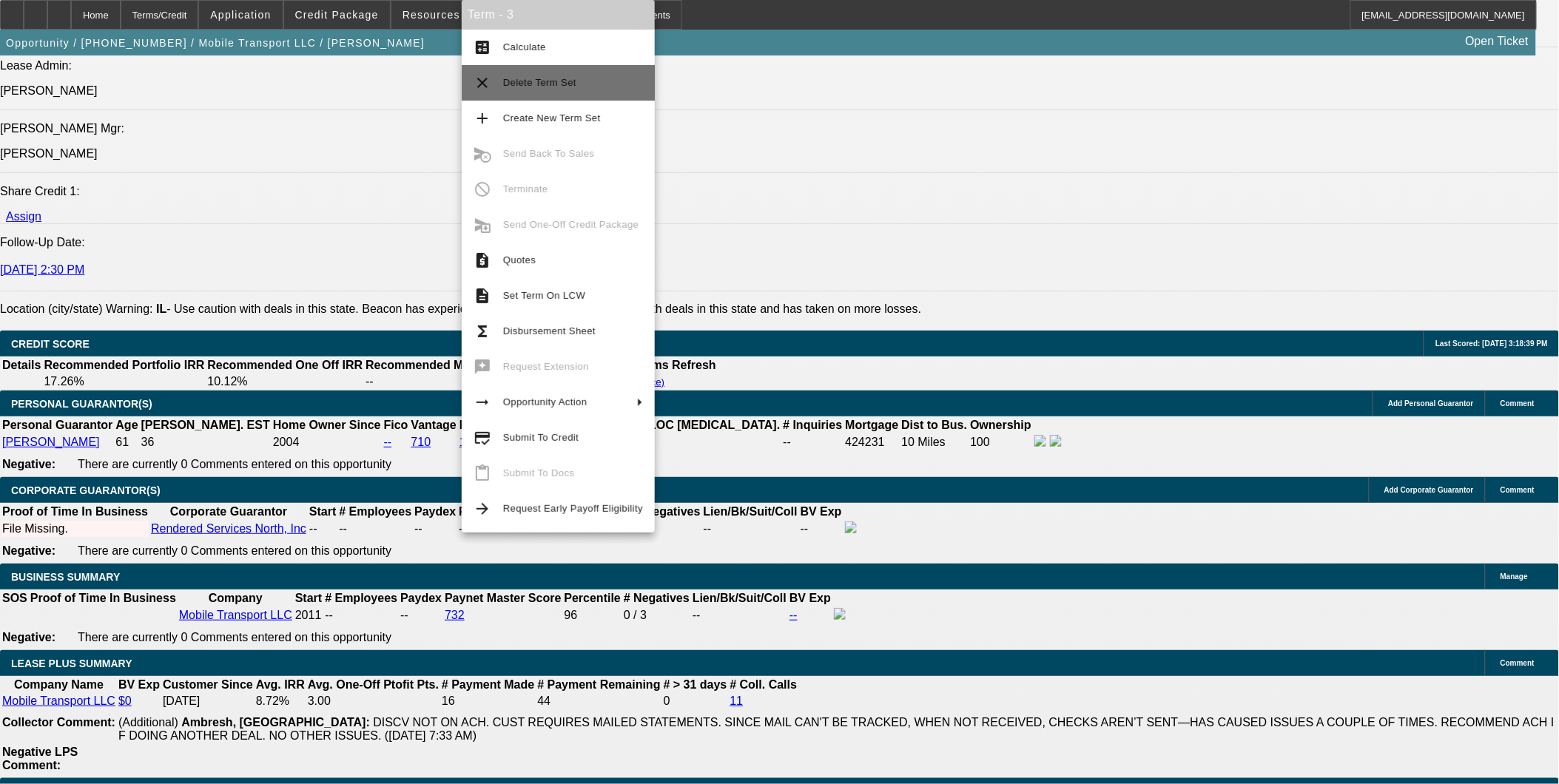
click at [585, 91] on span "Delete Term Set" at bounding box center [573, 82] width 140 height 18
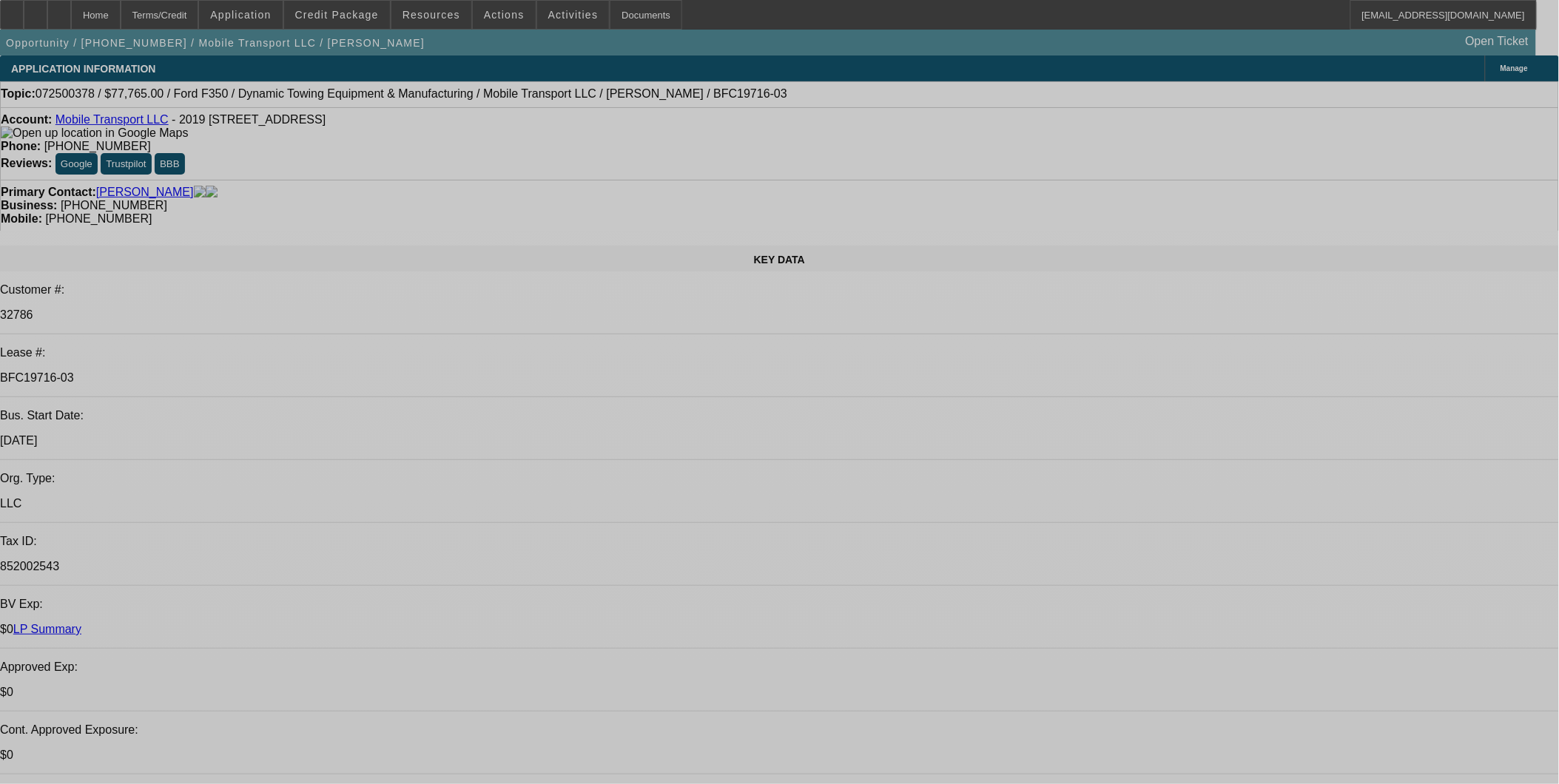
select select "0"
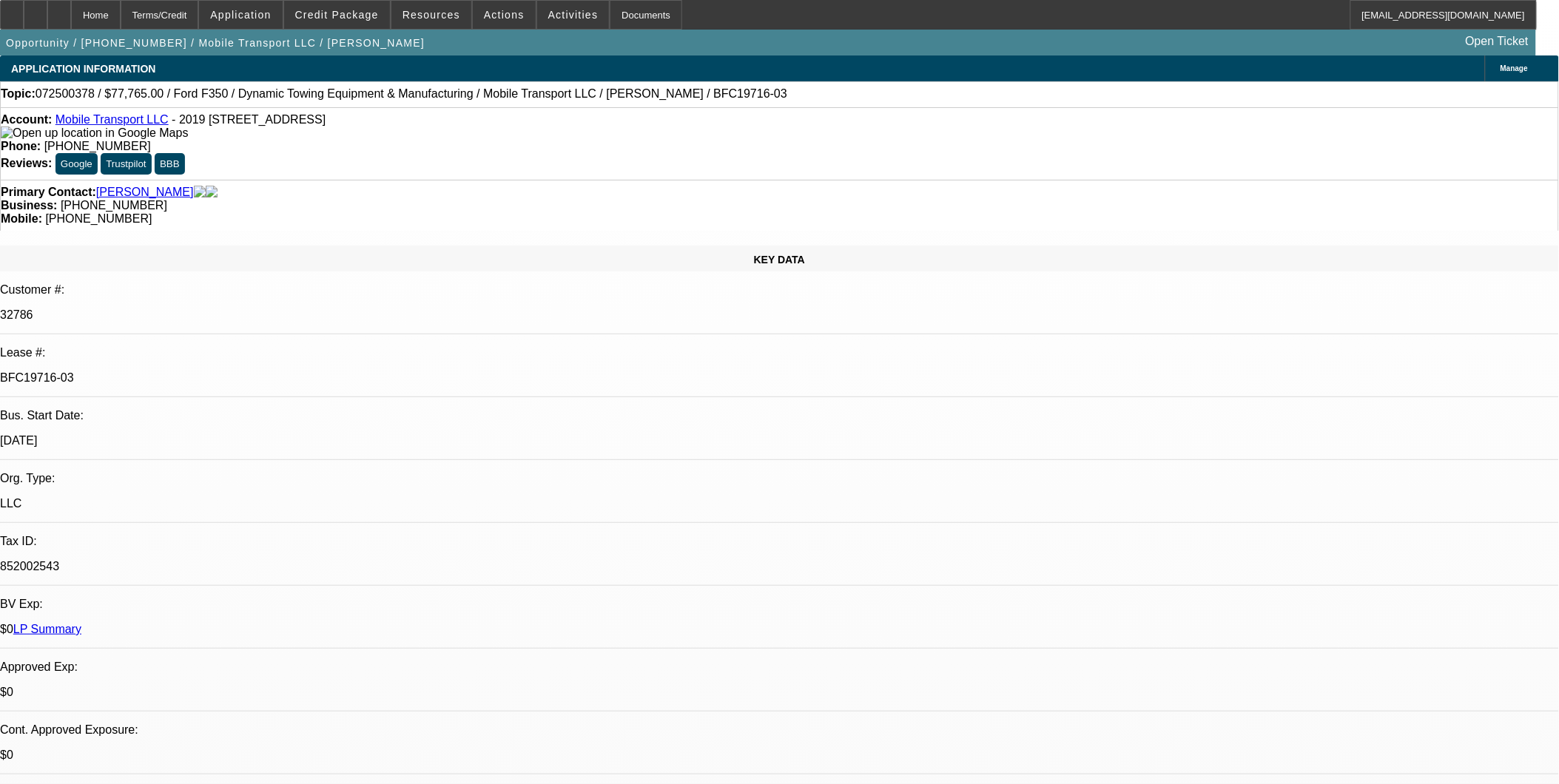
select select "0"
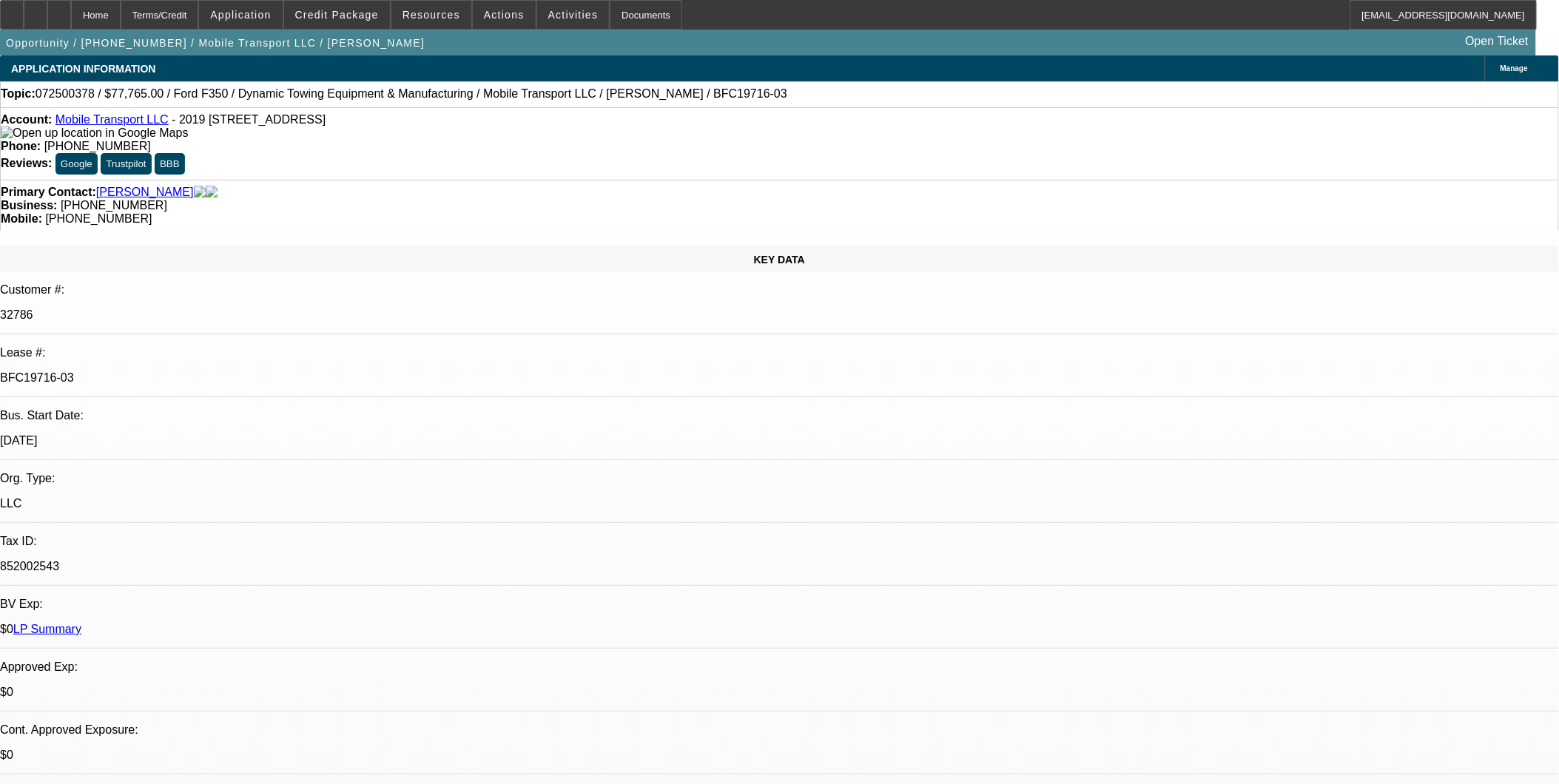
select select "0"
select select "1"
select select "2"
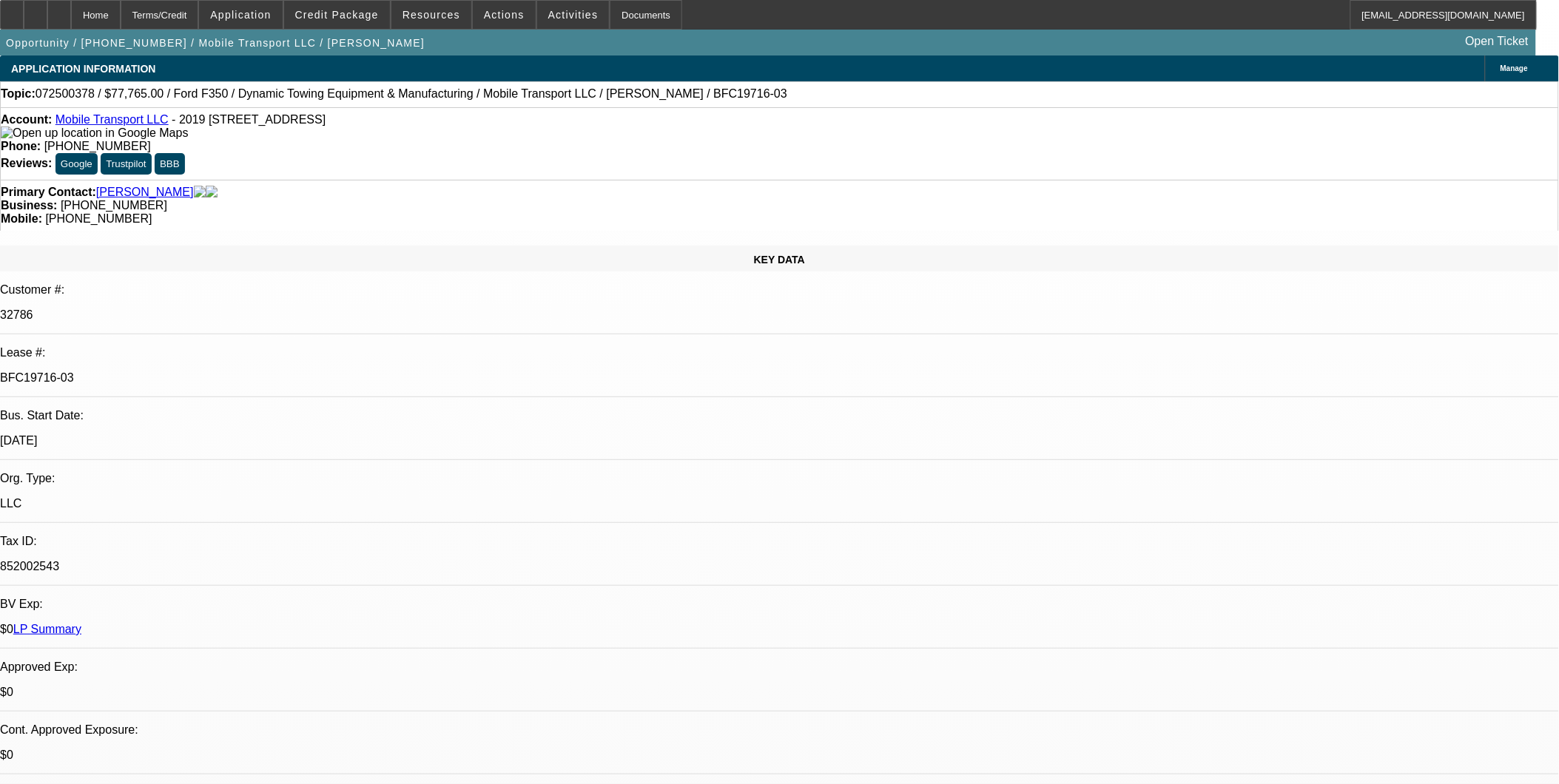
select select "6"
select select "1"
select select "2"
select select "6"
select select "1"
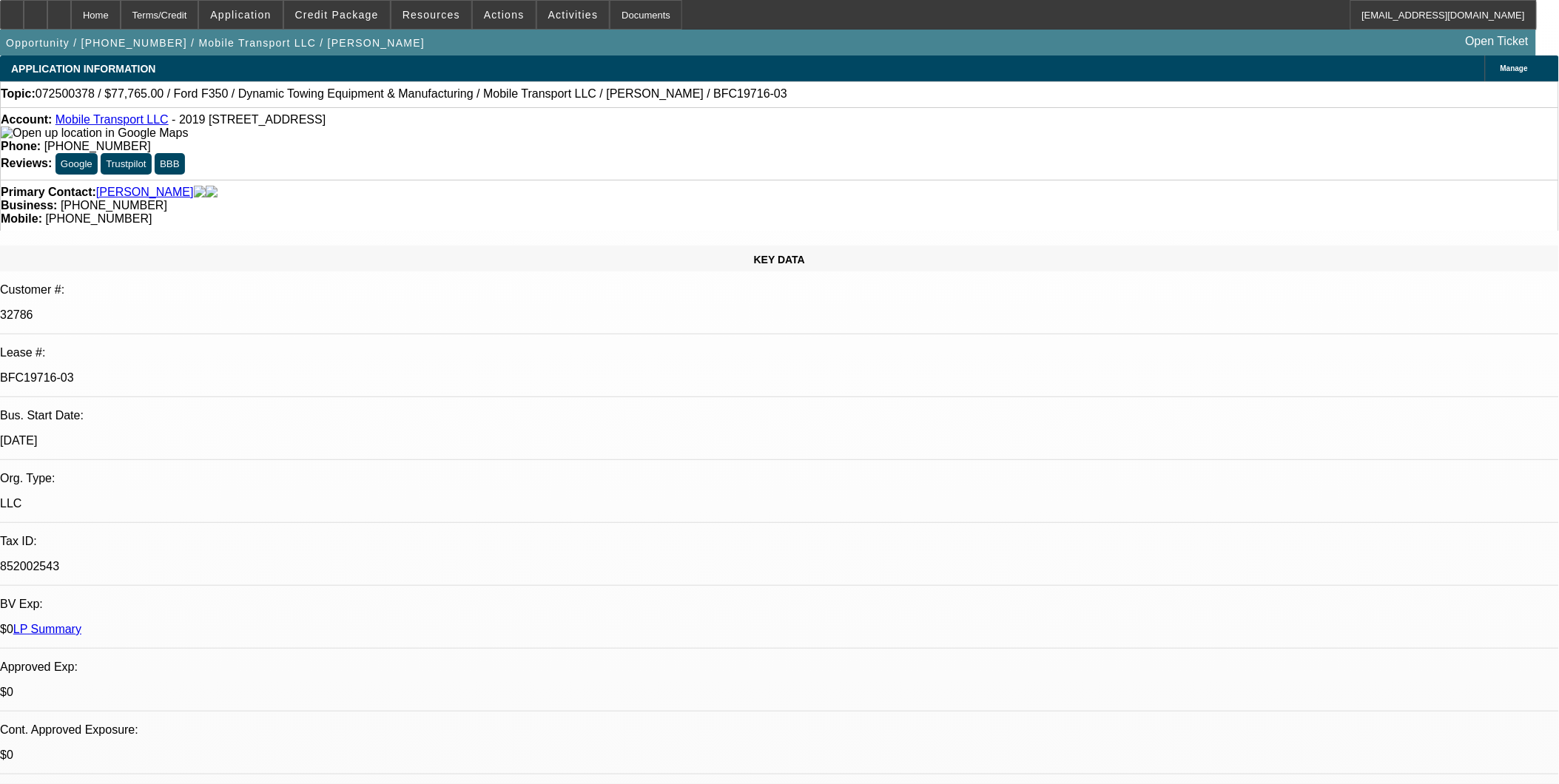
select select "2"
select select "6"
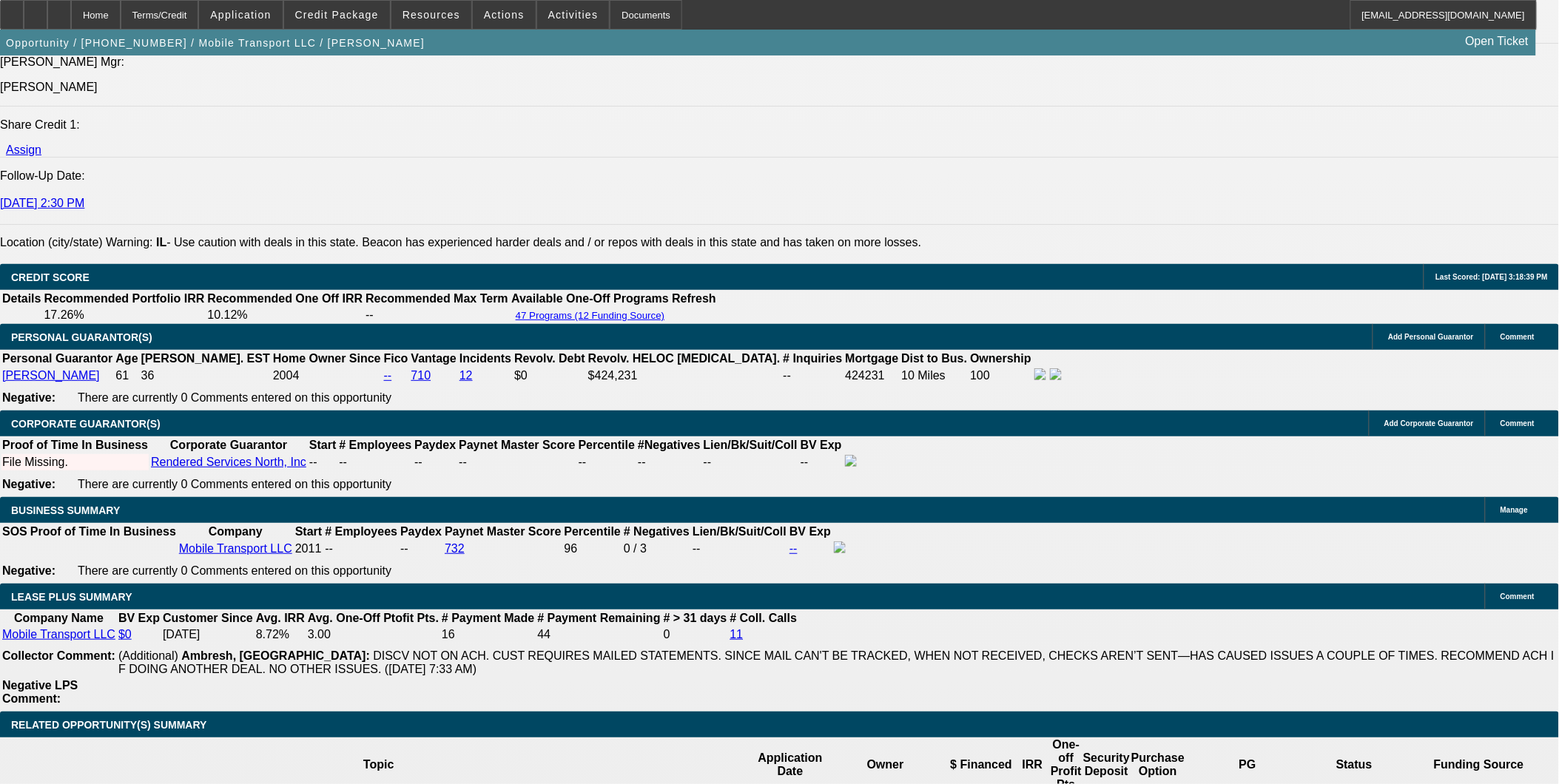
scroll to position [2054, 0]
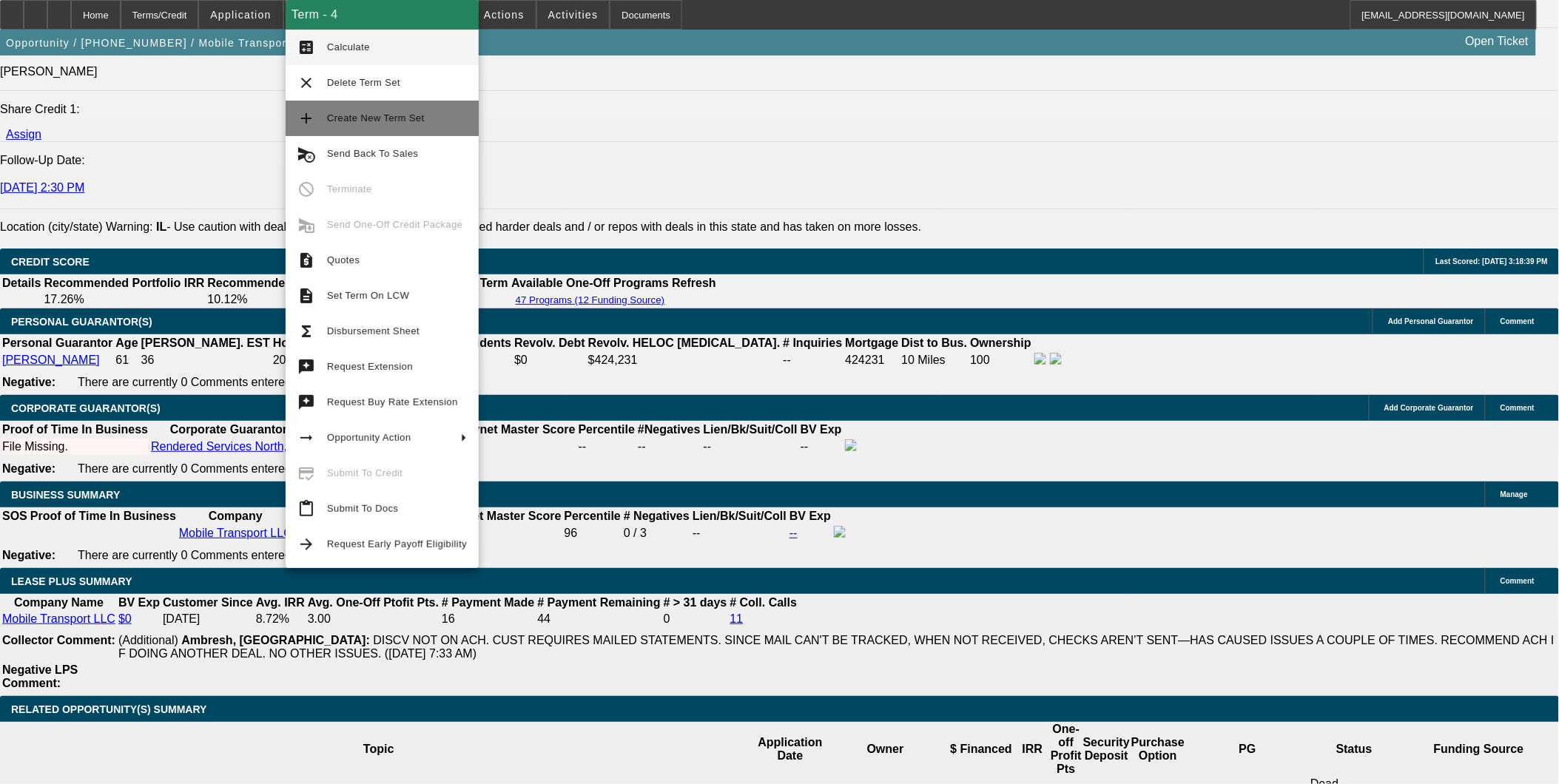
click at [369, 127] on span "Create New Term Set" at bounding box center [397, 118] width 140 height 18
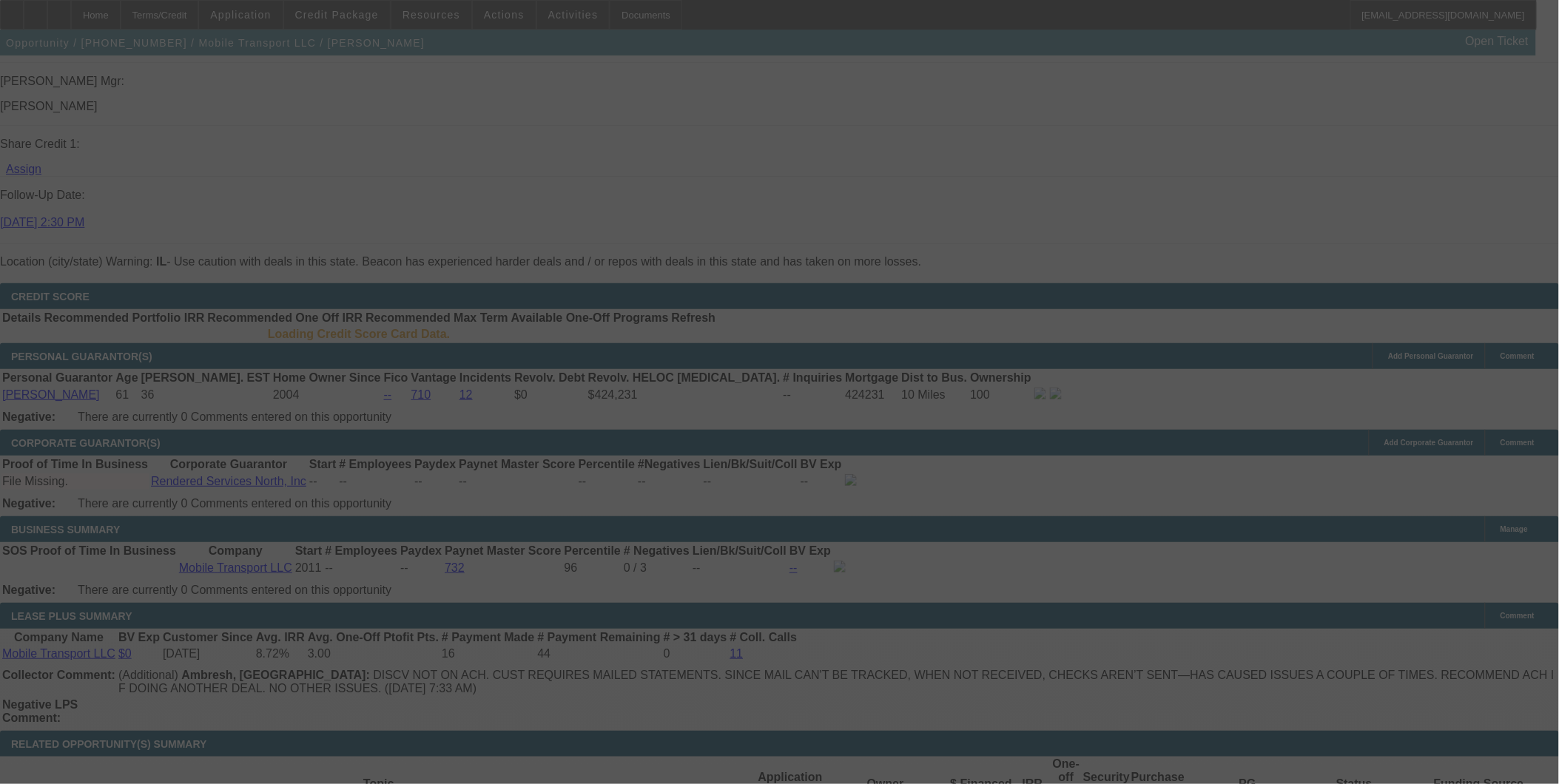
scroll to position [2087, 0]
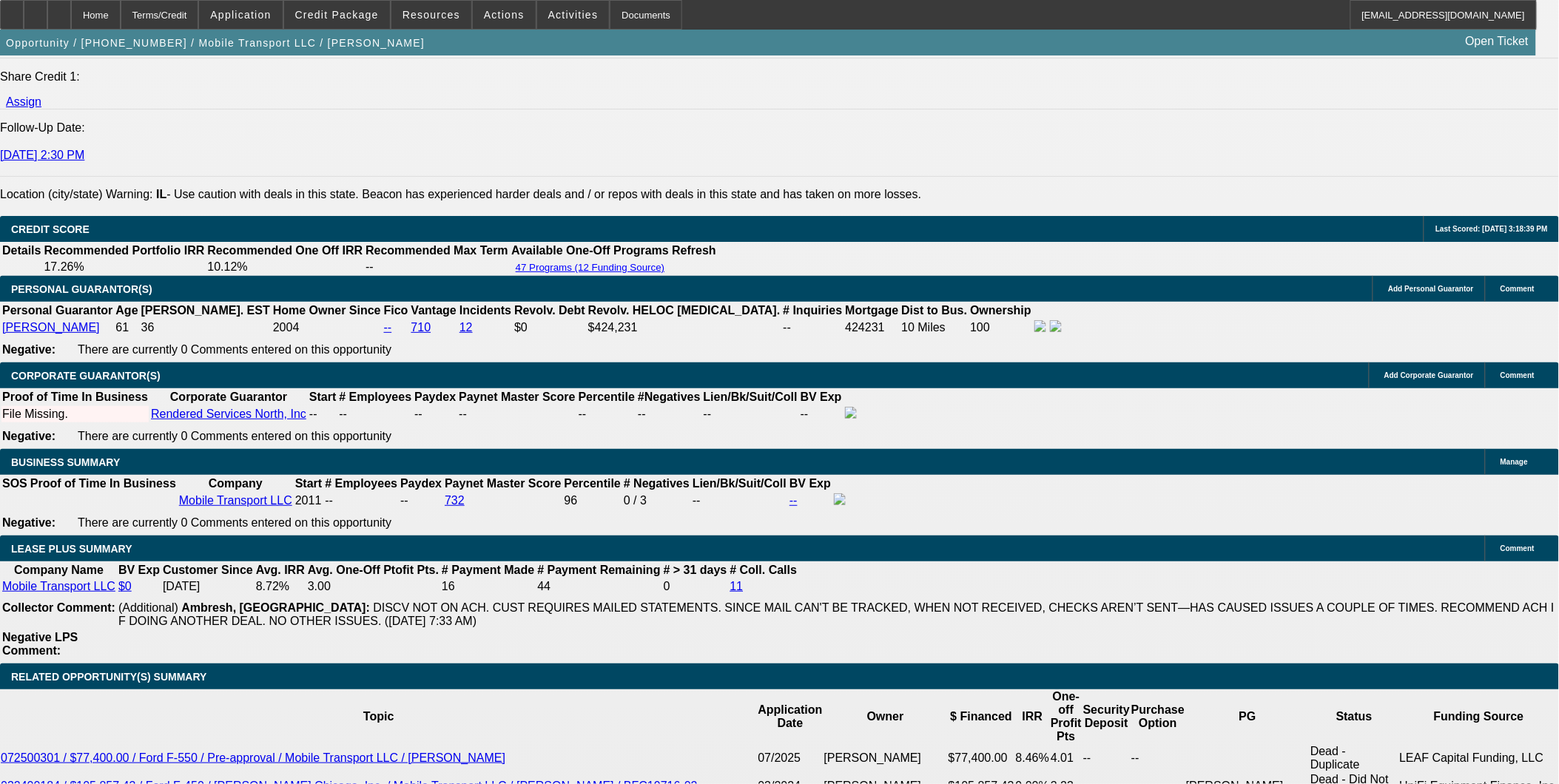
select select "0"
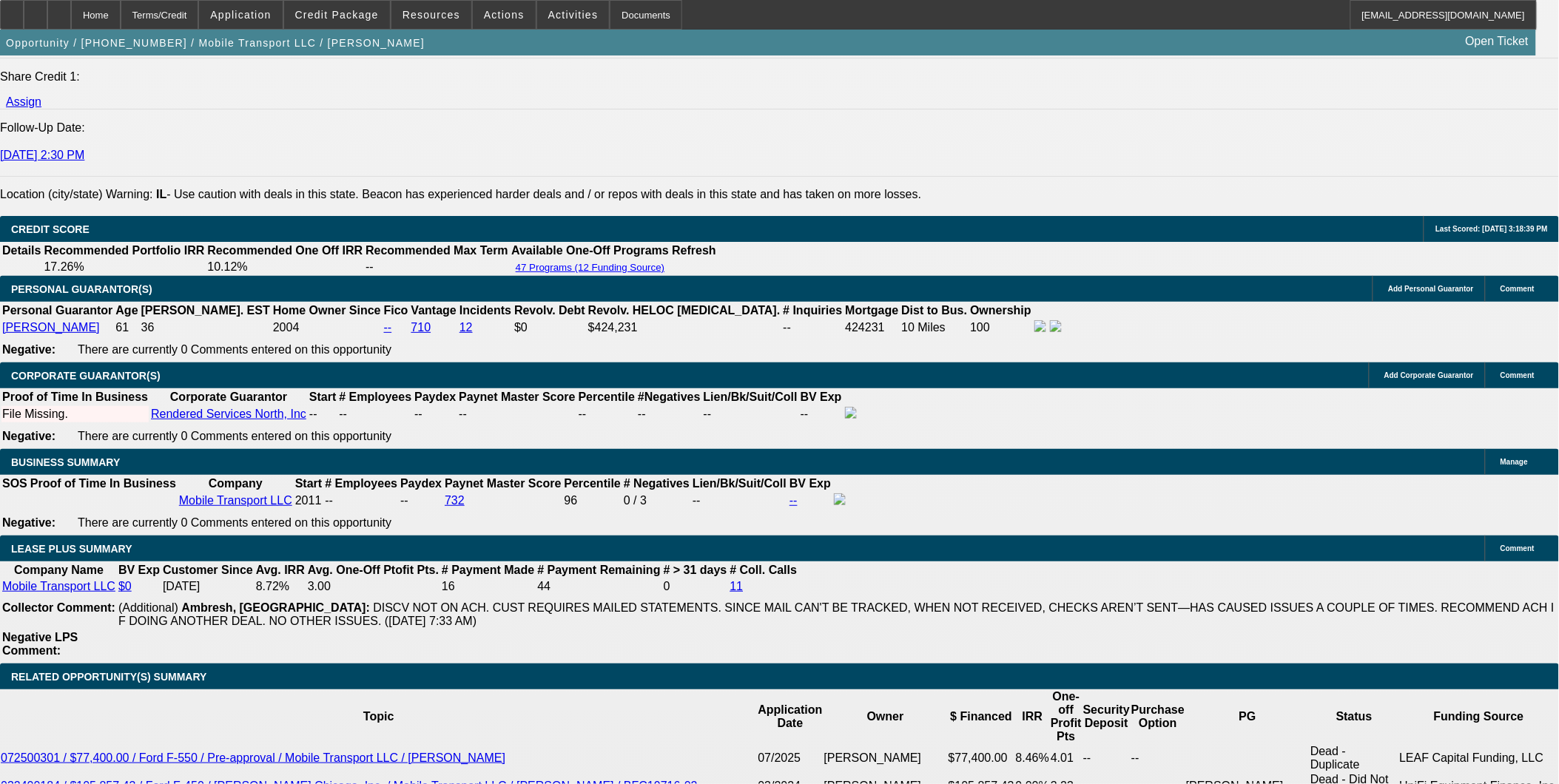
select select "0"
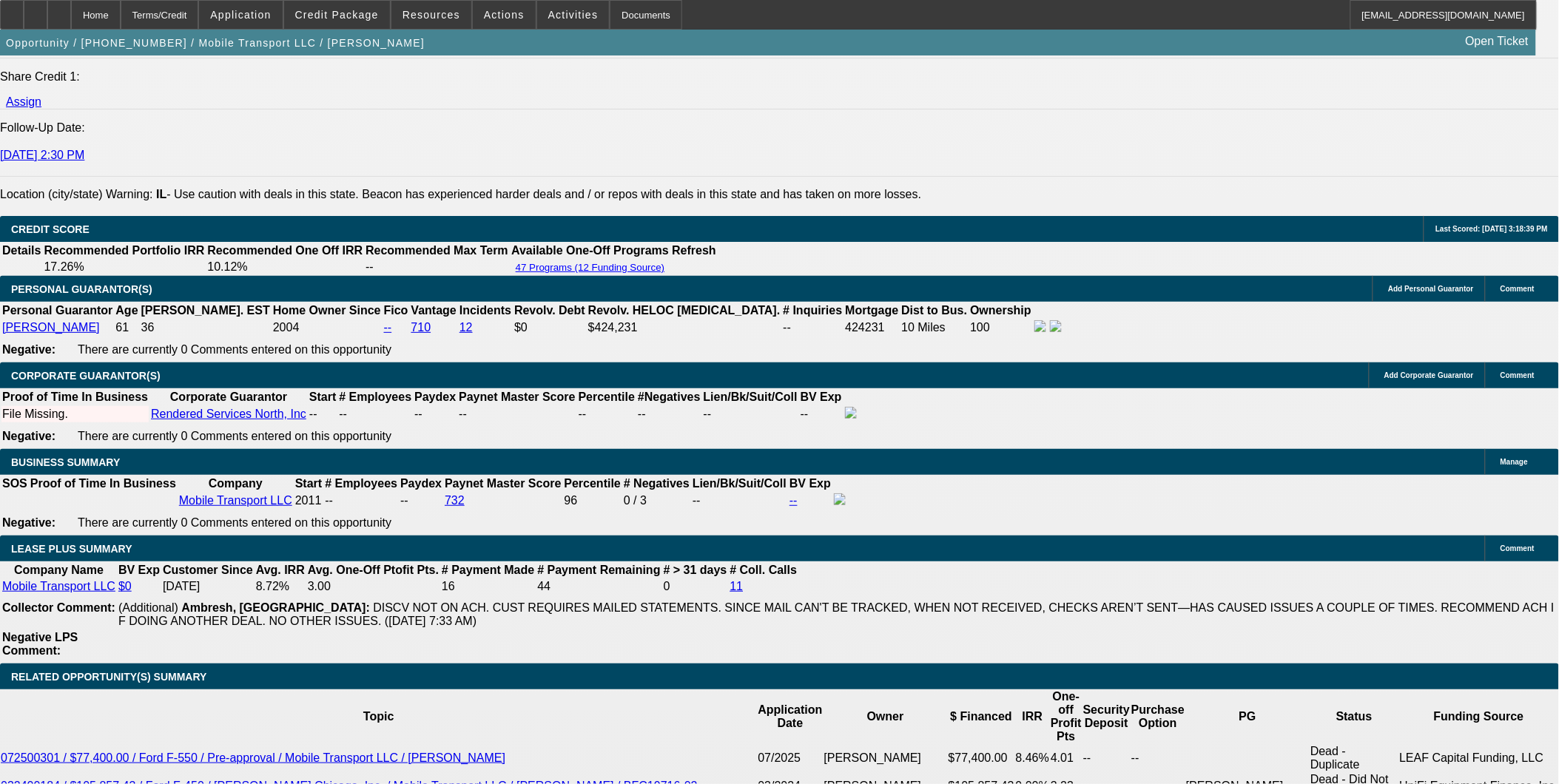
select select "0"
select select "1"
select select "2"
select select "6"
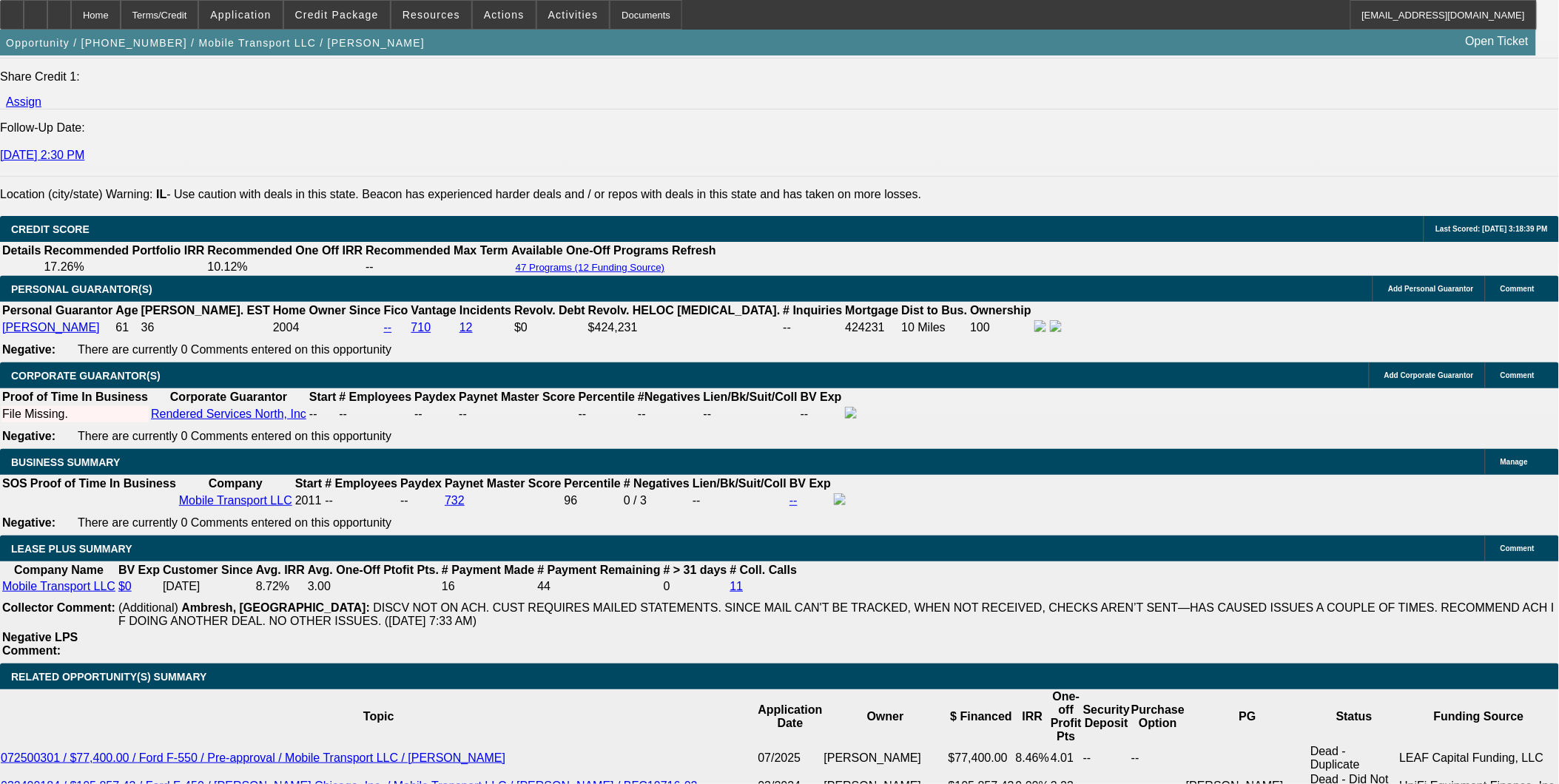
select select "1"
select select "2"
select select "6"
select select "1"
select select "2"
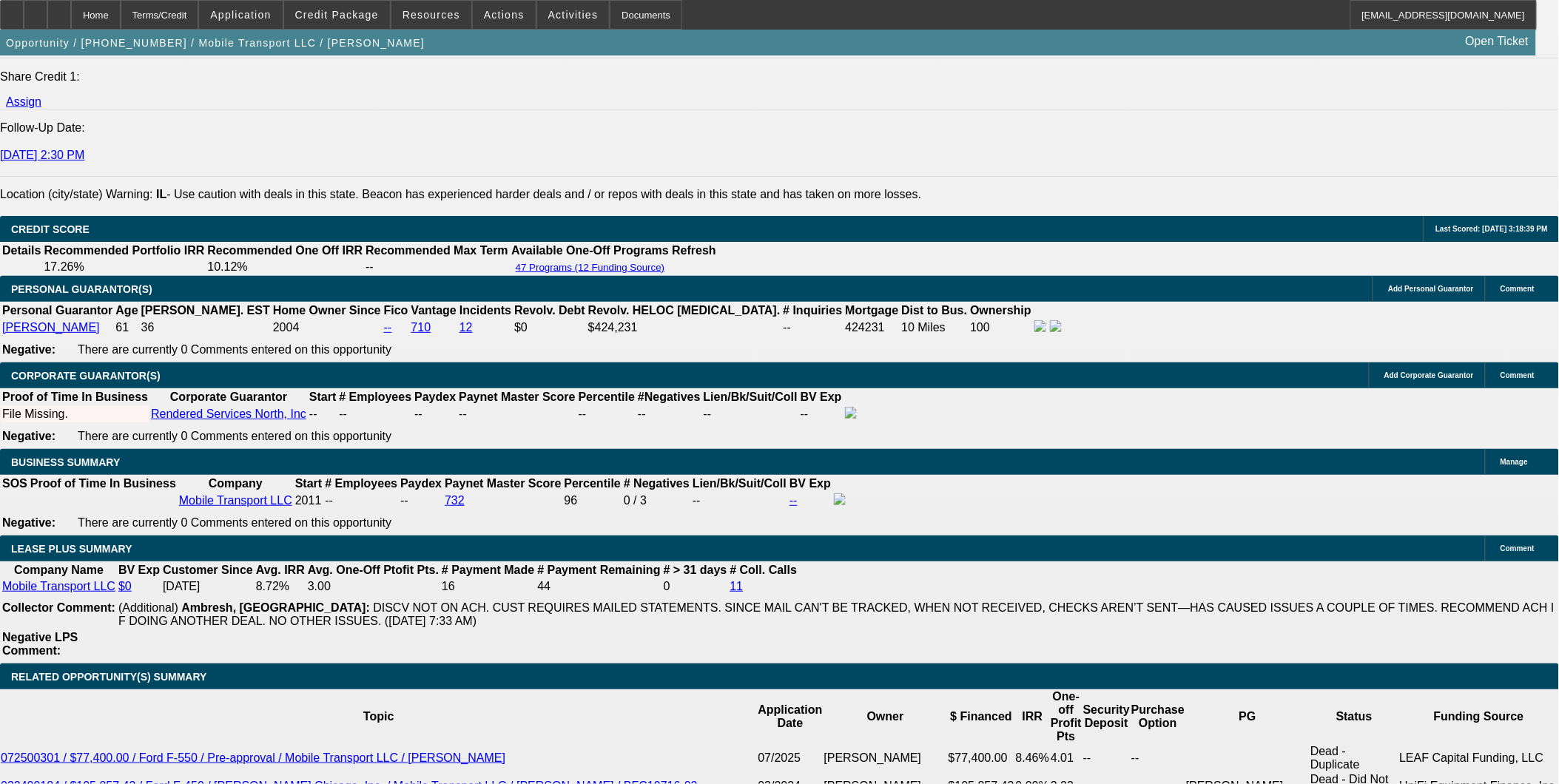
select select "6"
select select "1"
select select "2"
select select "6"
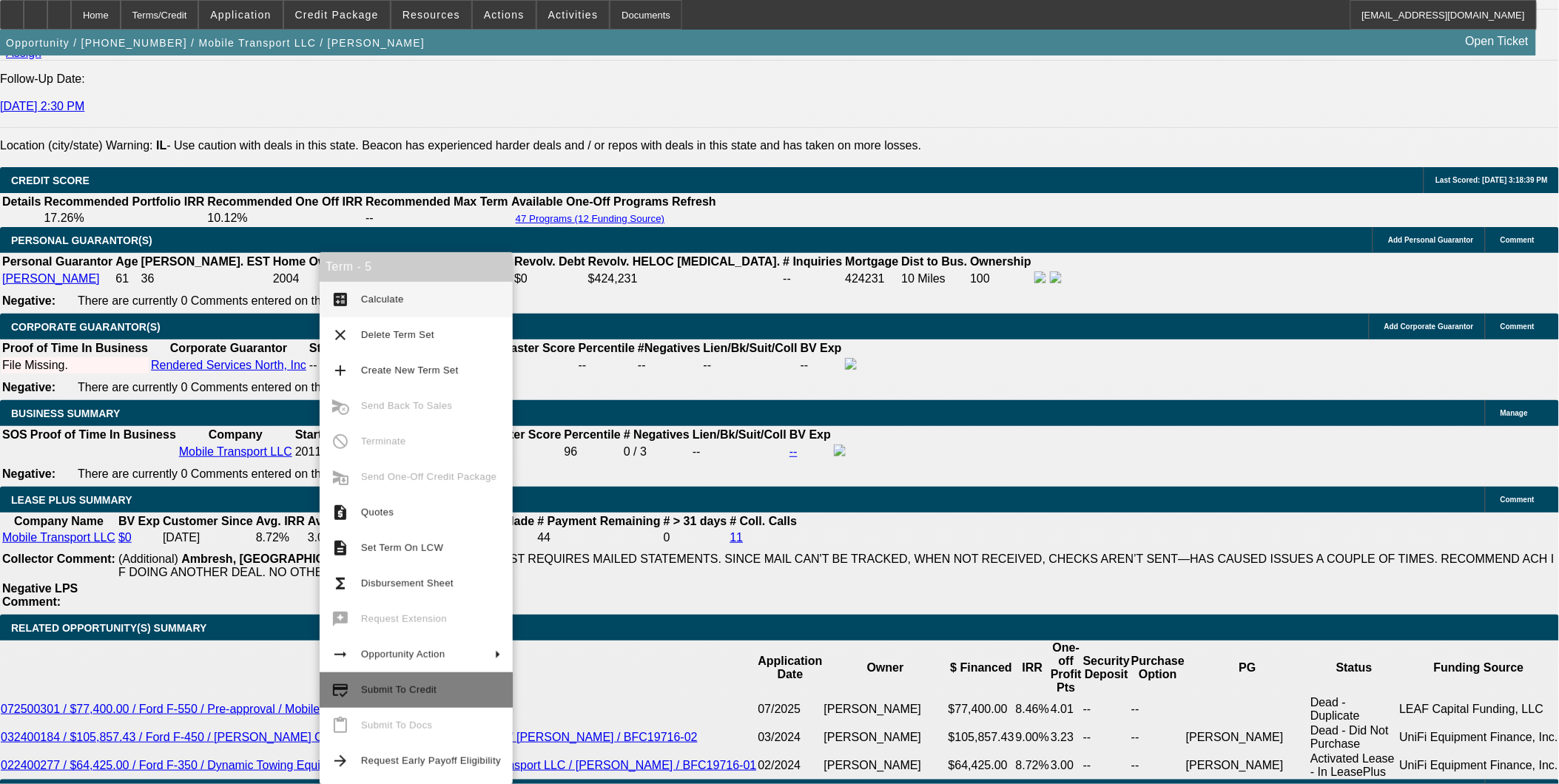
click at [450, 689] on span "Submit To Credit" at bounding box center [431, 690] width 140 height 18
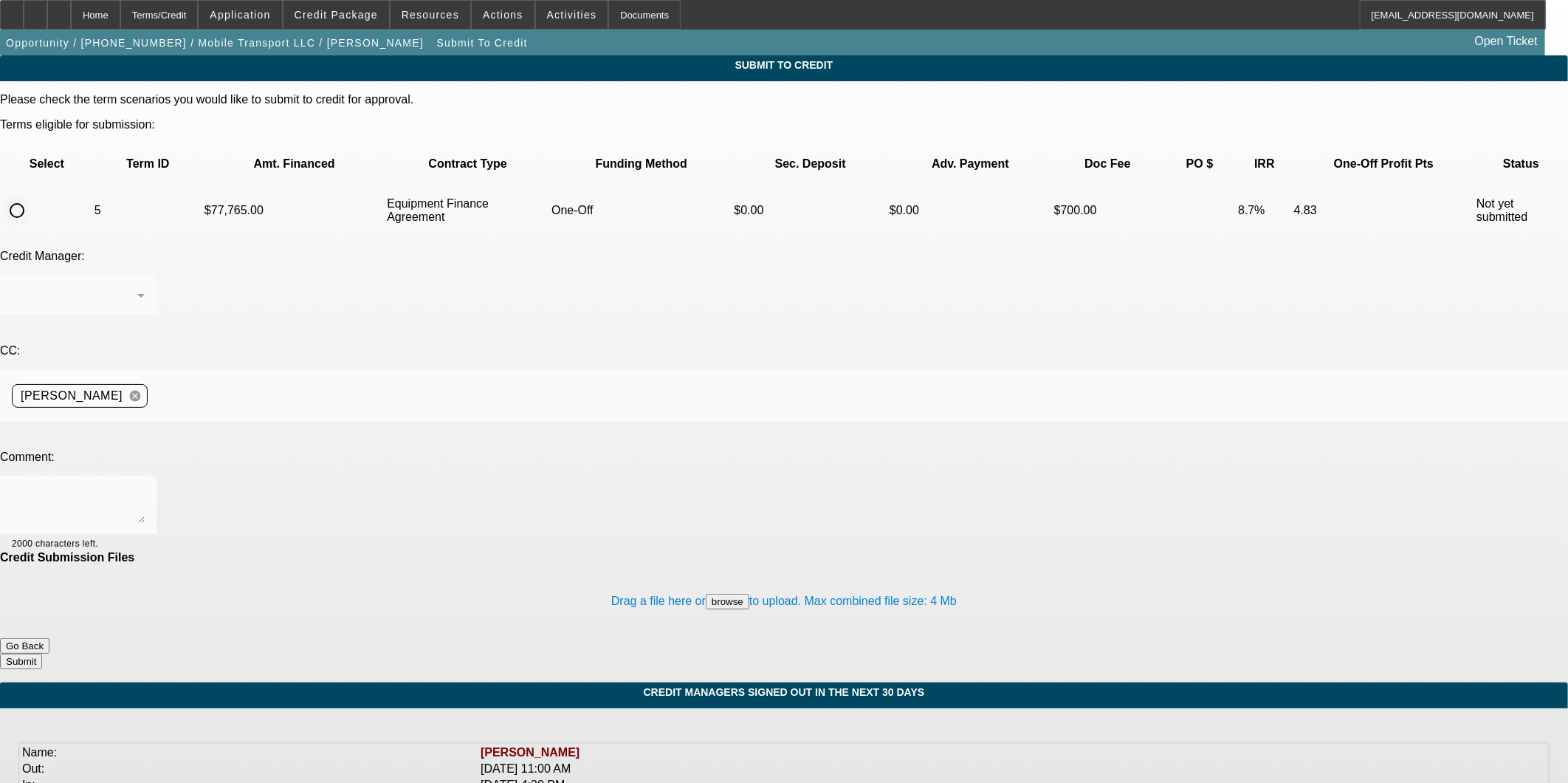
click at [34, 193] on div at bounding box center [16, 210] width 35 height 35
radio input "true"
click at [144, 274] on div "Syndications" at bounding box center [77, 294] width 133 height 41
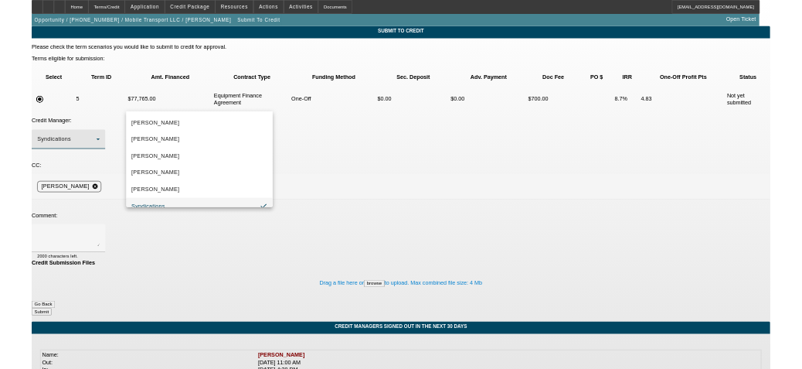
scroll to position [16, 0]
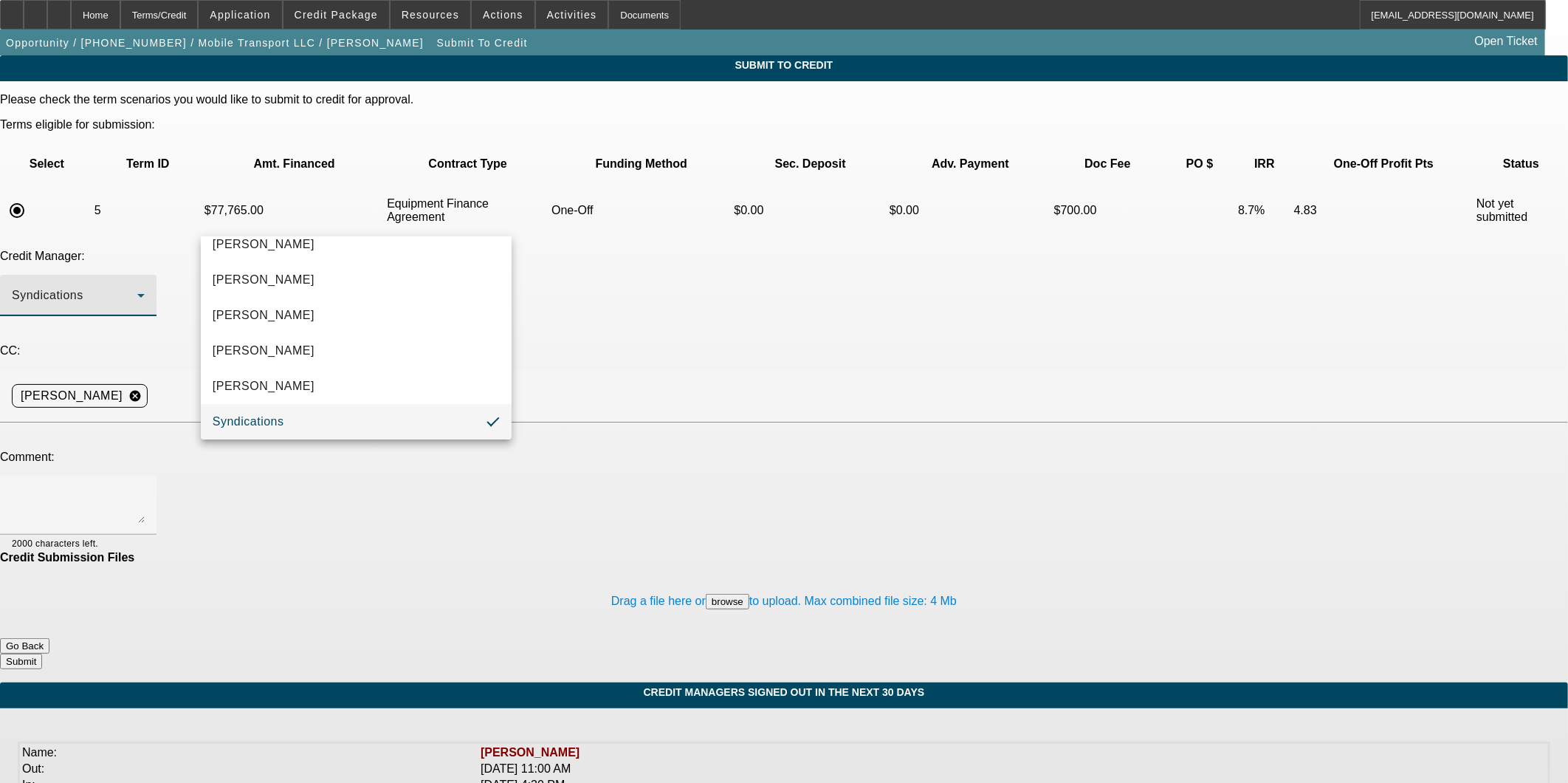
click at [671, 349] on div at bounding box center [784, 391] width 1568 height 783
click at [144, 488] on textarea at bounding box center [77, 505] width 133 height 35
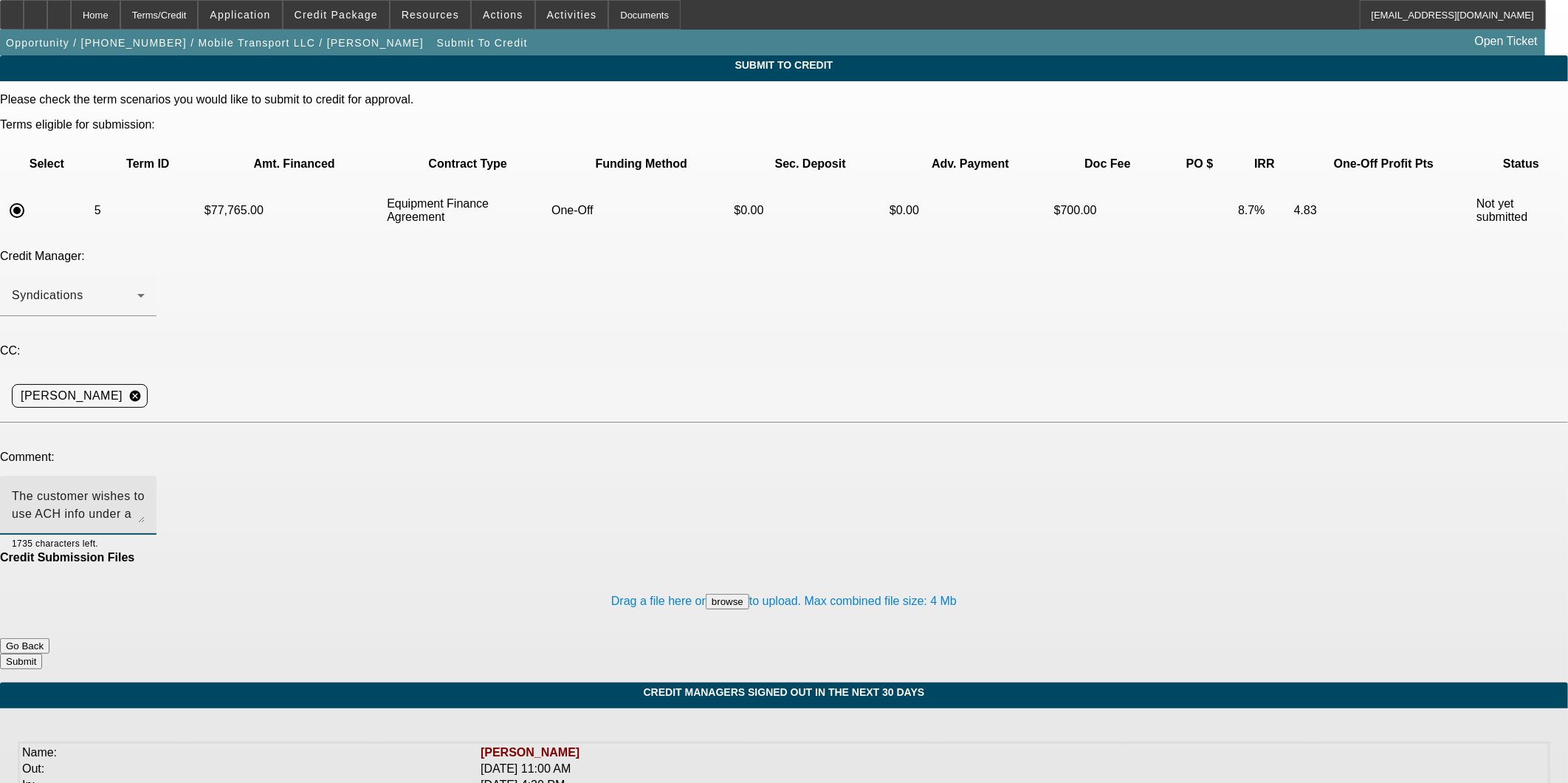
type textarea "The customer wishes to use ACH info under a different business that he owns, wh…"
click at [42, 654] on button "Submit" at bounding box center [21, 662] width 42 height 15
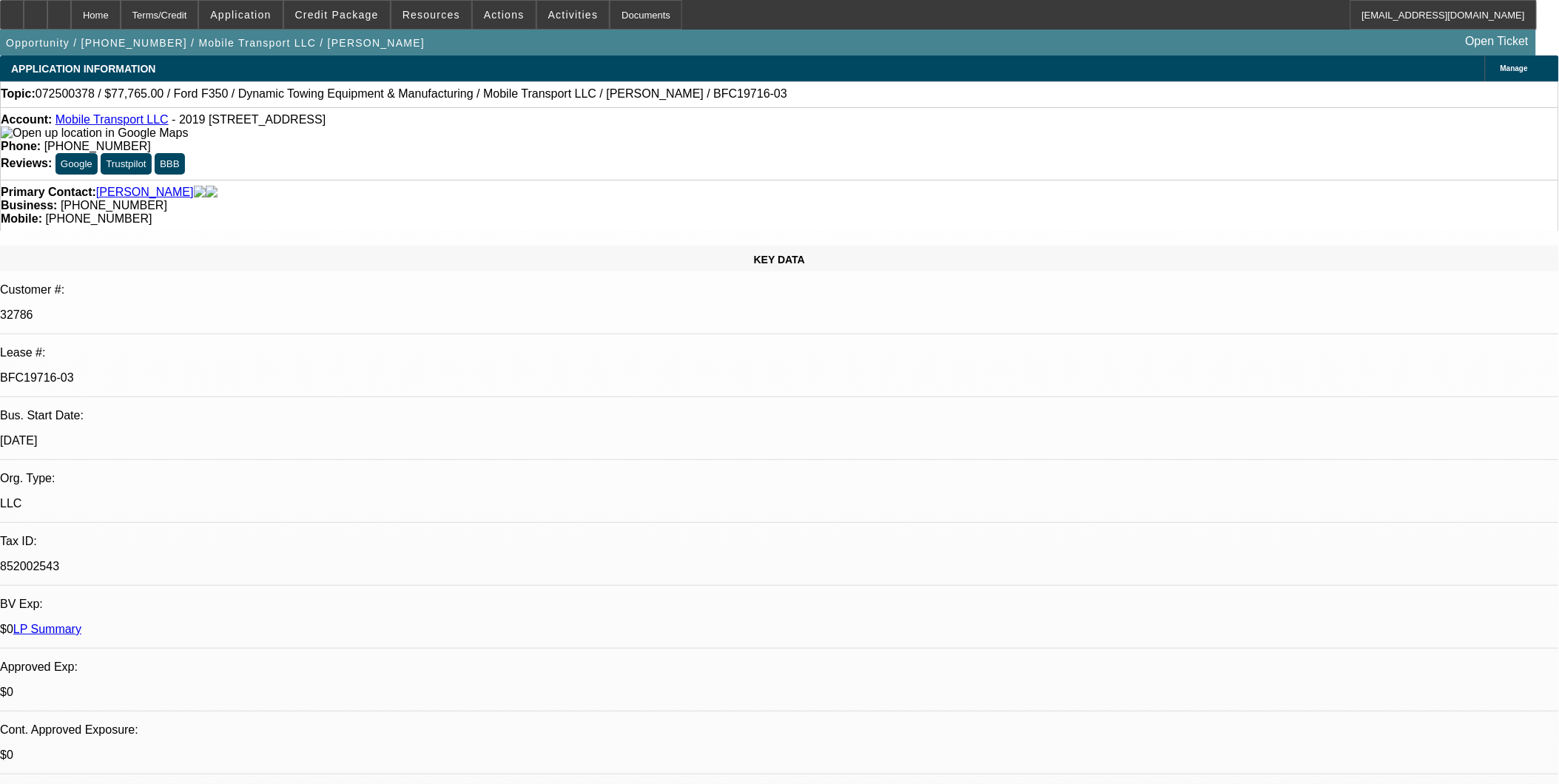
select select "0"
select select "2"
select select "0"
select select "6"
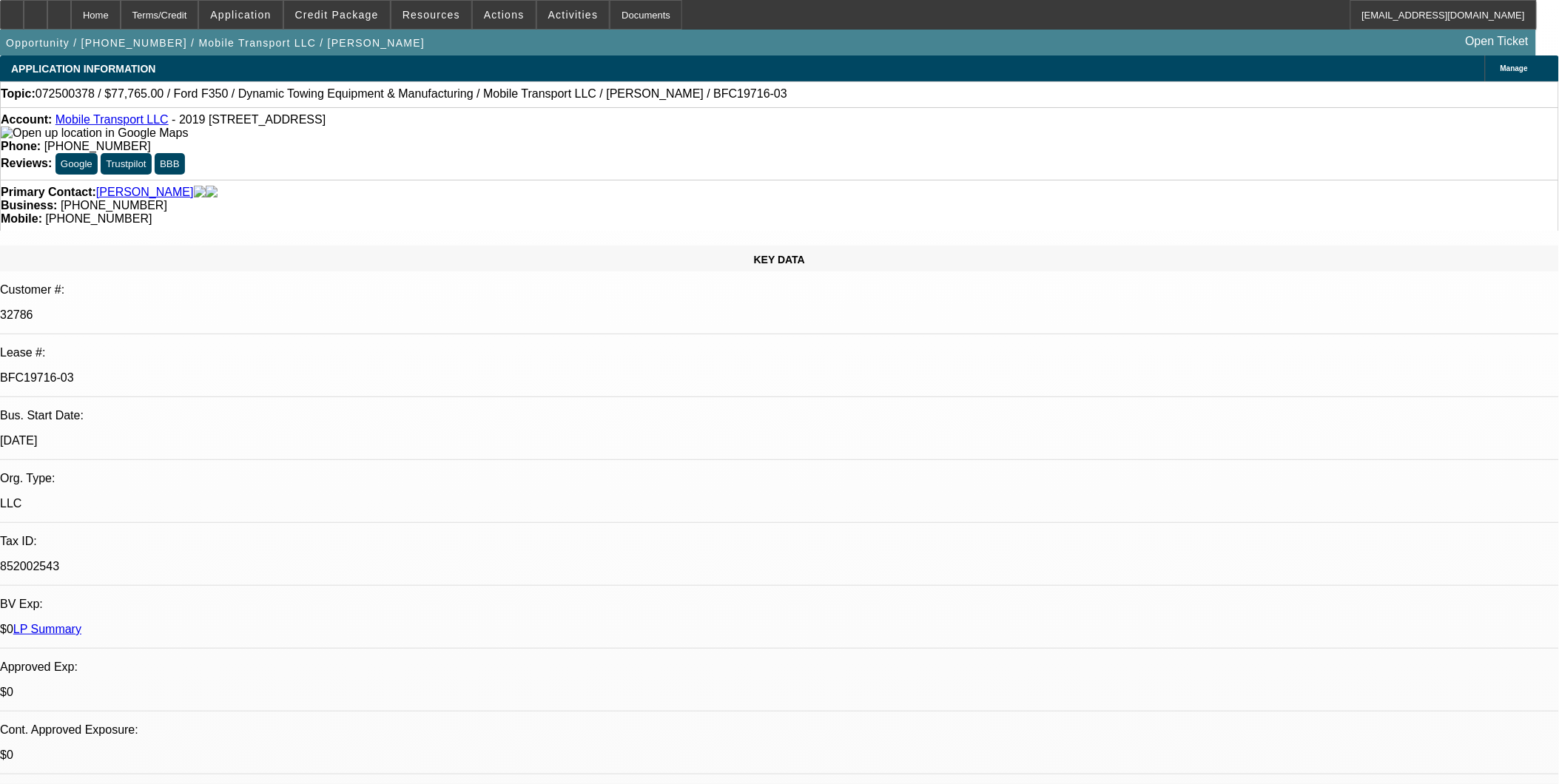
select select "0"
select select "2"
select select "0"
select select "6"
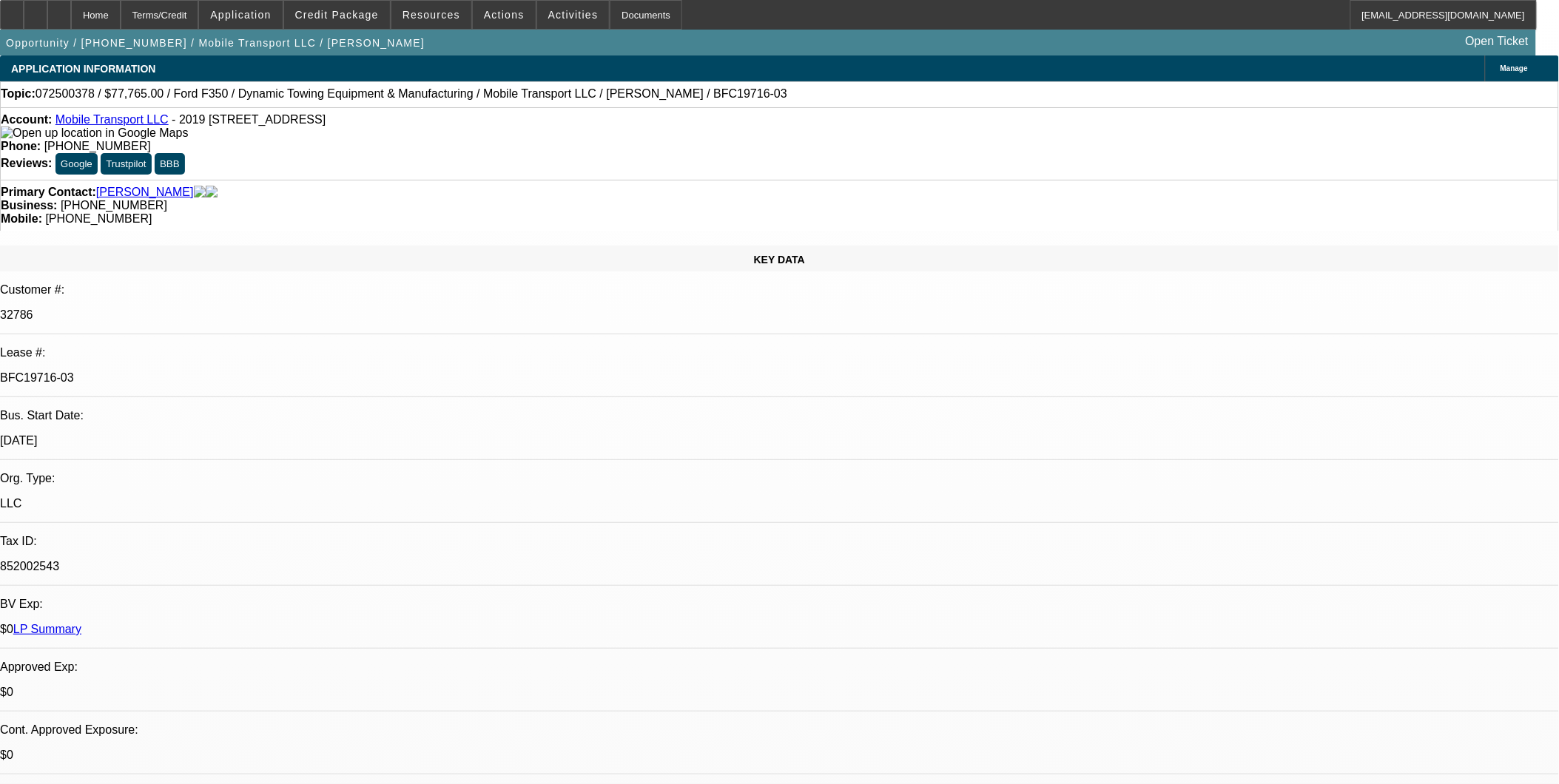
select select "0"
select select "2"
select select "0"
select select "6"
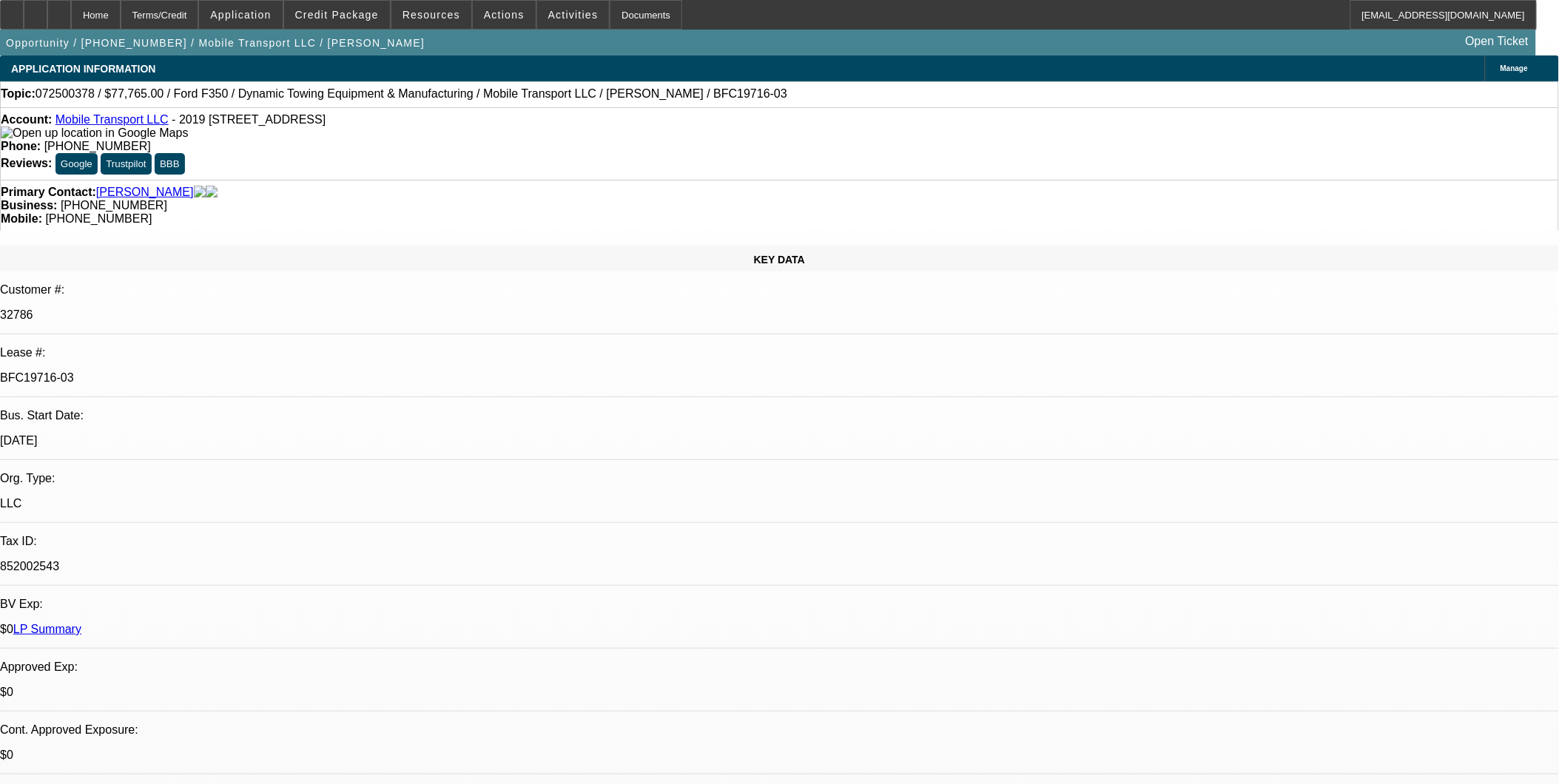
select select "0"
select select "2"
select select "0"
select select "6"
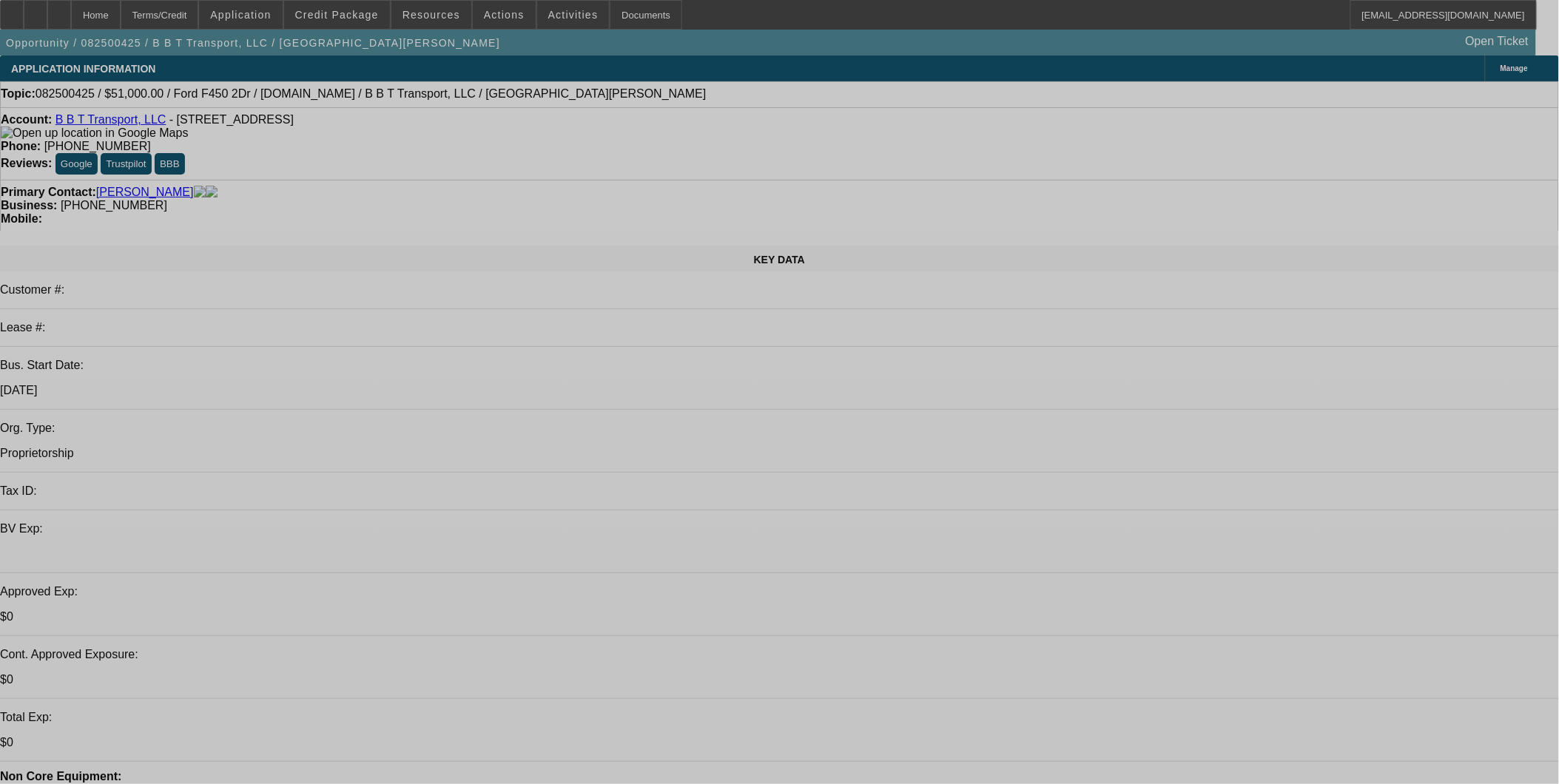
select select "0"
select select "2"
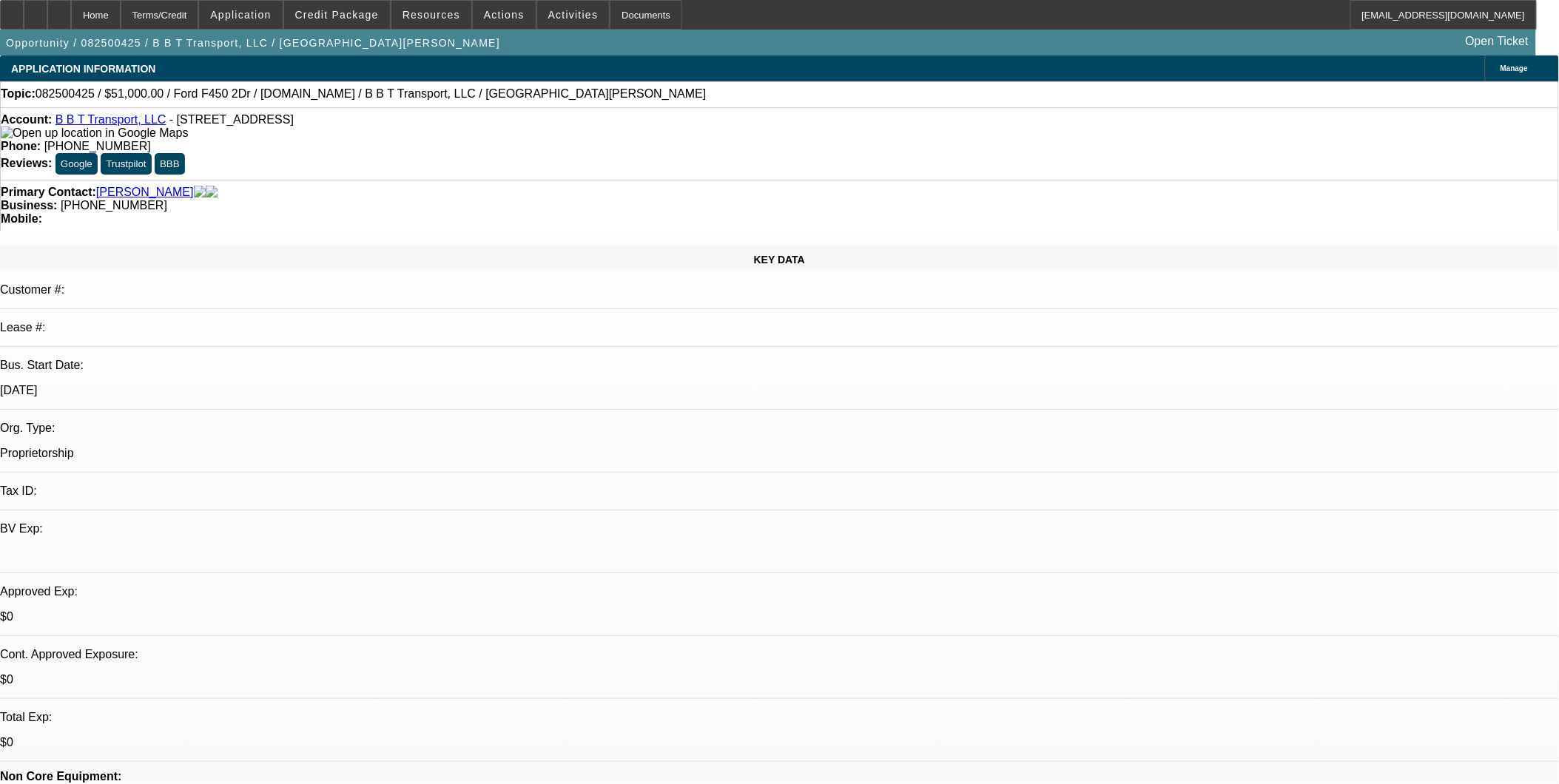
select select "0.1"
select select "1"
select select "2"
select select "4"
